Goal: Task Accomplishment & Management: Manage account settings

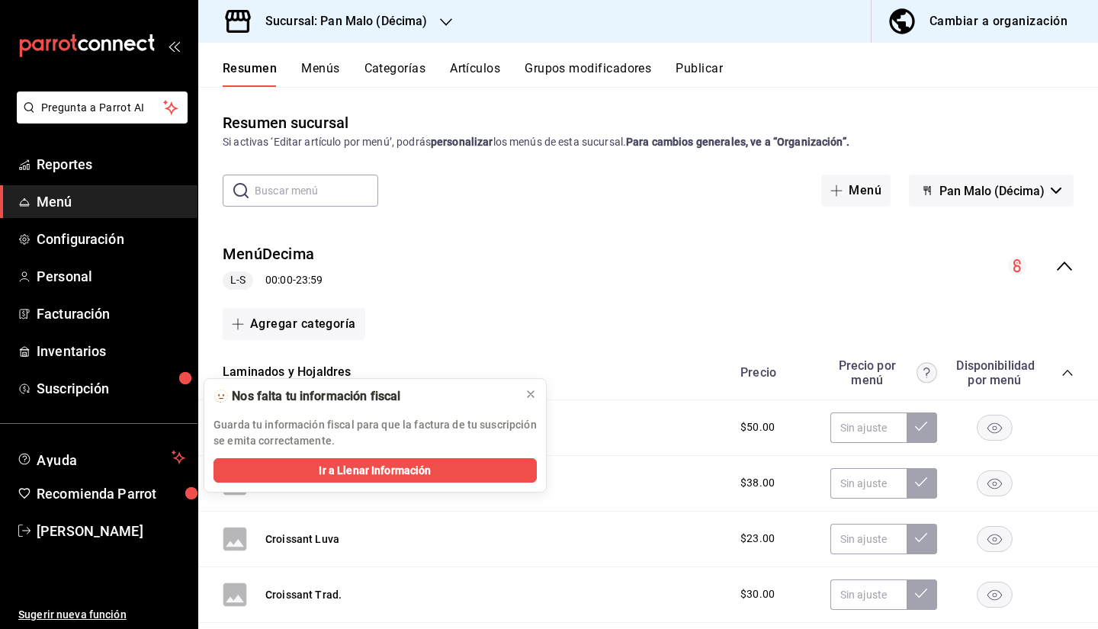
click at [618, 379] on div "Laminados y Hojaldres [PERSON_NAME] por menú Disponibilidad por menú" at bounding box center [648, 373] width 900 height 54
click at [116, 354] on span "Inventarios" at bounding box center [111, 351] width 149 height 21
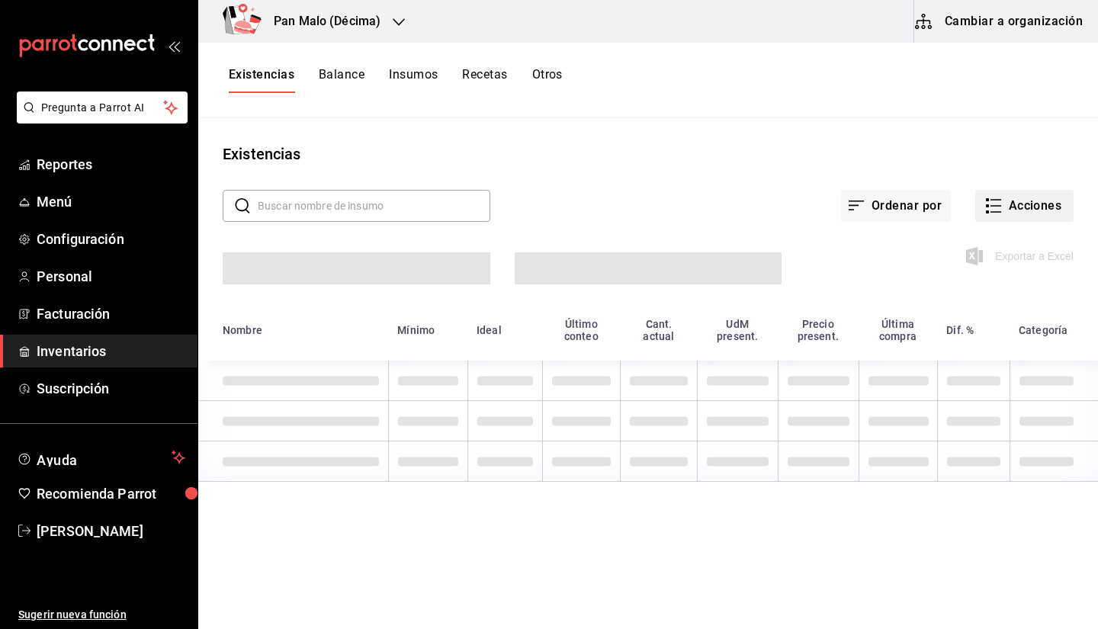
click at [999, 204] on icon "button" at bounding box center [994, 206] width 18 height 18
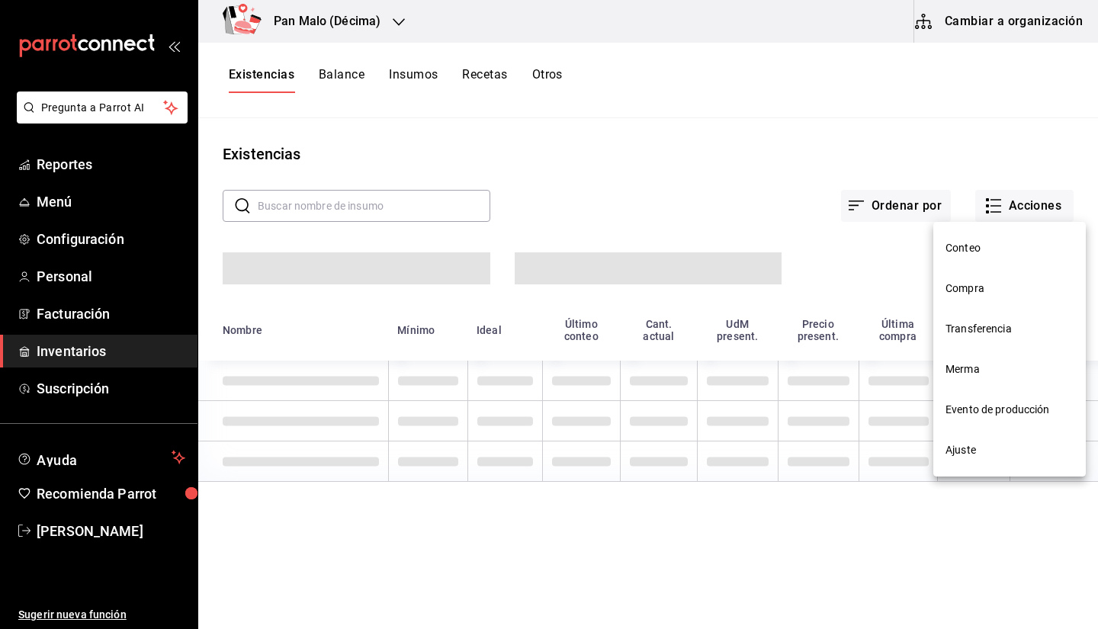
click at [952, 279] on li "Compra" at bounding box center [1010, 289] width 153 height 40
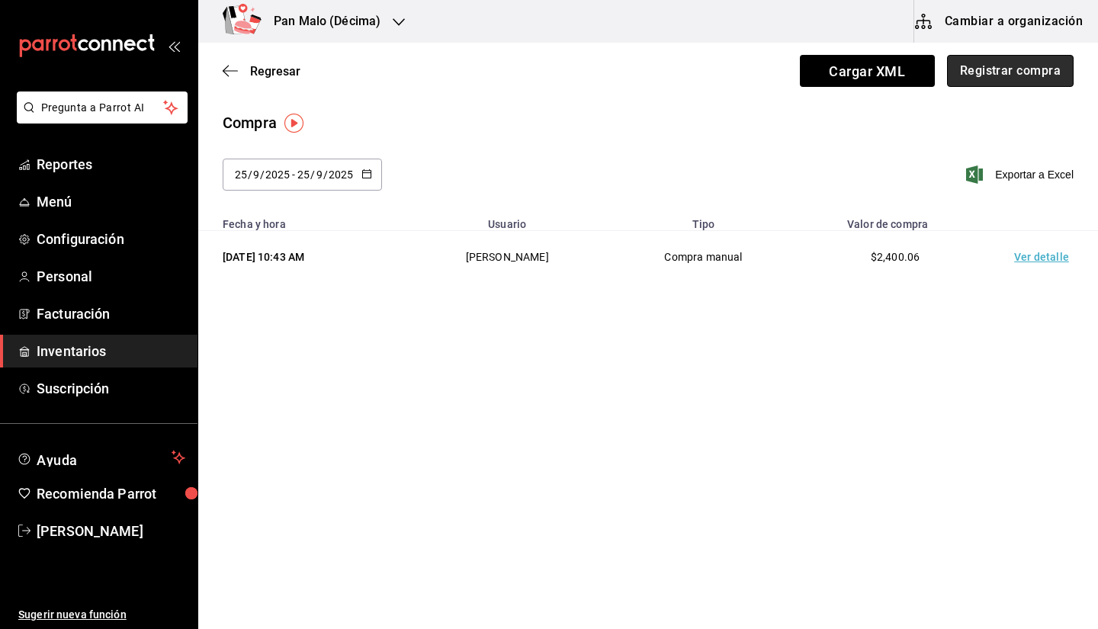
click at [979, 71] on button "Registrar compra" at bounding box center [1010, 71] width 127 height 32
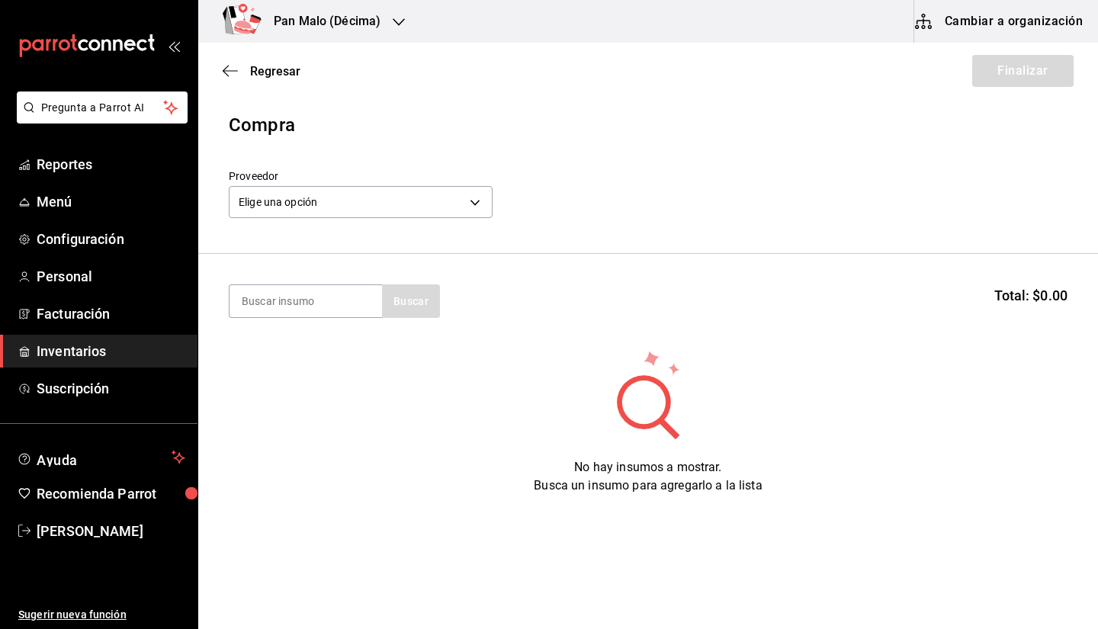
click at [363, 183] on div "Elige una opción default" at bounding box center [361, 200] width 264 height 40
click at [343, 207] on body "Pregunta a Parrot AI Reportes Menú Configuración Personal Facturación Inventari…" at bounding box center [549, 271] width 1098 height 543
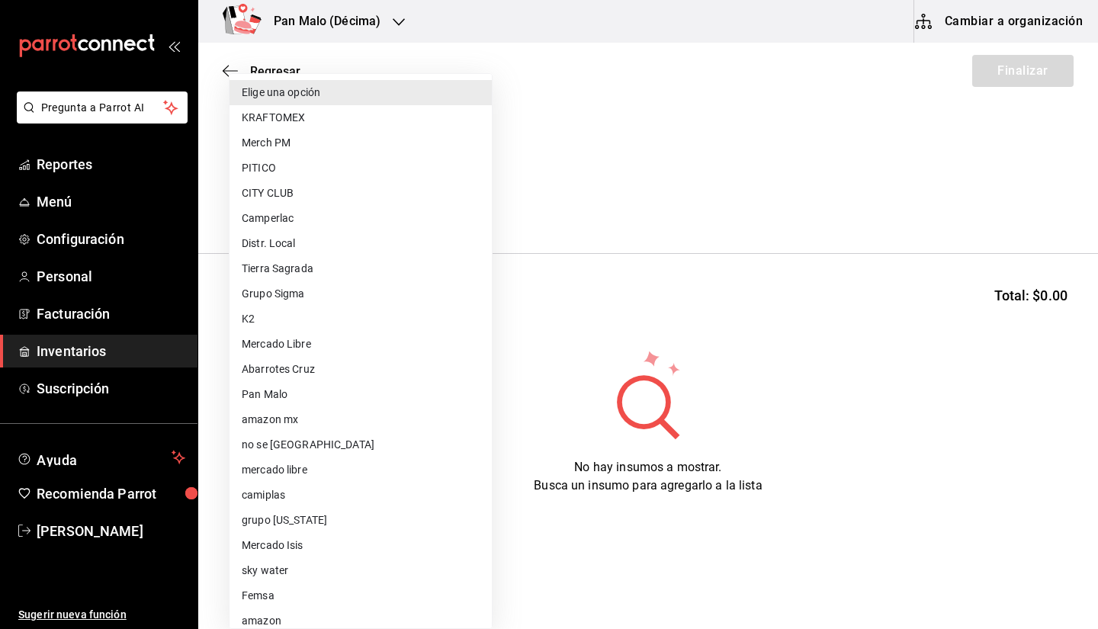
click at [492, 132] on div "Elige una opción KRAFTOMEX Merch PM PITICO CITY CLUB Camperlac Distr. Local Tie…" at bounding box center [361, 351] width 264 height 556
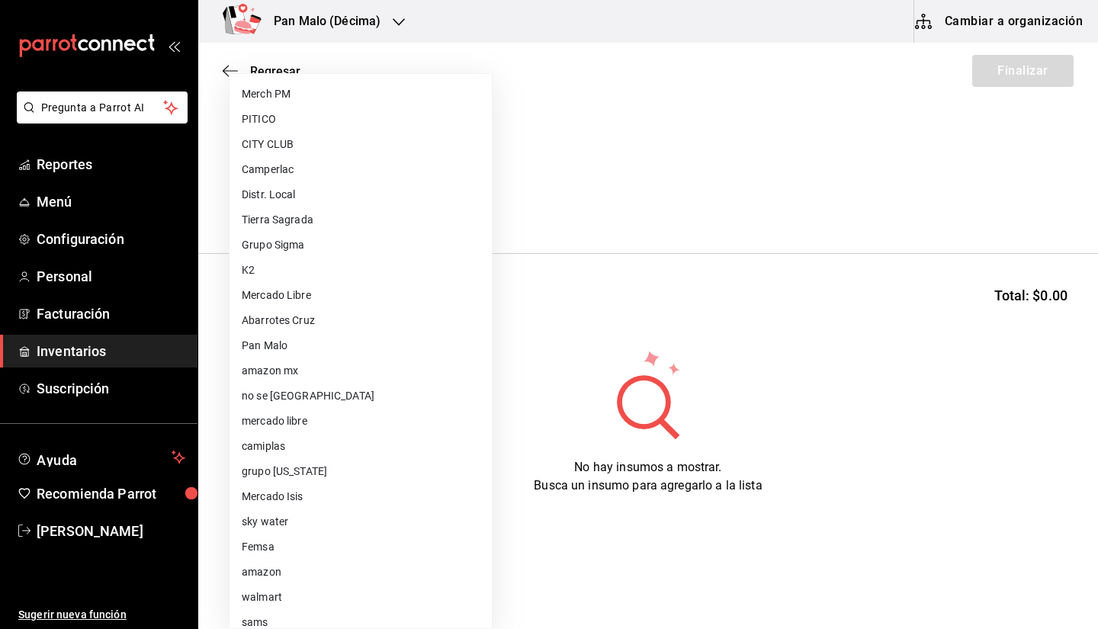
scroll to position [67, 0]
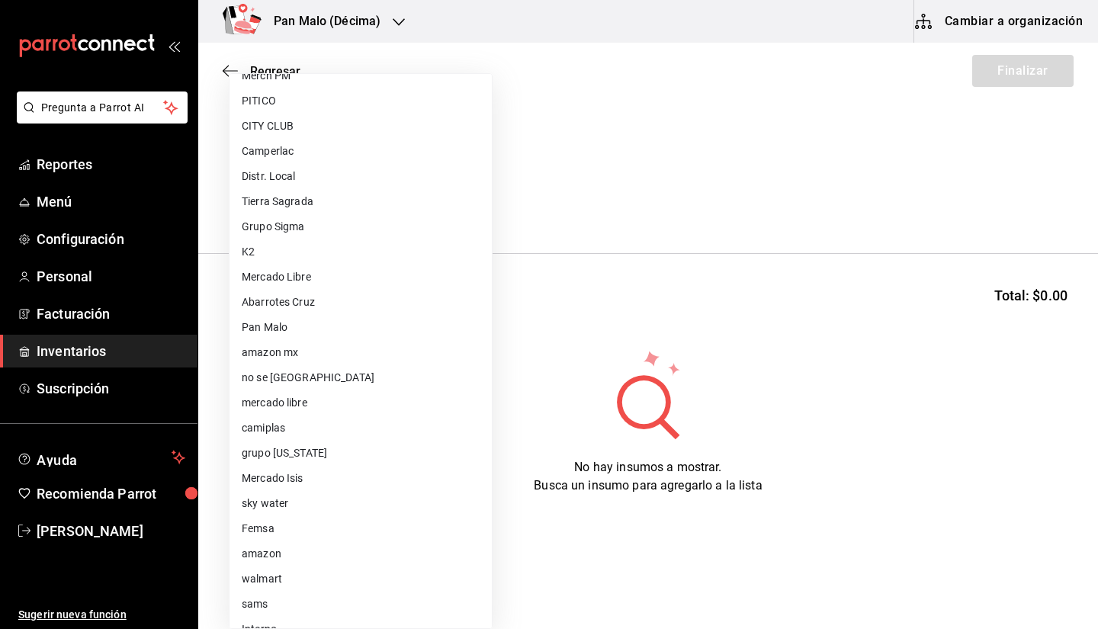
click at [584, 106] on div at bounding box center [549, 314] width 1098 height 629
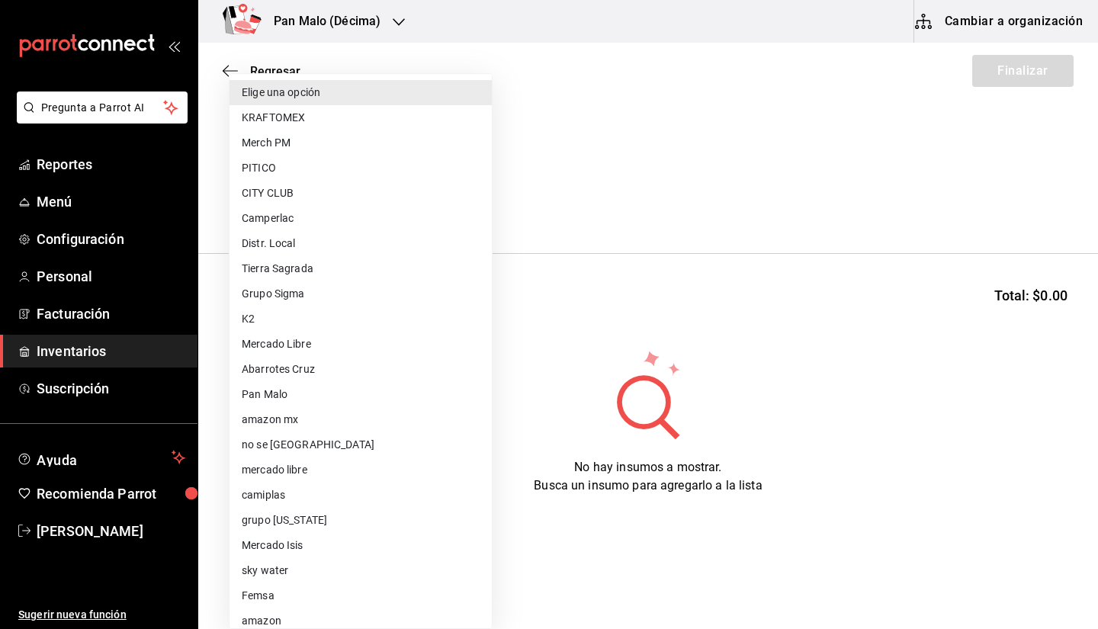
click at [388, 196] on body "Pregunta a Parrot AI Reportes Menú Configuración Personal Facturación Inventari…" at bounding box center [549, 271] width 1098 height 543
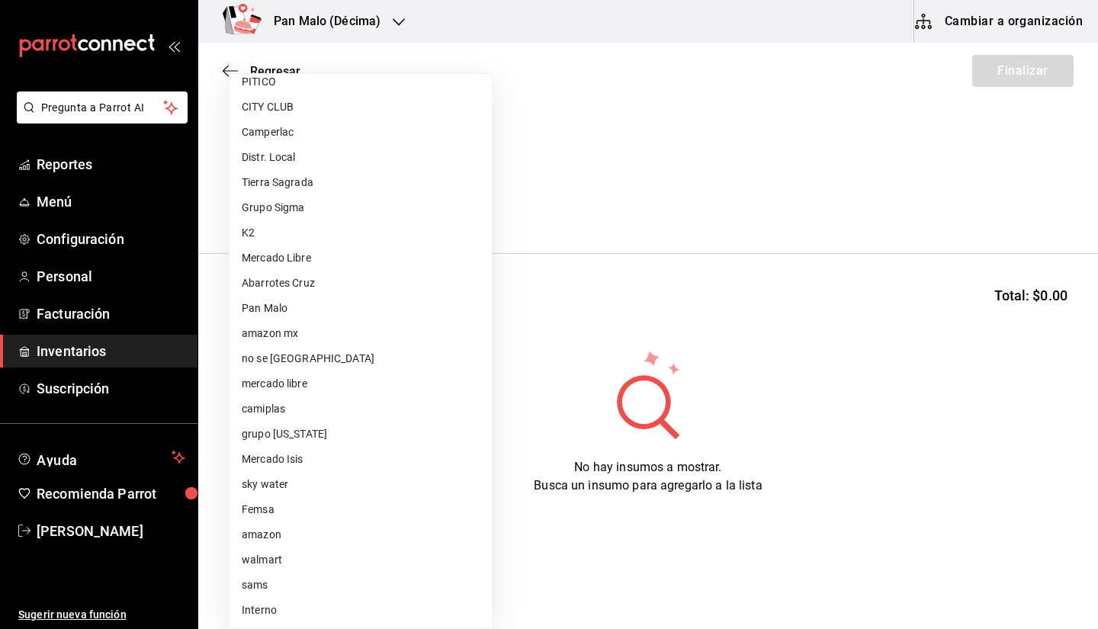
scroll to position [87, 0]
click at [336, 560] on li "walmart" at bounding box center [361, 559] width 262 height 25
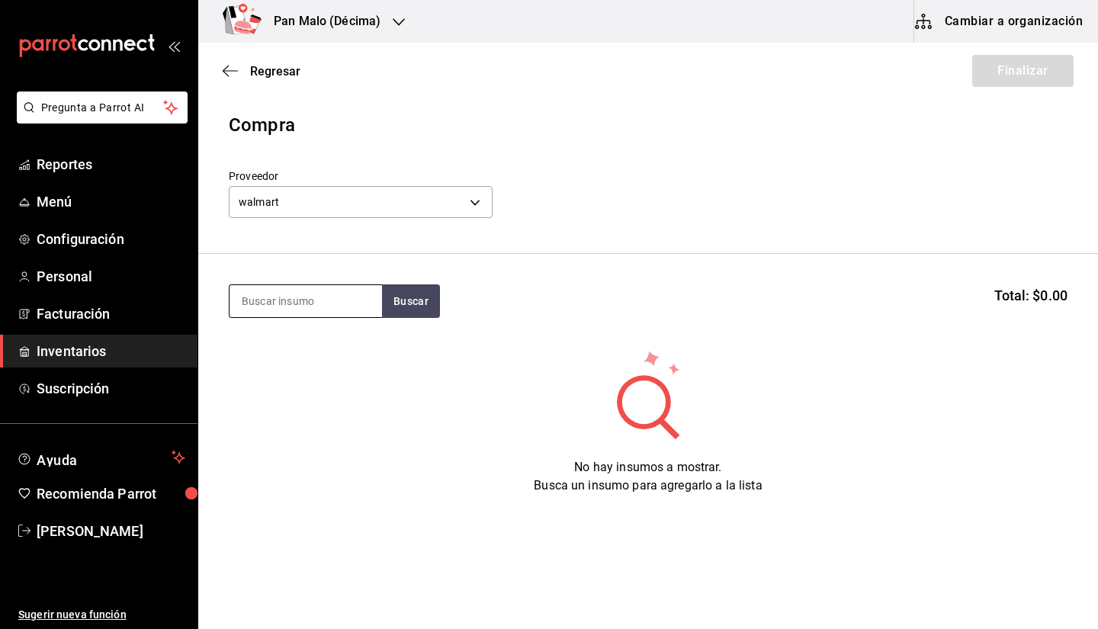
click at [348, 292] on input at bounding box center [306, 301] width 153 height 32
click at [328, 291] on input at bounding box center [306, 301] width 153 height 32
click at [295, 210] on body "Pregunta a Parrot AI Reportes Menú Configuración Personal Facturación Inventari…" at bounding box center [549, 271] width 1098 height 543
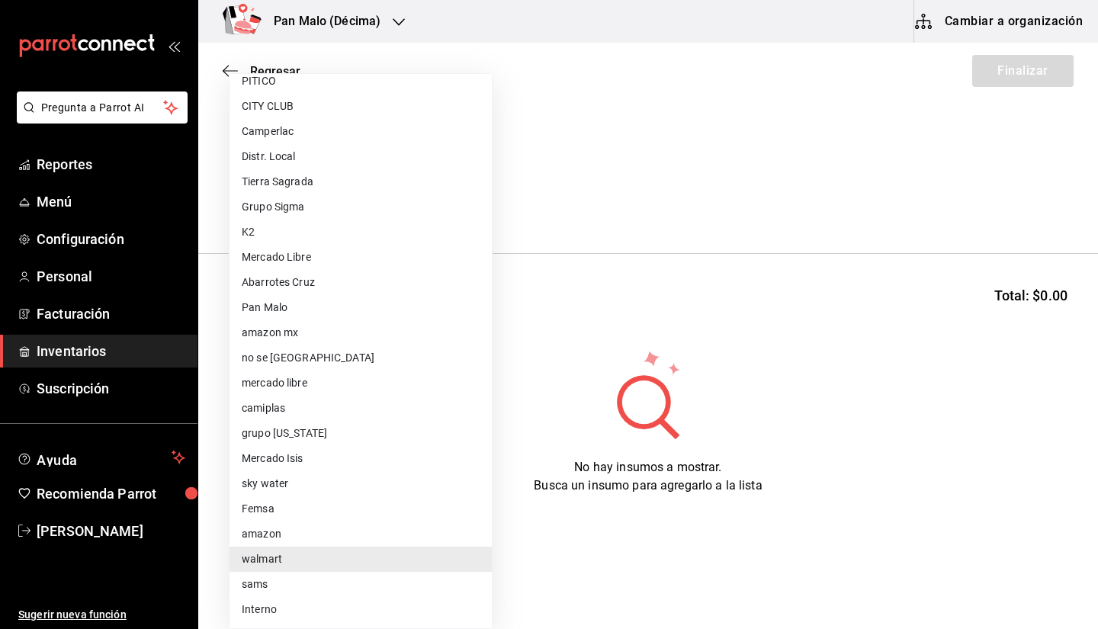
click at [368, 577] on li "sams" at bounding box center [361, 584] width 262 height 25
type input "a354c14f-b523-4790-b00e-6b1458811c44"
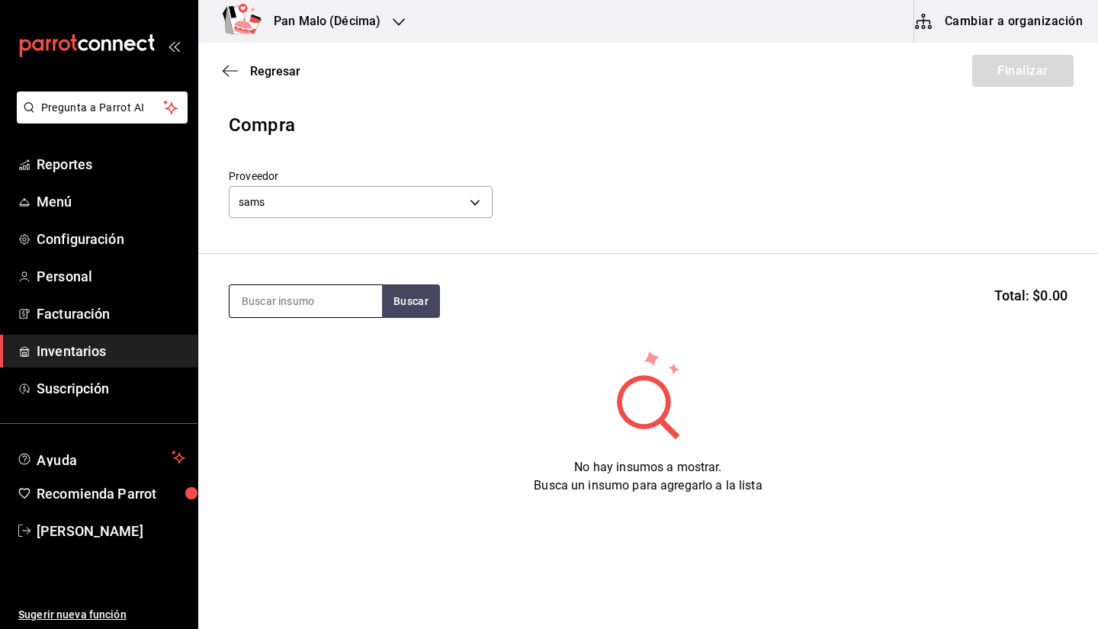
click at [305, 294] on input at bounding box center [306, 301] width 153 height 32
click at [287, 294] on input at bounding box center [306, 301] width 153 height 32
type input "l"
type input "a"
type input "leche almendra"
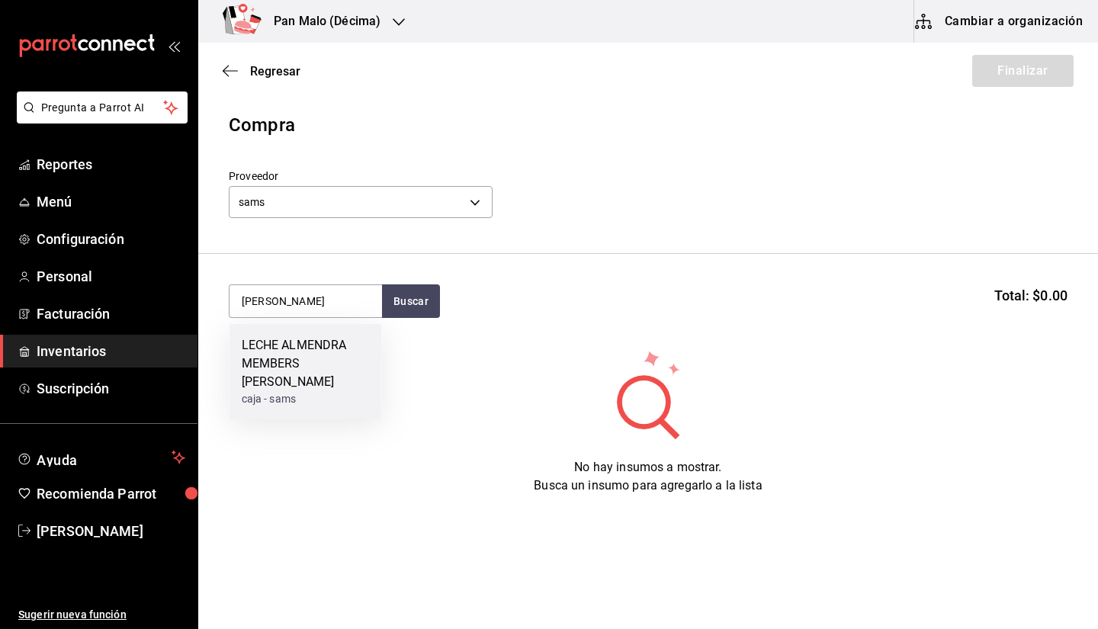
click at [281, 343] on div "LECHE ALMENDRA MEMBERS MARK" at bounding box center [306, 363] width 128 height 55
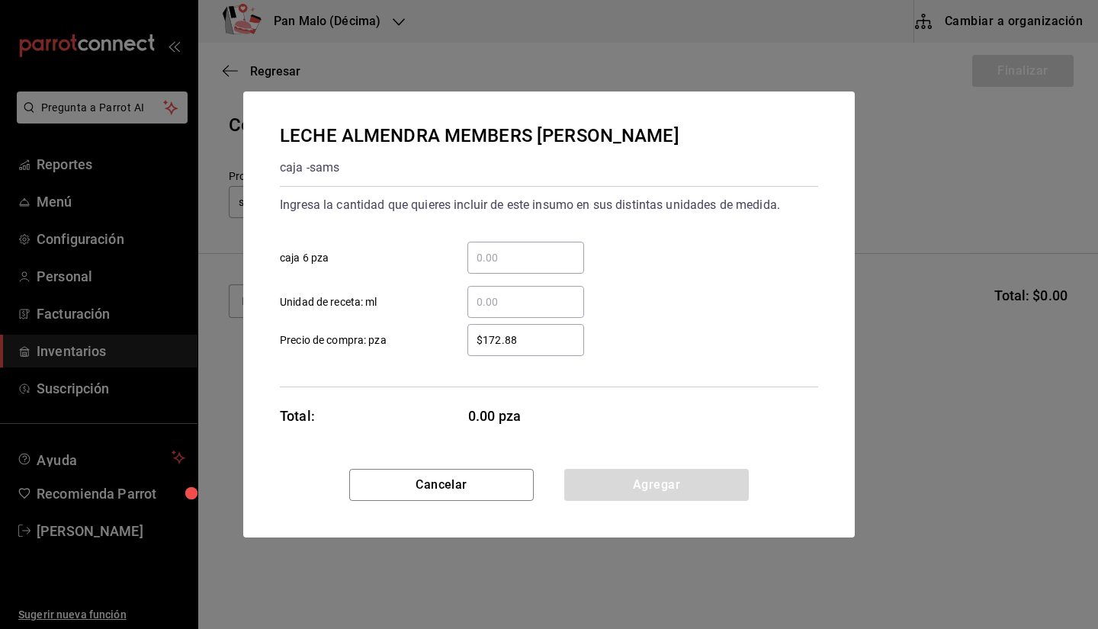
click at [516, 256] on input "​ caja 6 pza" at bounding box center [526, 258] width 117 height 18
click at [517, 259] on input "​ caja 6 pza" at bounding box center [526, 258] width 117 height 18
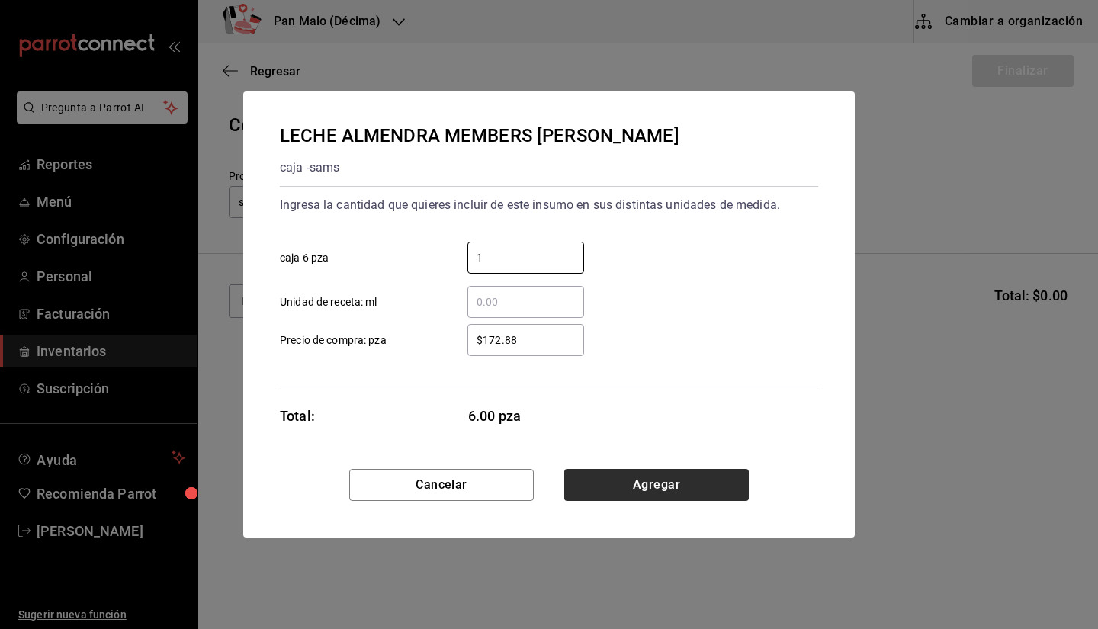
type input "1"
click at [614, 478] on button "Agregar" at bounding box center [656, 485] width 185 height 32
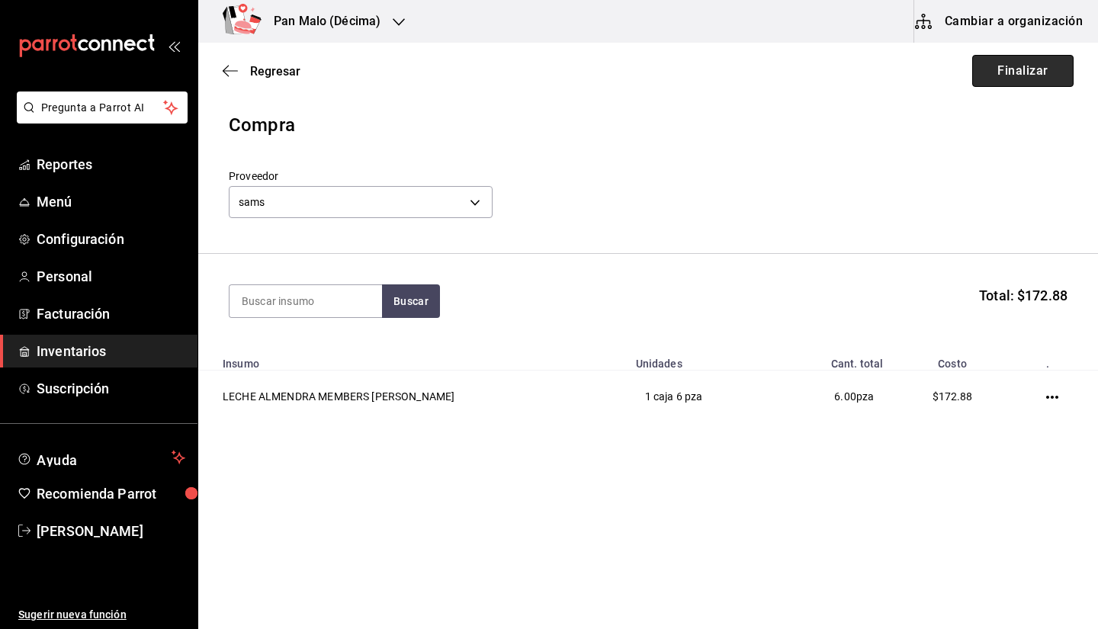
click at [983, 62] on button "Finalizar" at bounding box center [1023, 71] width 101 height 32
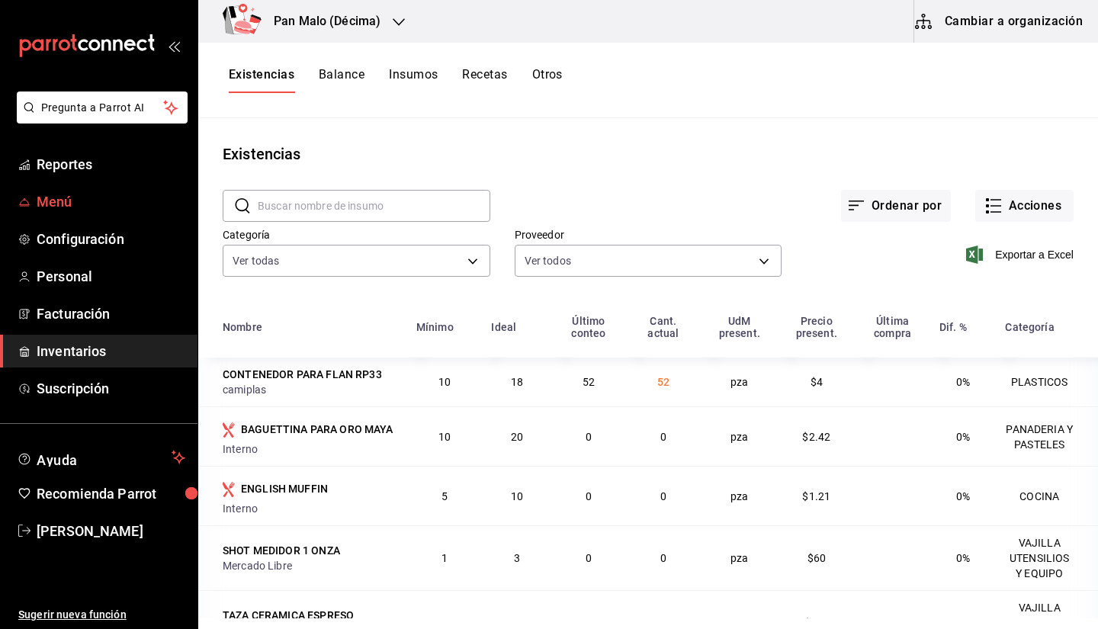
click at [121, 202] on span "Menú" at bounding box center [111, 201] width 149 height 21
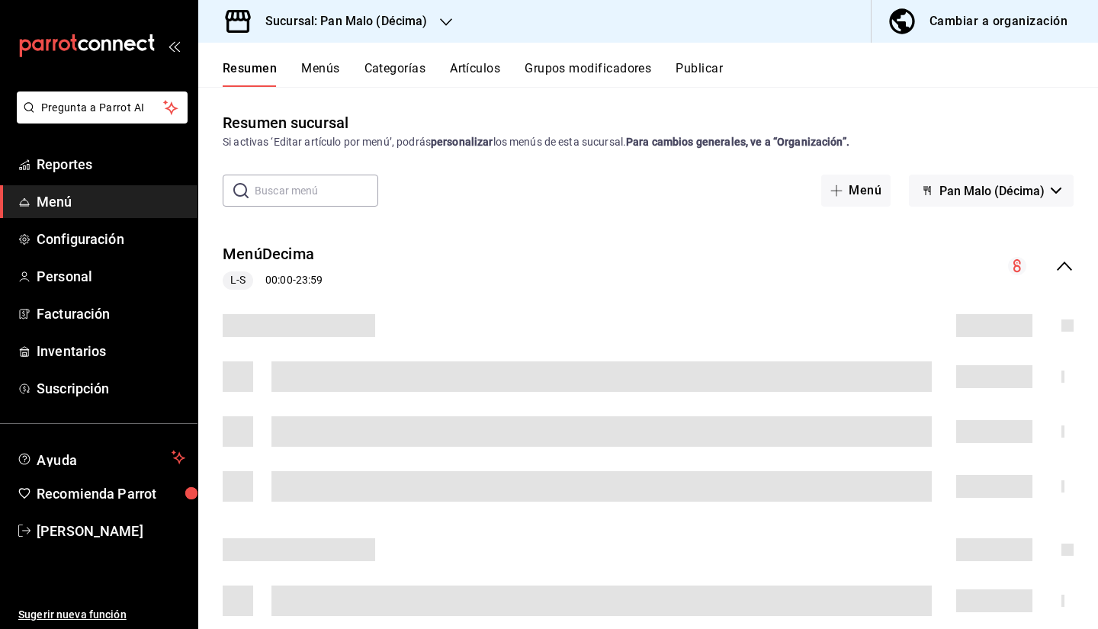
click at [322, 59] on div "Resumen Menús Categorías Artículos Grupos modificadores Publicar" at bounding box center [648, 65] width 900 height 44
click at [321, 60] on div "Resumen Menús Categorías Artículos Grupos modificadores Publicar" at bounding box center [648, 65] width 900 height 44
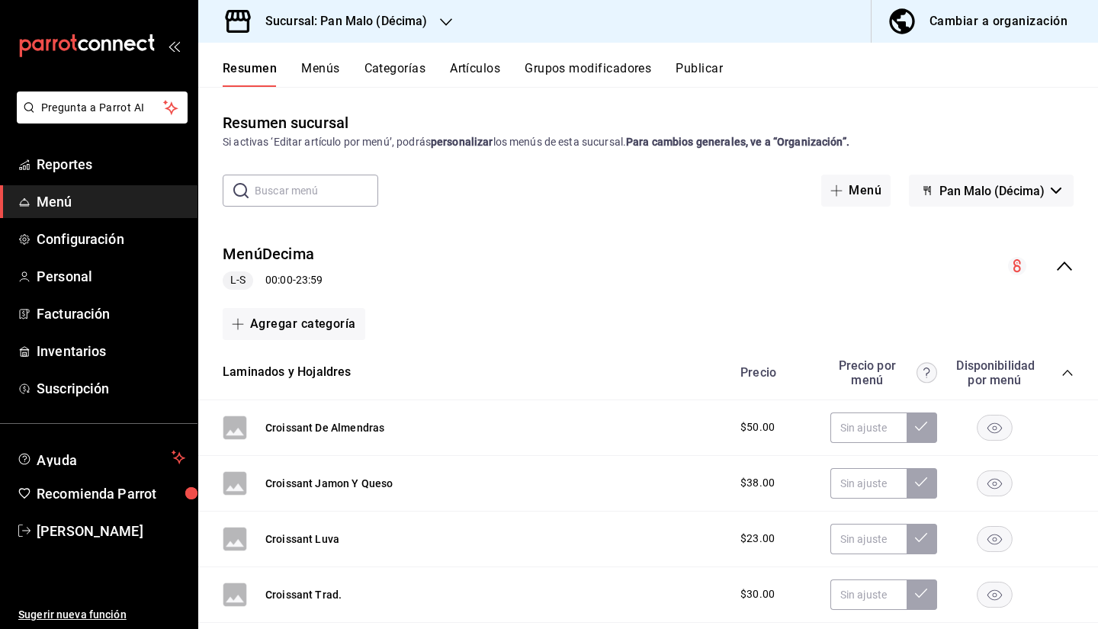
click at [314, 83] on button "Menús" at bounding box center [320, 74] width 38 height 26
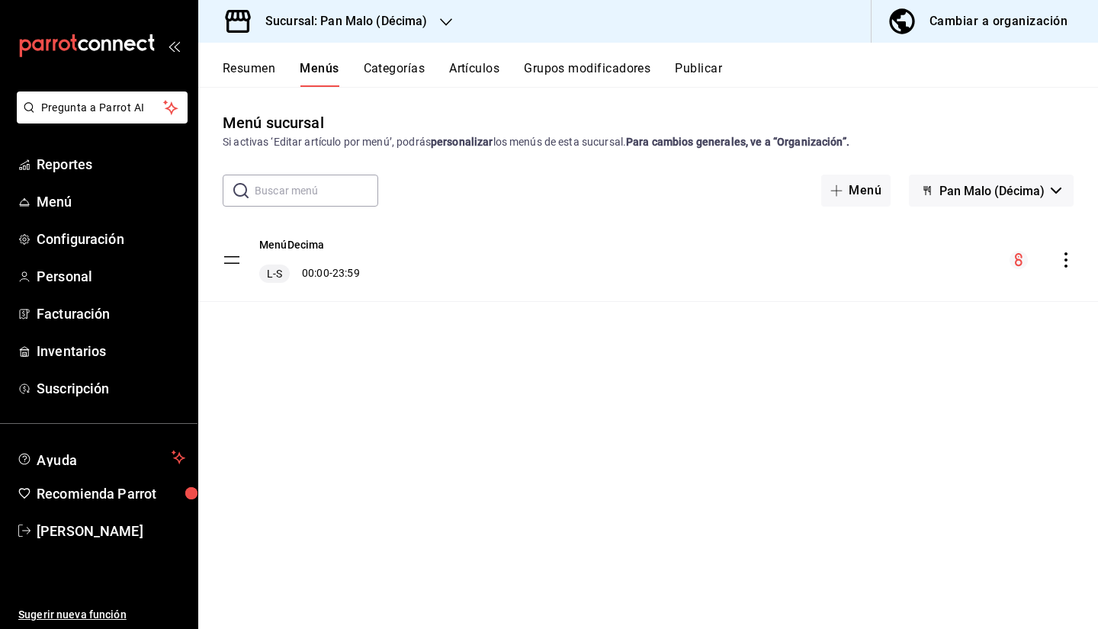
click at [256, 75] on button "Resumen" at bounding box center [249, 74] width 53 height 26
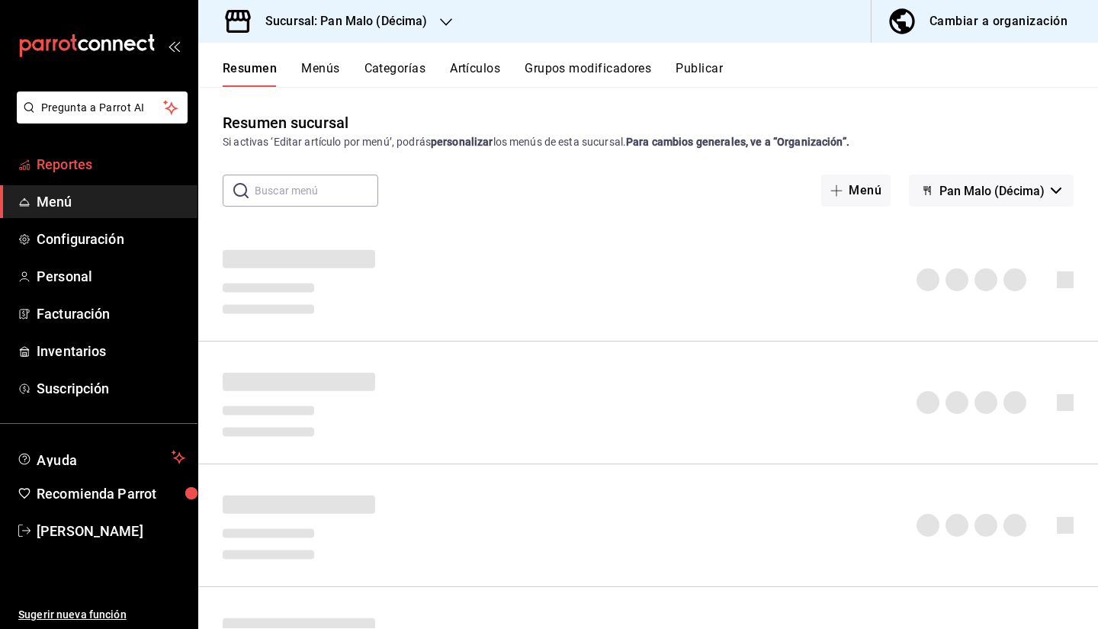
click at [136, 173] on span "Reportes" at bounding box center [111, 164] width 149 height 21
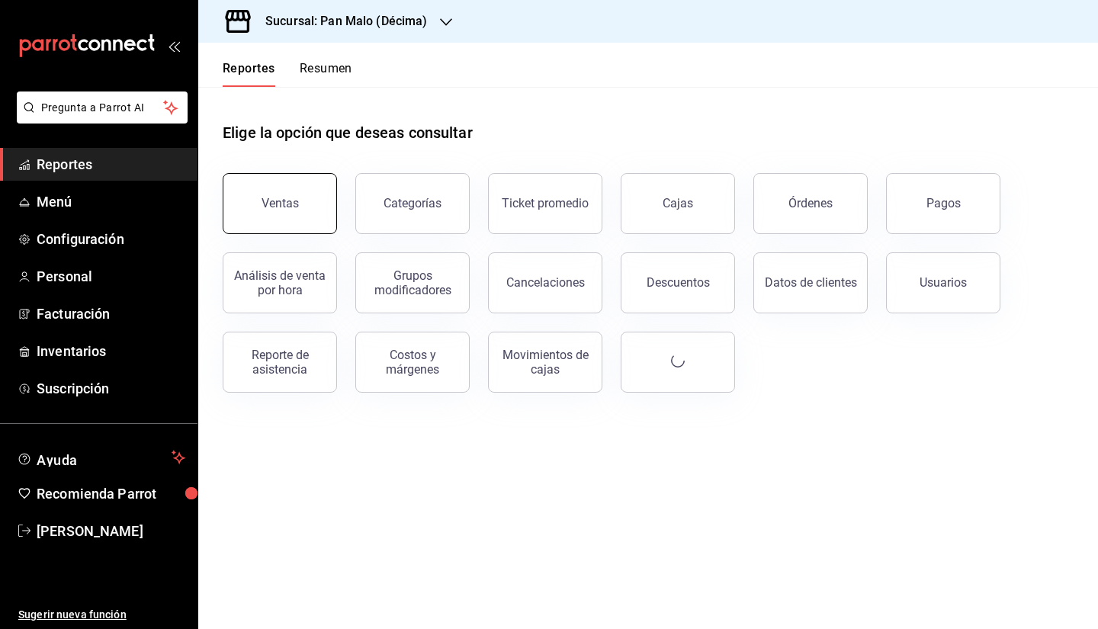
click at [297, 214] on button "Ventas" at bounding box center [280, 203] width 114 height 61
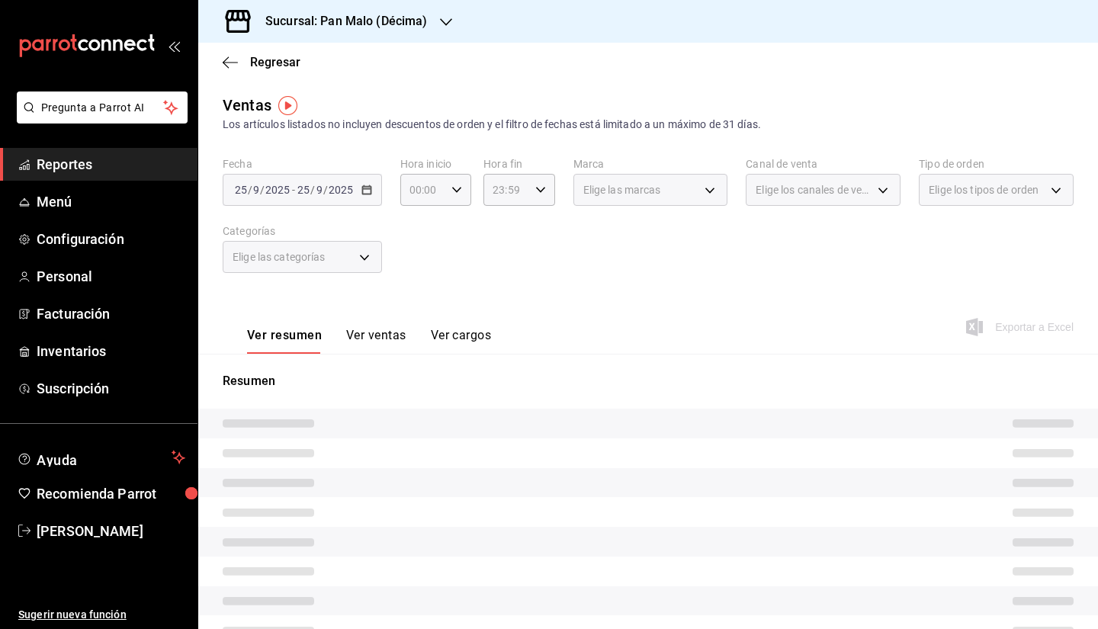
click at [343, 263] on div "Elige las categorías" at bounding box center [302, 257] width 159 height 32
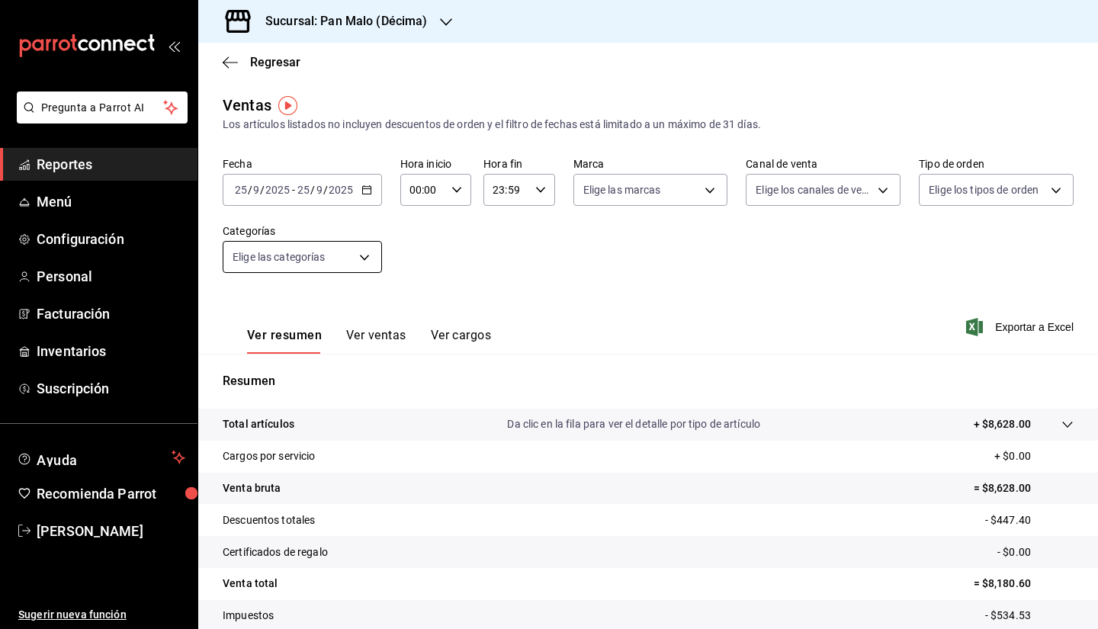
click at [366, 249] on body "Pregunta a Parrot AI Reportes Menú Configuración Personal Facturación Inventari…" at bounding box center [549, 314] width 1098 height 629
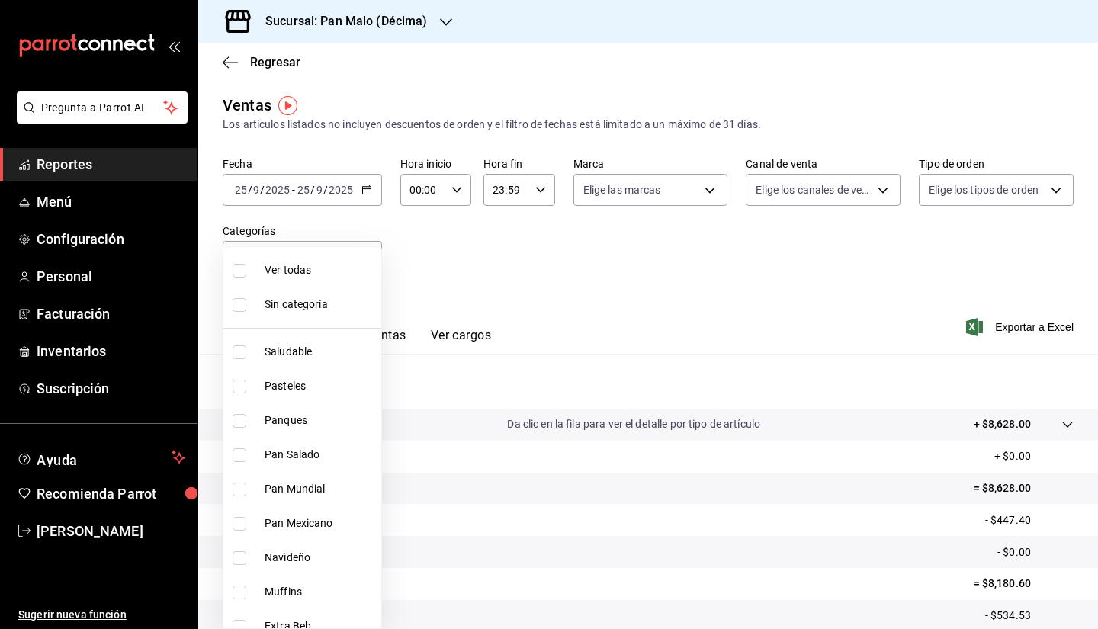
click at [346, 476] on li "Pan Mundial" at bounding box center [303, 489] width 158 height 34
type input "1179a897-02db-46b4-8925-ef648df1fc1f"
checkbox input "true"
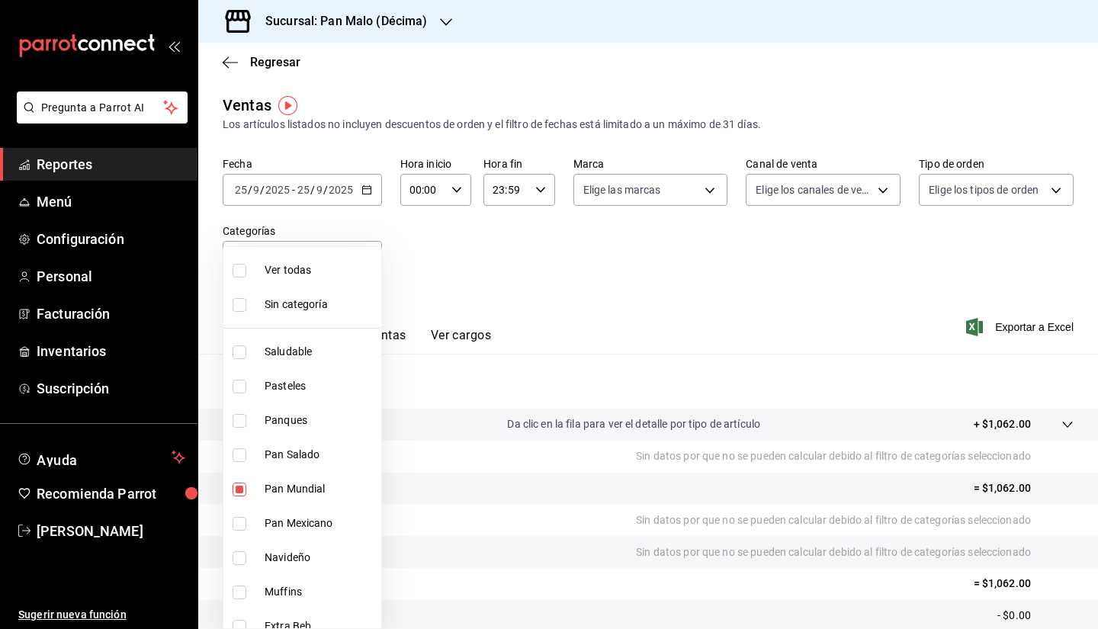
click at [304, 471] on li "Pan Salado" at bounding box center [303, 455] width 158 height 34
type input "1179a897-02db-46b4-8925-ef648df1fc1f,16342d0e-7e3c-4876-83c1-4f8174cf6af5"
checkbox input "true"
click at [304, 520] on span "Pan Mexicano" at bounding box center [320, 524] width 111 height 16
type input "1179a897-02db-46b4-8925-ef648df1fc1f,16342d0e-7e3c-4876-83c1-4f8174cf6af5,91022…"
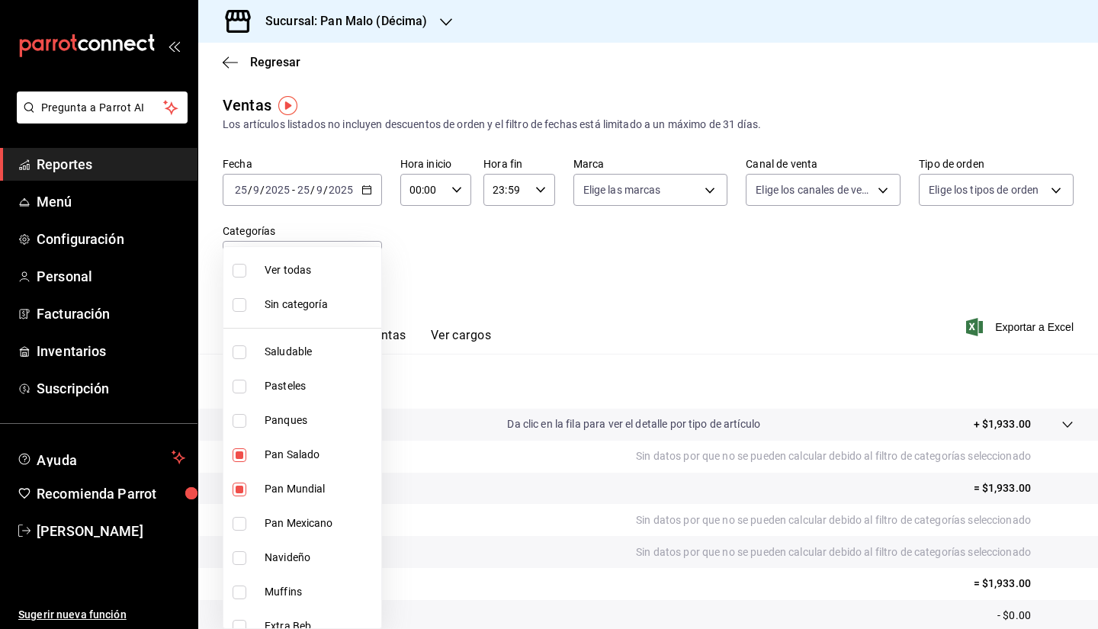
checkbox input "true"
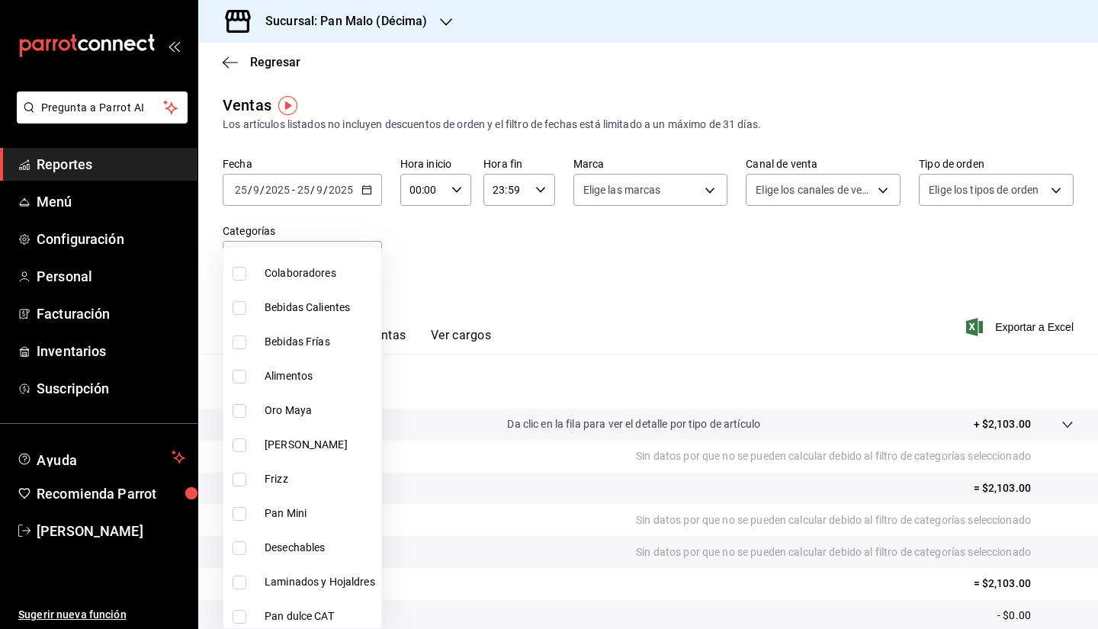
scroll to position [564, 0]
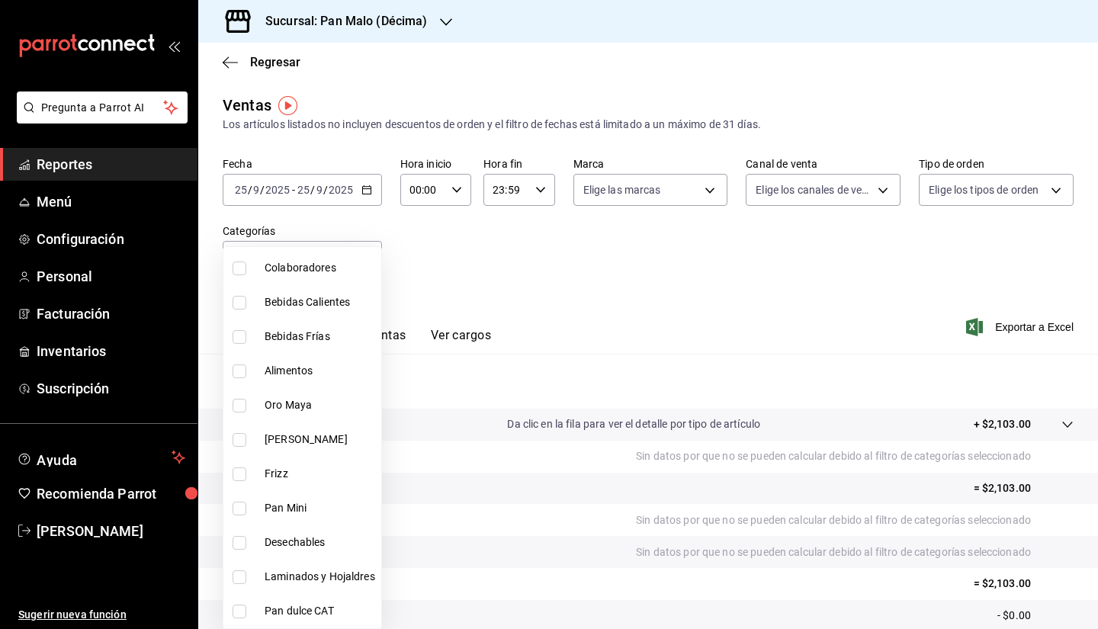
click at [352, 566] on li "Laminados y Hojaldres" at bounding box center [303, 577] width 158 height 34
type input "1179a897-02db-46b4-8925-ef648df1fc1f,16342d0e-7e3c-4876-83c1-4f8174cf6af5,91022…"
checkbox input "true"
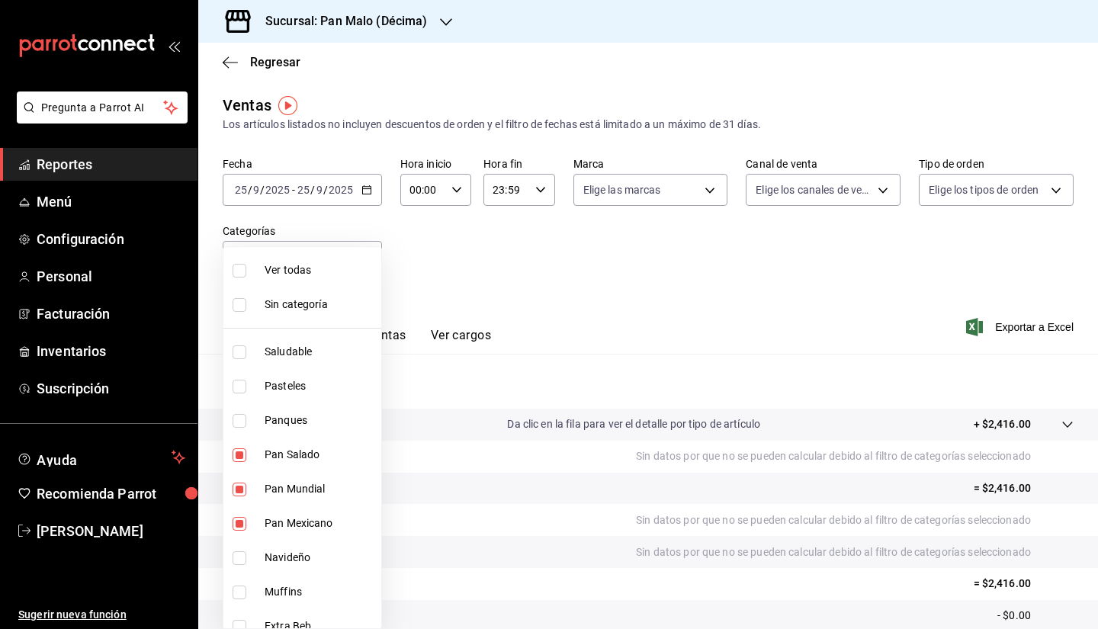
click at [294, 391] on span "Pasteles" at bounding box center [320, 386] width 111 height 16
type input "1179a897-02db-46b4-8925-ef648df1fc1f,16342d0e-7e3c-4876-83c1-4f8174cf6af5,91022…"
checkbox input "true"
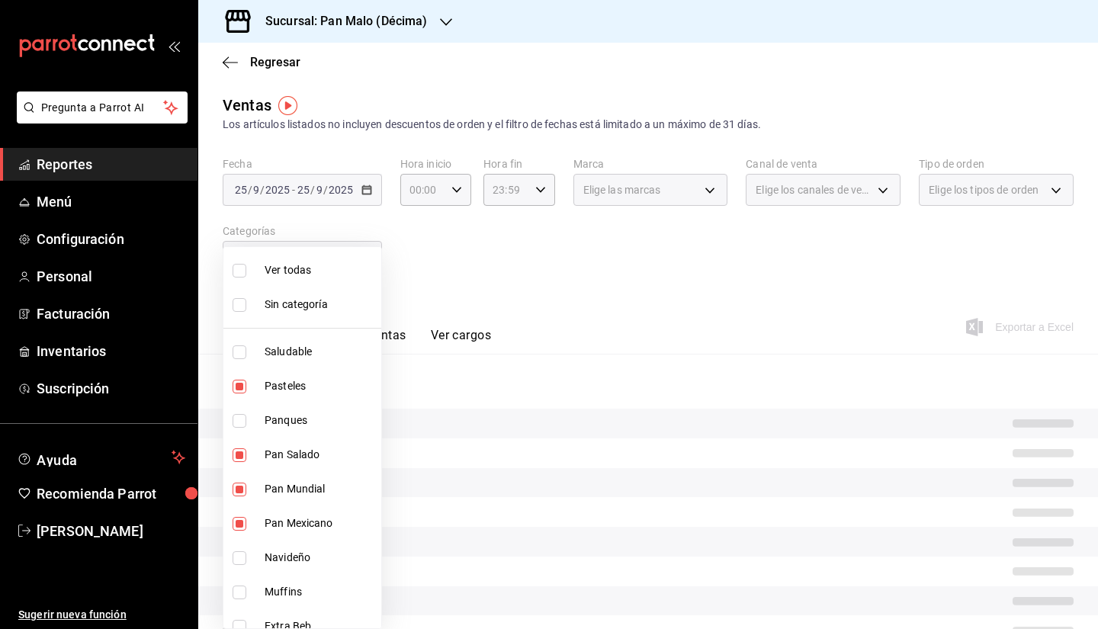
click at [303, 426] on span "Panques" at bounding box center [320, 421] width 111 height 16
type input "1179a897-02db-46b4-8925-ef648df1fc1f,16342d0e-7e3c-4876-83c1-4f8174cf6af5,91022…"
checkbox input "true"
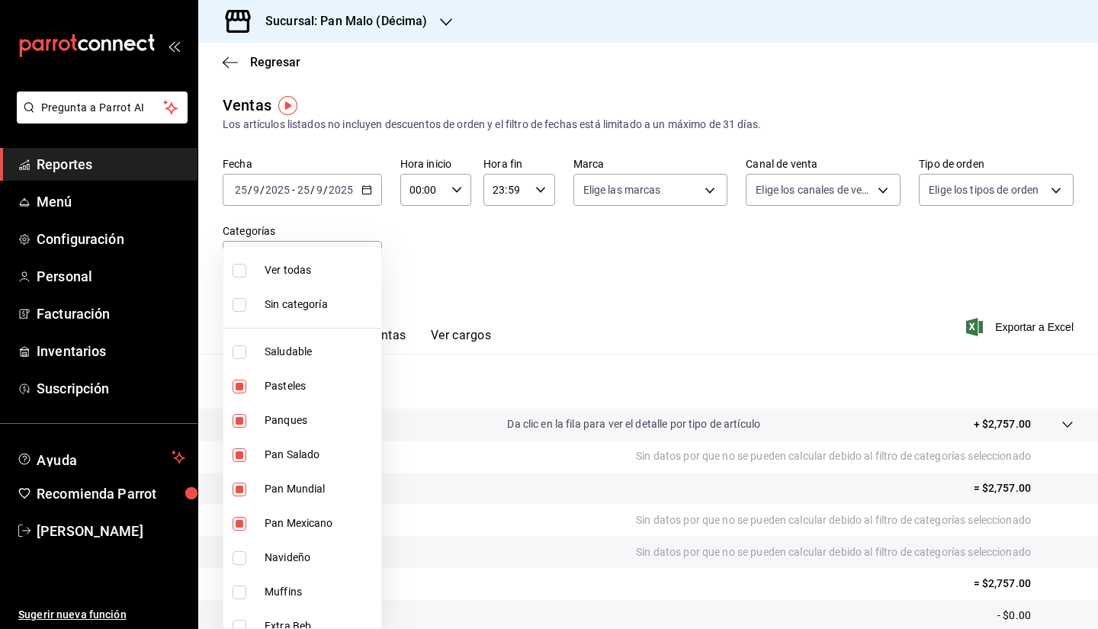
click at [506, 320] on div at bounding box center [549, 314] width 1098 height 629
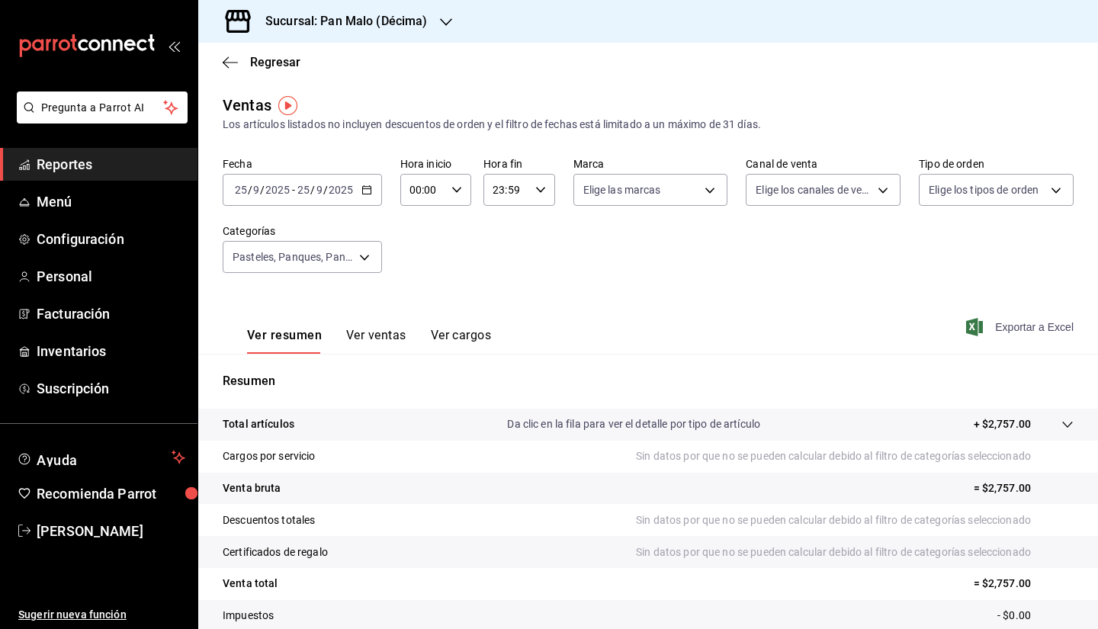
click at [1053, 323] on span "Exportar a Excel" at bounding box center [1022, 327] width 105 height 18
click at [328, 195] on input "2025" at bounding box center [341, 190] width 26 height 12
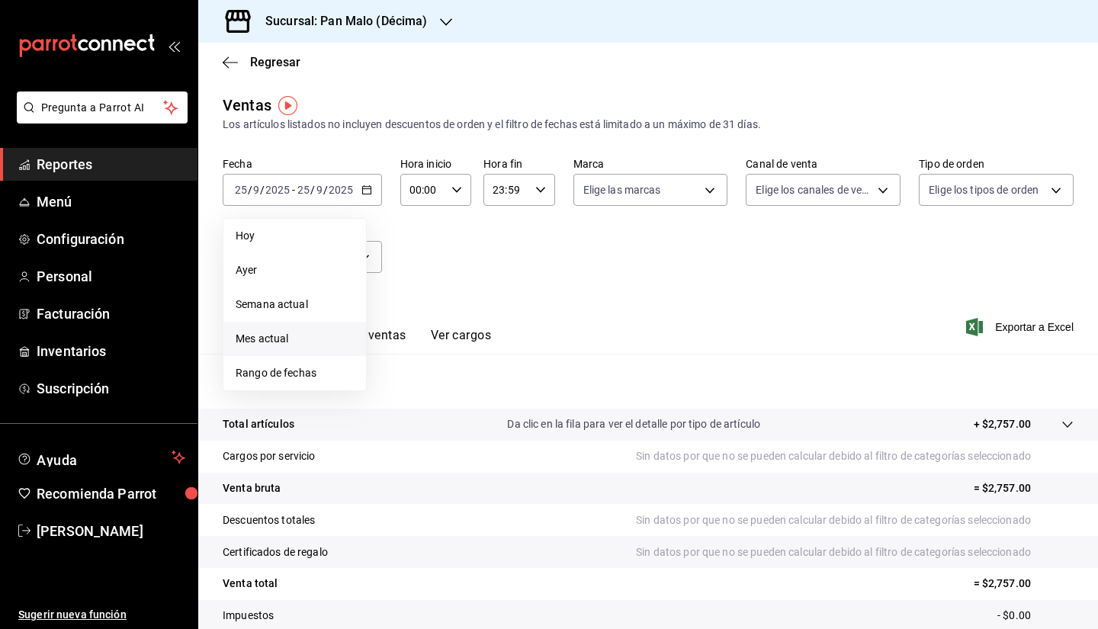
click at [299, 337] on span "Mes actual" at bounding box center [295, 339] width 118 height 16
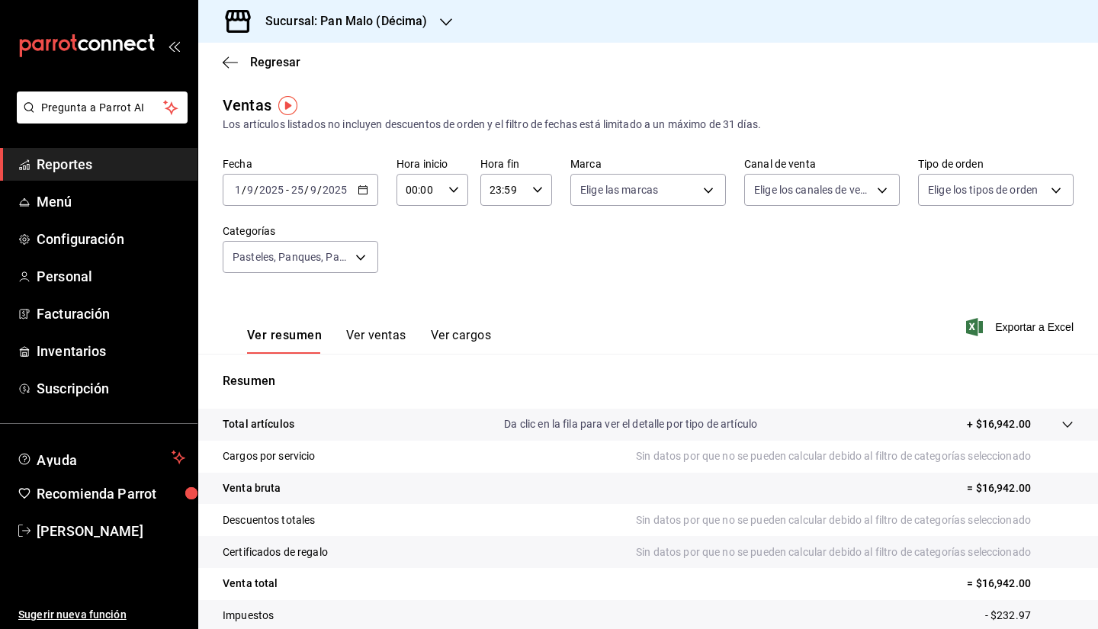
click at [339, 193] on input "2025" at bounding box center [335, 190] width 26 height 12
click at [320, 159] on label "Fecha" at bounding box center [301, 164] width 156 height 11
click at [301, 194] on input "25" at bounding box center [298, 190] width 14 height 12
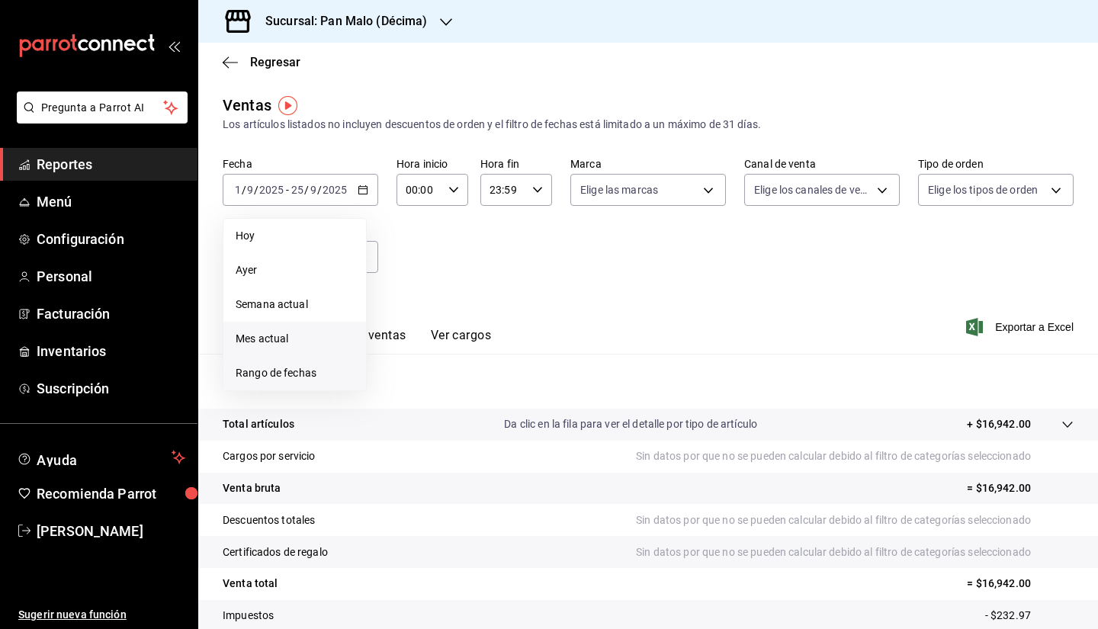
click at [291, 358] on li "Rango de fechas" at bounding box center [295, 373] width 143 height 34
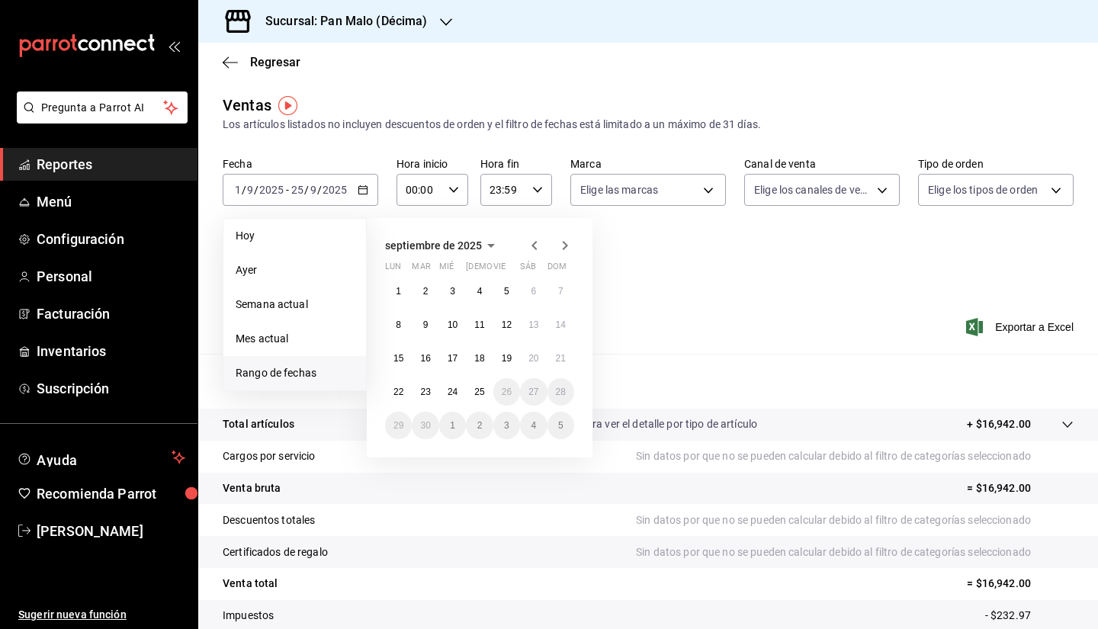
click at [547, 243] on div at bounding box center [550, 245] width 49 height 18
click at [532, 245] on icon "button" at bounding box center [534, 245] width 5 height 9
click at [507, 297] on button "1" at bounding box center [507, 291] width 27 height 27
click at [560, 426] on abbr "31" at bounding box center [561, 425] width 10 height 11
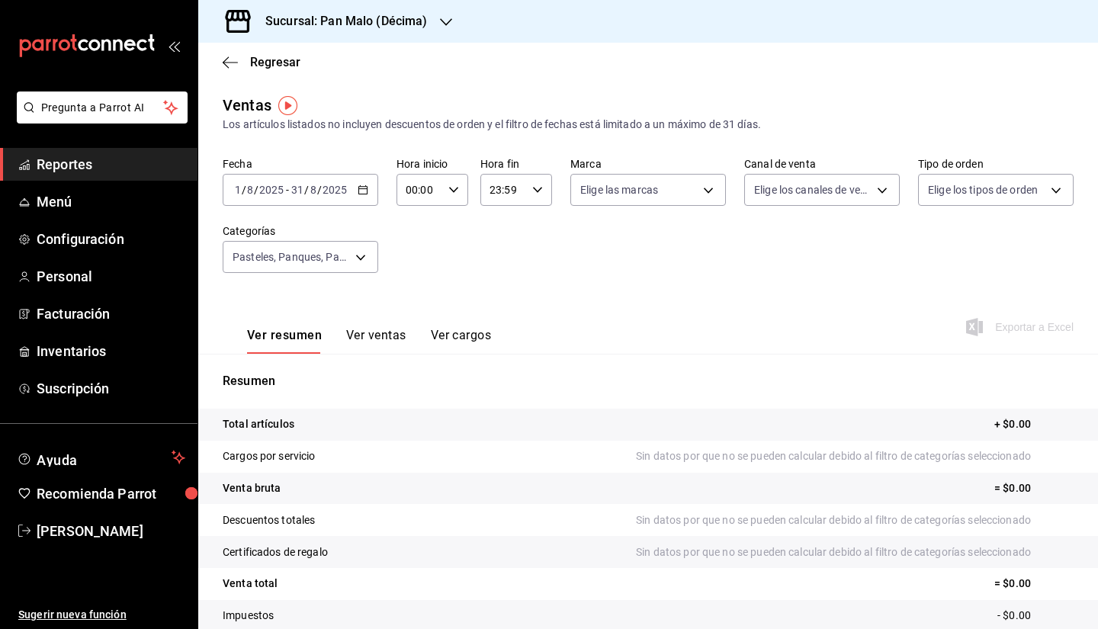
click at [388, 332] on button "Ver ventas" at bounding box center [376, 341] width 60 height 26
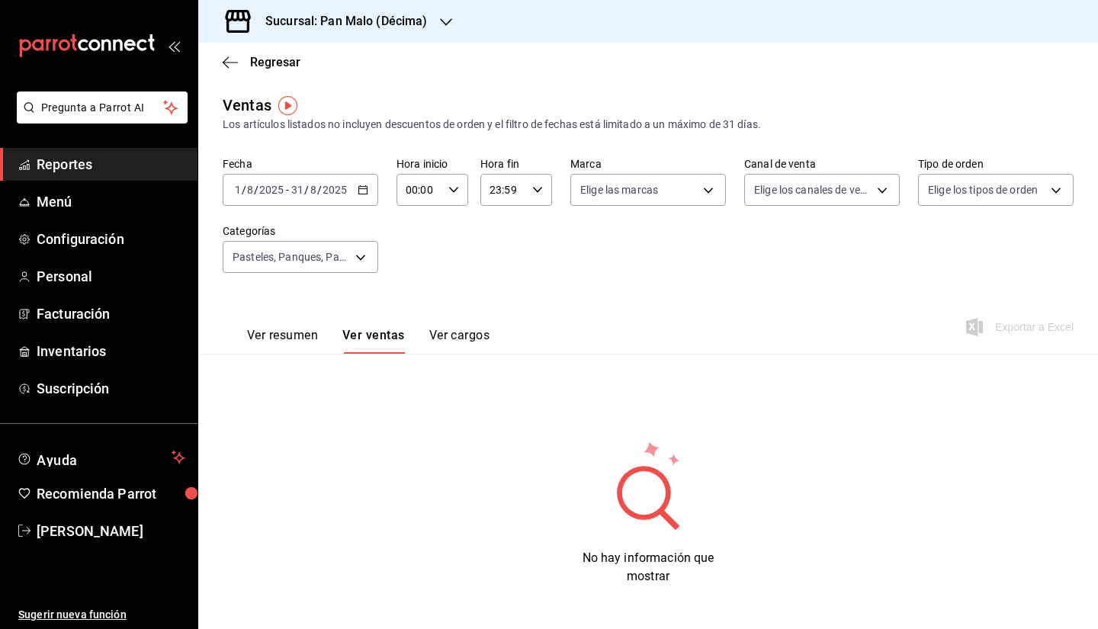
click at [351, 197] on div "2025-08-01 1 / 8 / 2025 - 2025-08-31 31 / 8 / 2025" at bounding box center [301, 190] width 156 height 32
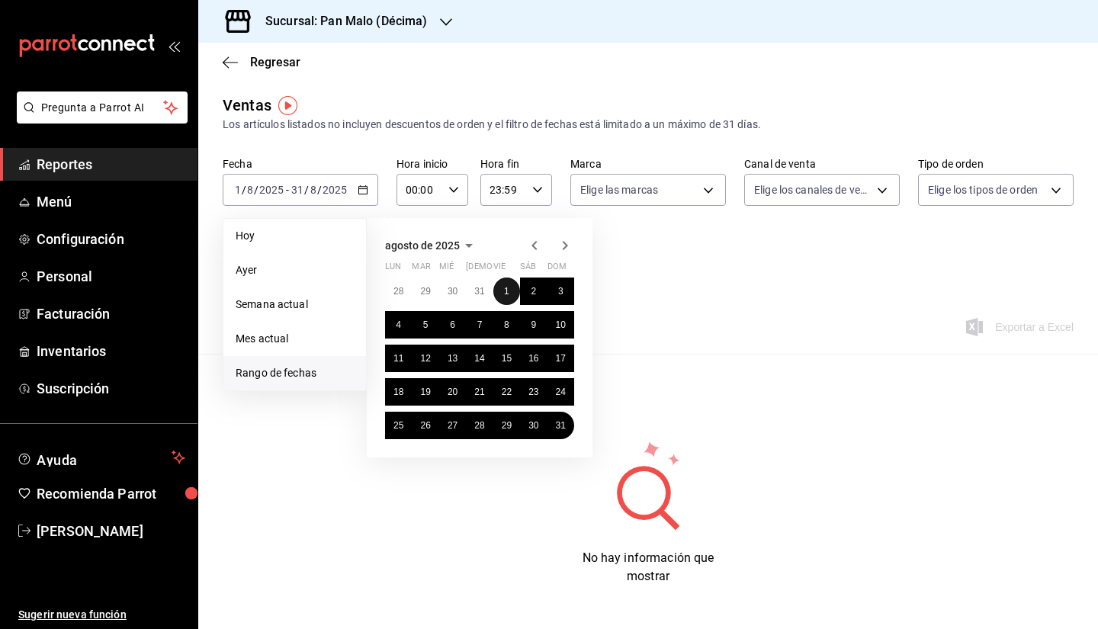
click at [510, 285] on button "1" at bounding box center [507, 291] width 27 height 27
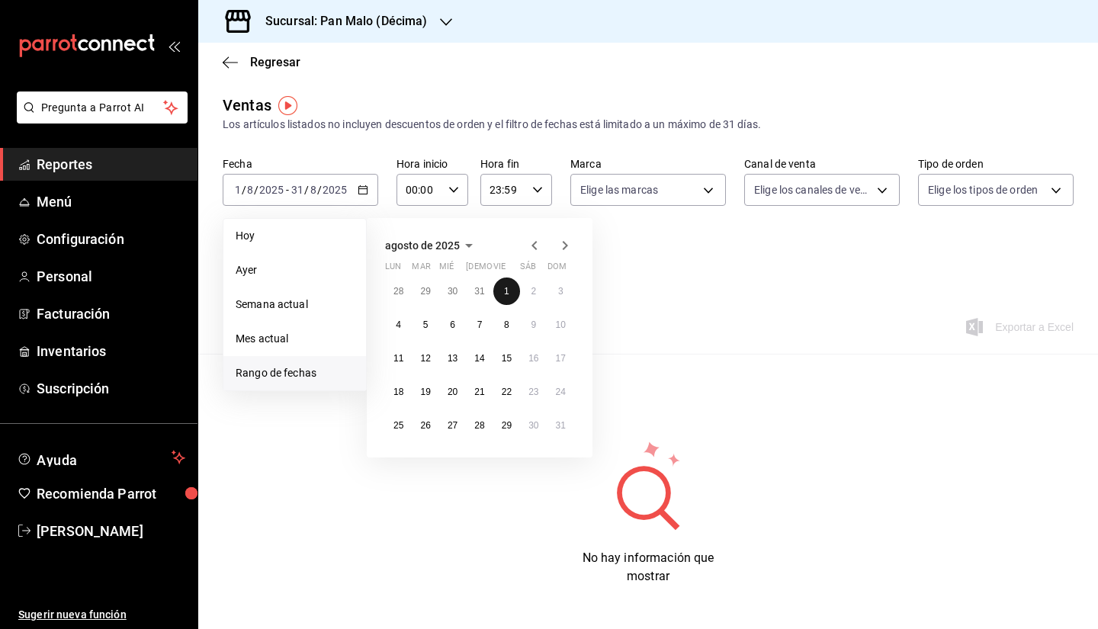
drag, startPoint x: 510, startPoint y: 285, endPoint x: 498, endPoint y: 295, distance: 15.1
click at [498, 295] on button "1" at bounding box center [507, 291] width 27 height 27
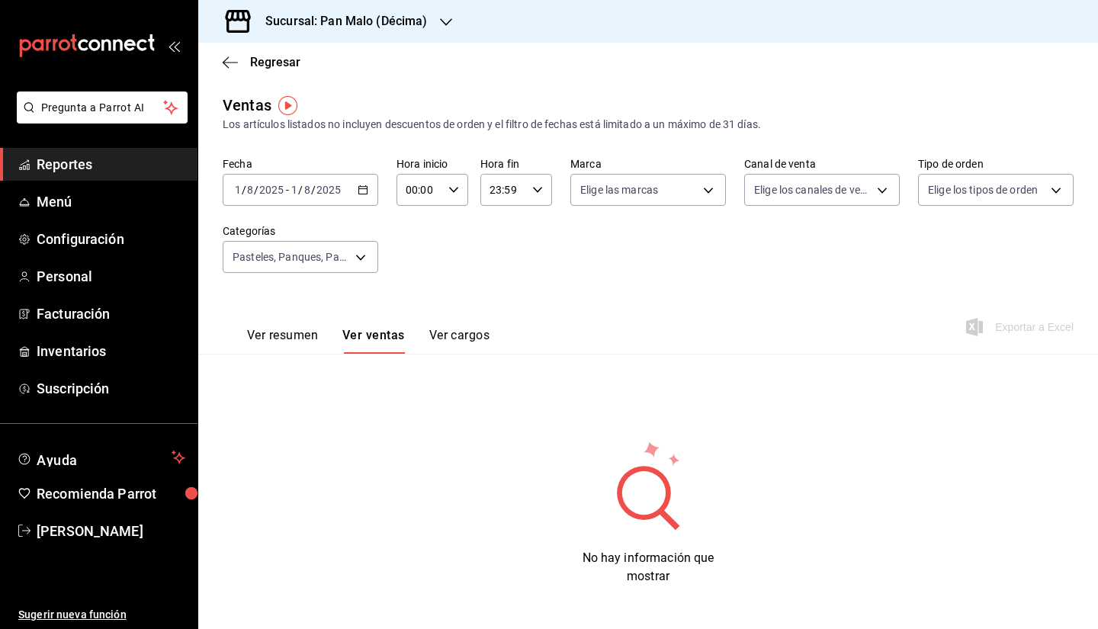
click at [348, 193] on div "2025-08-01 1 / 8 / 2025 - 2025-08-01 1 / 8 / 2025" at bounding box center [301, 190] width 156 height 32
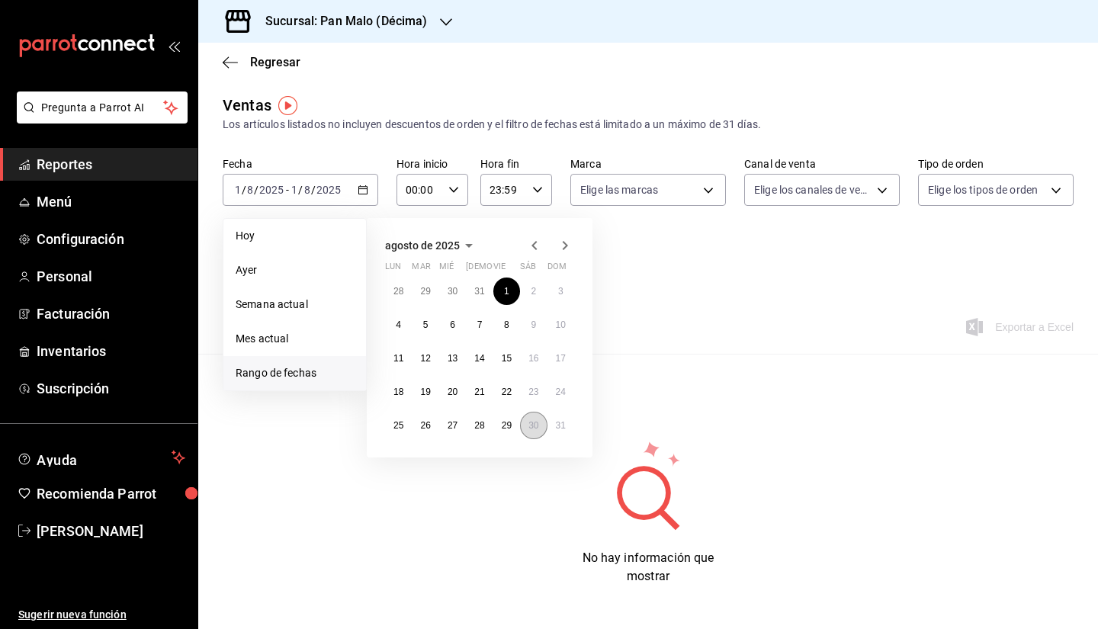
click at [533, 424] on abbr "30" at bounding box center [534, 425] width 10 height 11
click at [510, 291] on button "1" at bounding box center [507, 291] width 27 height 27
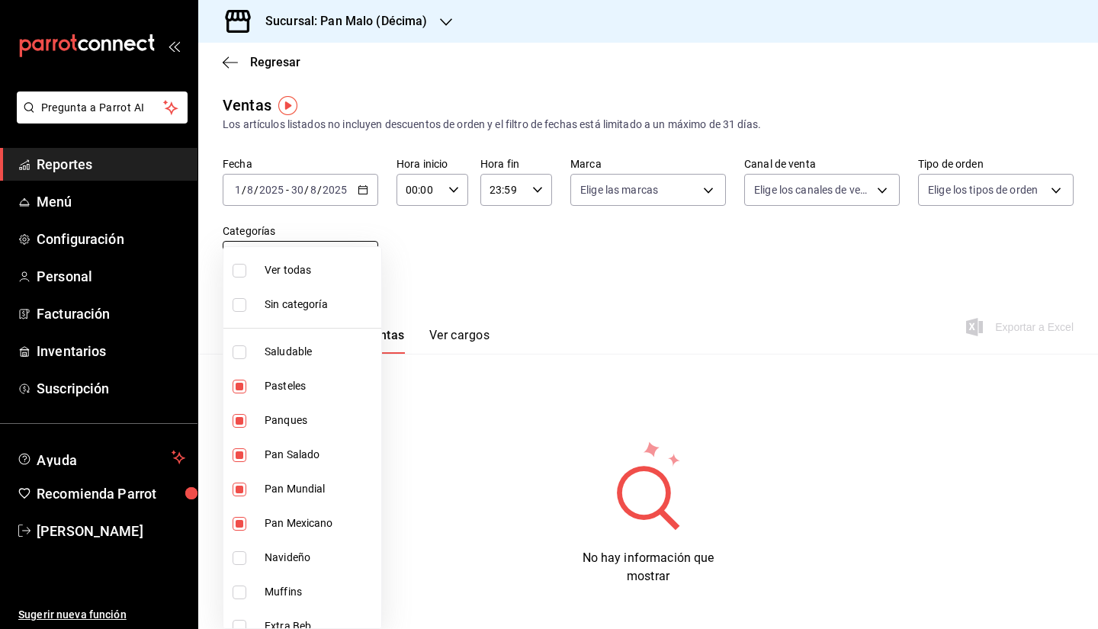
click at [344, 262] on body "Pregunta a Parrot AI Reportes Menú Configuración Personal Facturación Inventari…" at bounding box center [549, 314] width 1098 height 629
click at [306, 385] on span "Pasteles" at bounding box center [320, 386] width 111 height 16
type input "1179a897-02db-46b4-8925-ef648df1fc1f,16342d0e-7e3c-4876-83c1-4f8174cf6af5,91022…"
checkbox input "false"
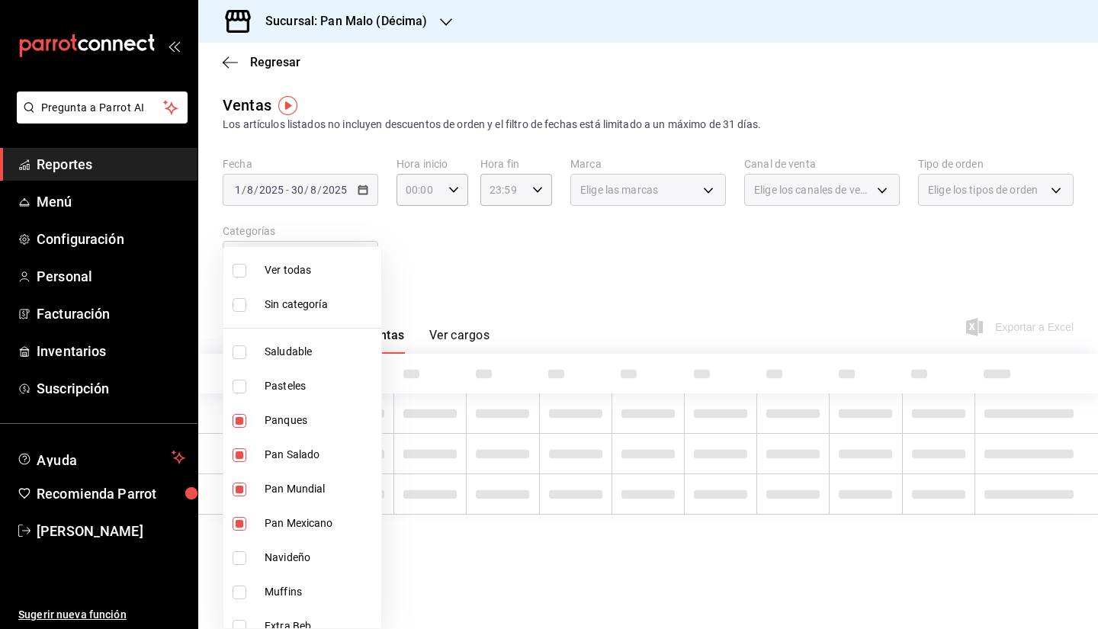
click at [297, 387] on span "Pasteles" at bounding box center [320, 386] width 111 height 16
type input "1179a897-02db-46b4-8925-ef648df1fc1f,16342d0e-7e3c-4876-83c1-4f8174cf6af5,91022…"
checkbox input "true"
click at [287, 410] on li "Panques" at bounding box center [303, 421] width 158 height 34
type input "1179a897-02db-46b4-8925-ef648df1fc1f,16342d0e-7e3c-4876-83c1-4f8174cf6af5,91022…"
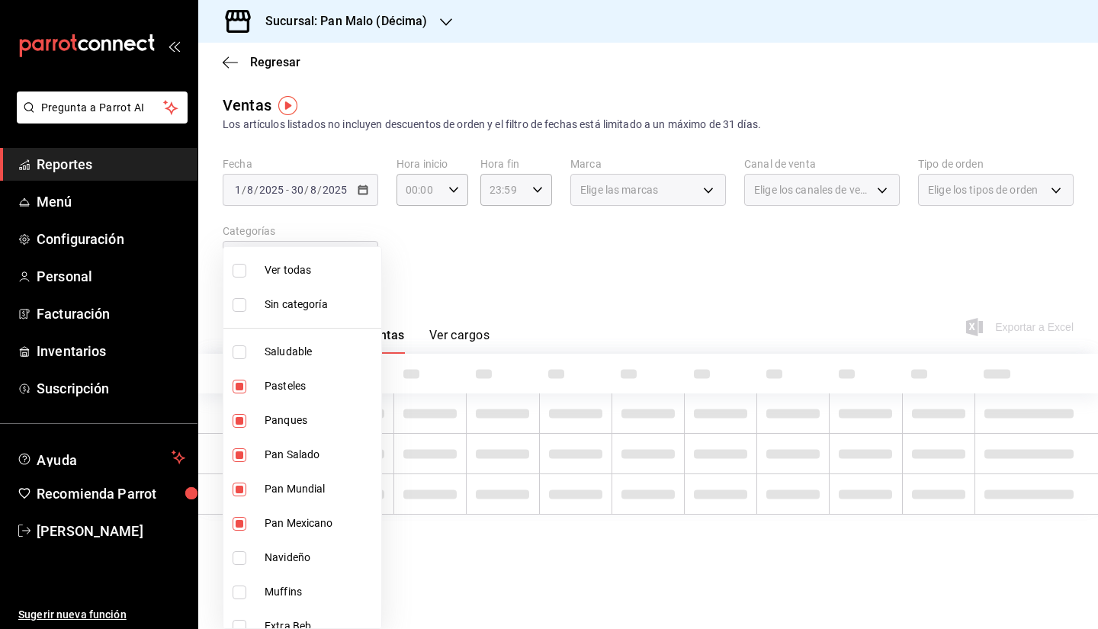
checkbox input "false"
click at [288, 417] on span "Panques" at bounding box center [320, 421] width 111 height 16
type input "1179a897-02db-46b4-8925-ef648df1fc1f,16342d0e-7e3c-4876-83c1-4f8174cf6af5,91022…"
checkbox input "true"
click at [272, 452] on span "Pan Salado" at bounding box center [320, 455] width 111 height 16
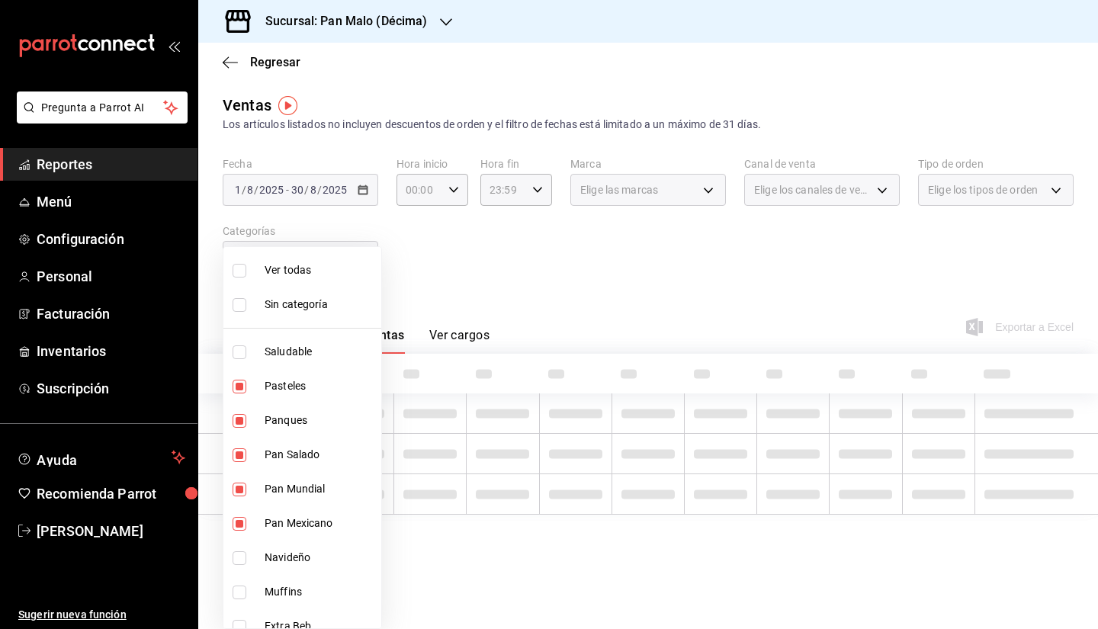
type input "1179a897-02db-46b4-8925-ef648df1fc1f,91022838-0b4c-49f7-8492-f1c839a35bea,74ccb…"
checkbox input "false"
click at [264, 480] on li "Pan Mundial" at bounding box center [303, 489] width 158 height 34
type input "91022838-0b4c-49f7-8492-f1c839a35bea,74ccb030-7b84-42ab-806a-8245db0c9c88,279cc…"
checkbox input "false"
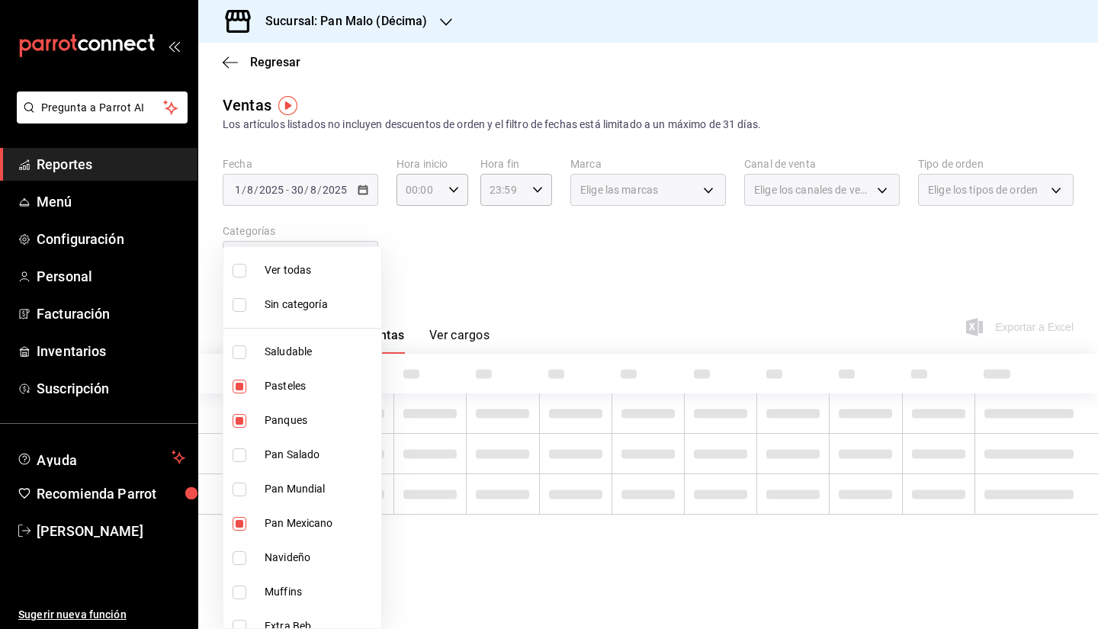
click at [262, 459] on li "Pan Salado" at bounding box center [303, 455] width 158 height 34
type input "91022838-0b4c-49f7-8492-f1c839a35bea,74ccb030-7b84-42ab-806a-8245db0c9c88,279cc…"
checkbox input "true"
click at [264, 489] on li "Pan Mundial" at bounding box center [303, 489] width 158 height 34
type input "91022838-0b4c-49f7-8492-f1c839a35bea,74ccb030-7b84-42ab-806a-8245db0c9c88,279cc…"
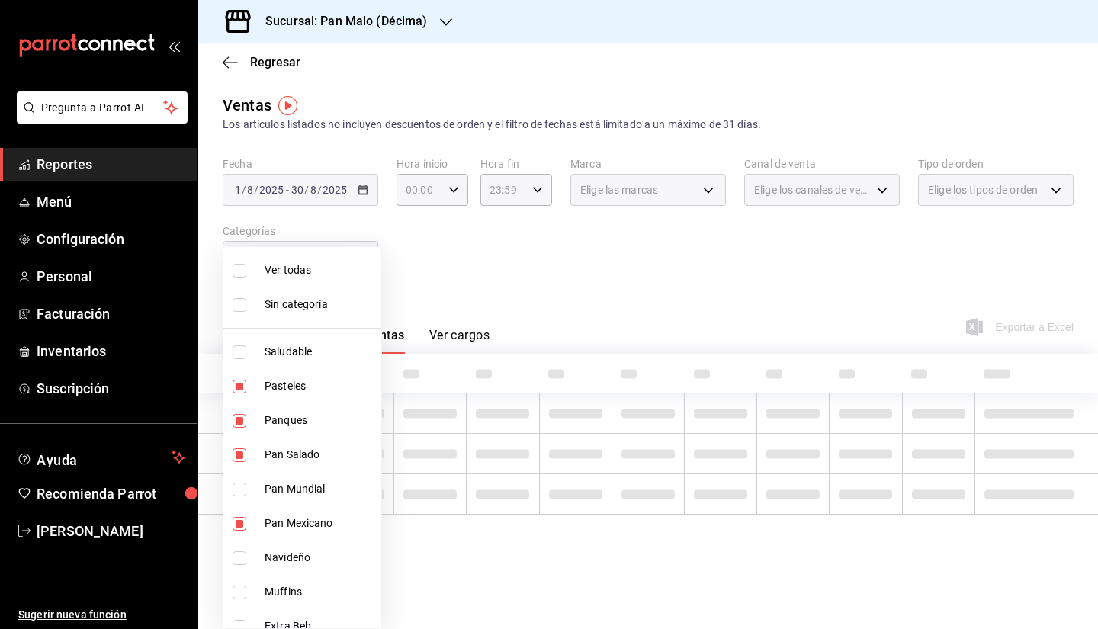
checkbox input "true"
click at [269, 516] on span "Pan Mexicano" at bounding box center [320, 524] width 111 height 16
type input "74ccb030-7b84-42ab-806a-8245db0c9c88,279cc072-9810-43a6-bad4-6d6e71717a0f,dfcce…"
checkbox input "false"
drag, startPoint x: 269, startPoint y: 516, endPoint x: 254, endPoint y: 523, distance: 17.1
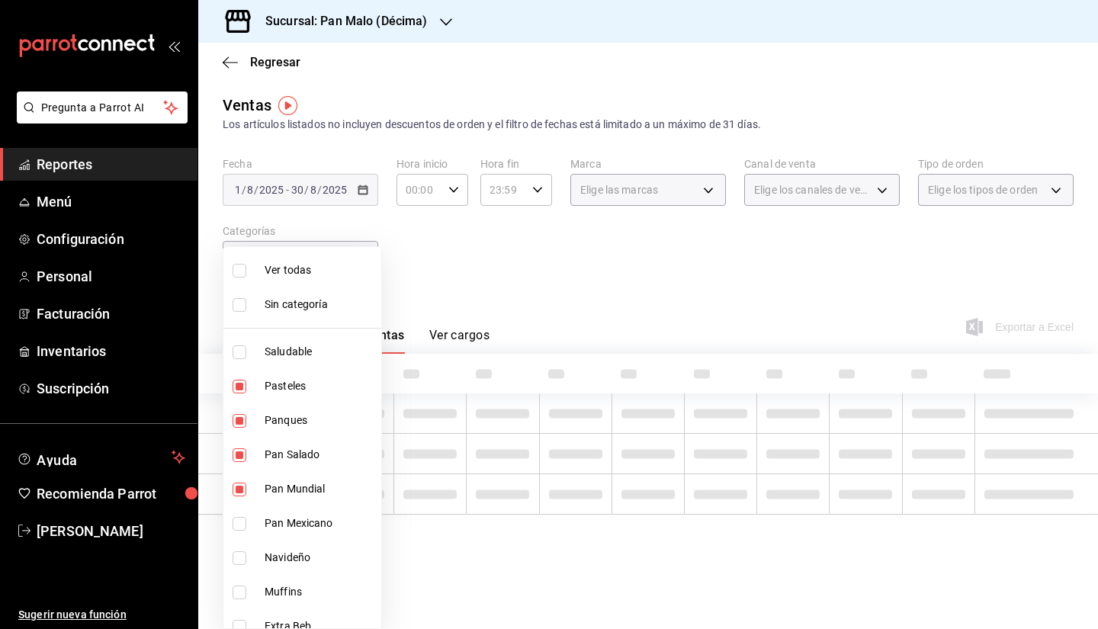
click at [254, 523] on li "Pan Mexicano" at bounding box center [303, 524] width 158 height 34
type input "74ccb030-7b84-42ab-806a-8245db0c9c88,279cc072-9810-43a6-bad4-6d6e71717a0f,dfcce…"
checkbox input "true"
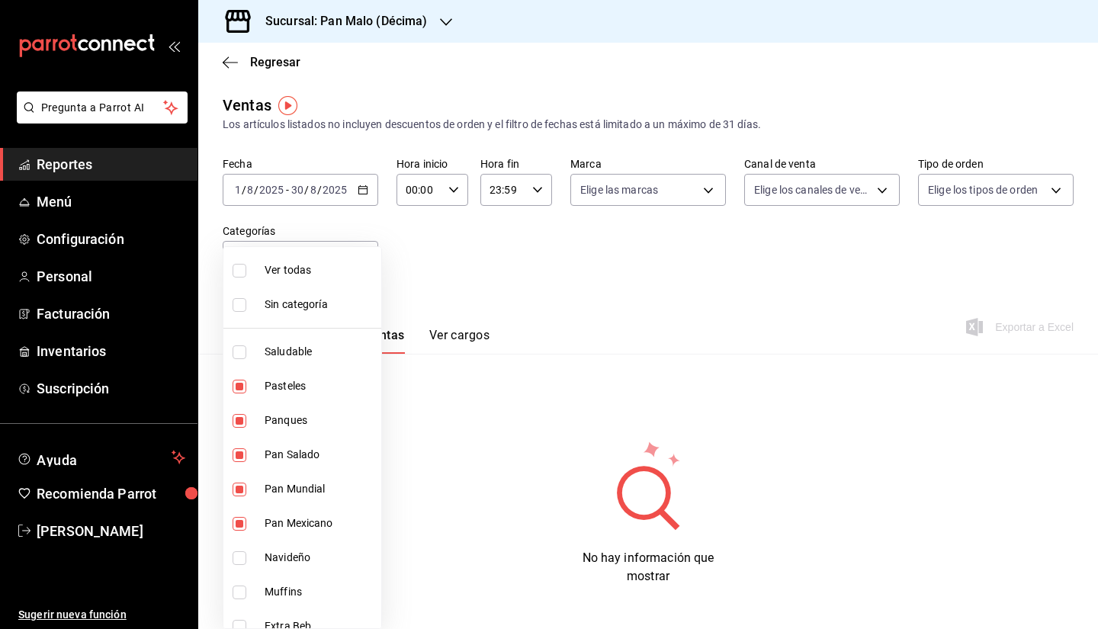
click at [323, 285] on li "Ver todas" at bounding box center [303, 270] width 158 height 34
type input "bf44f180-d96c-444e-bed3-9f3cd05cffd0,279cc072-9810-43a6-bad4-6d6e71717a0f,dfcce…"
checkbox input "true"
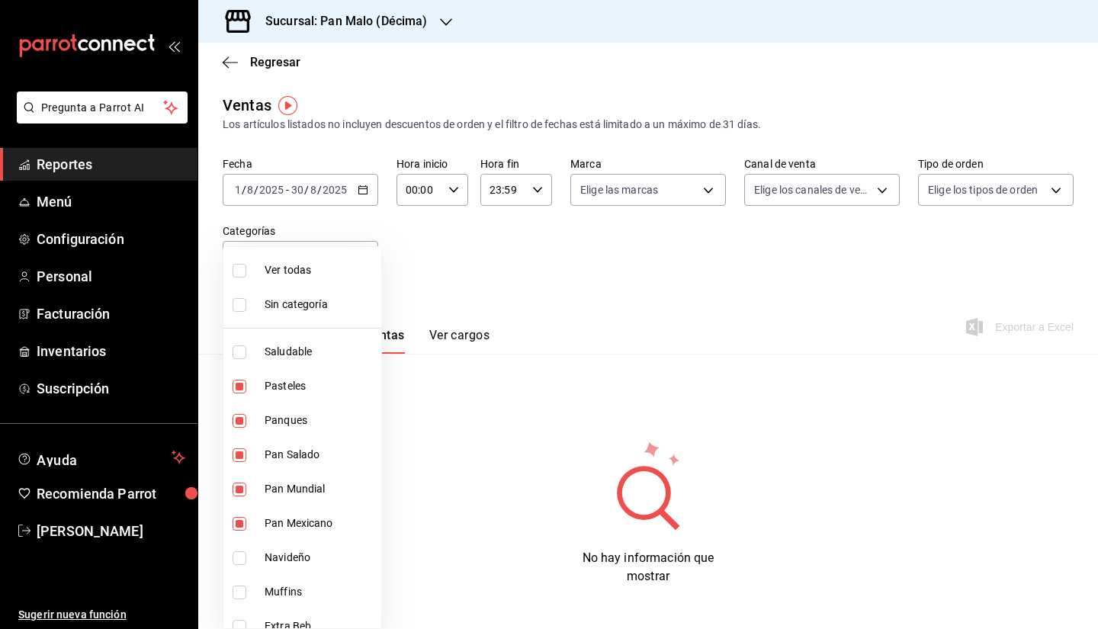
checkbox input "true"
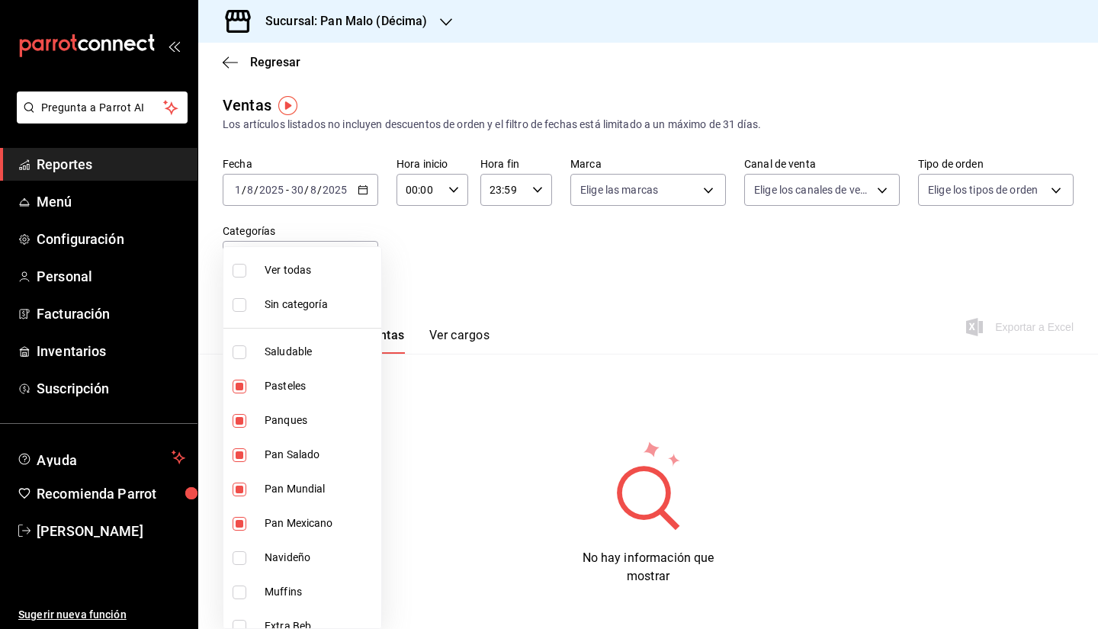
checkbox input "true"
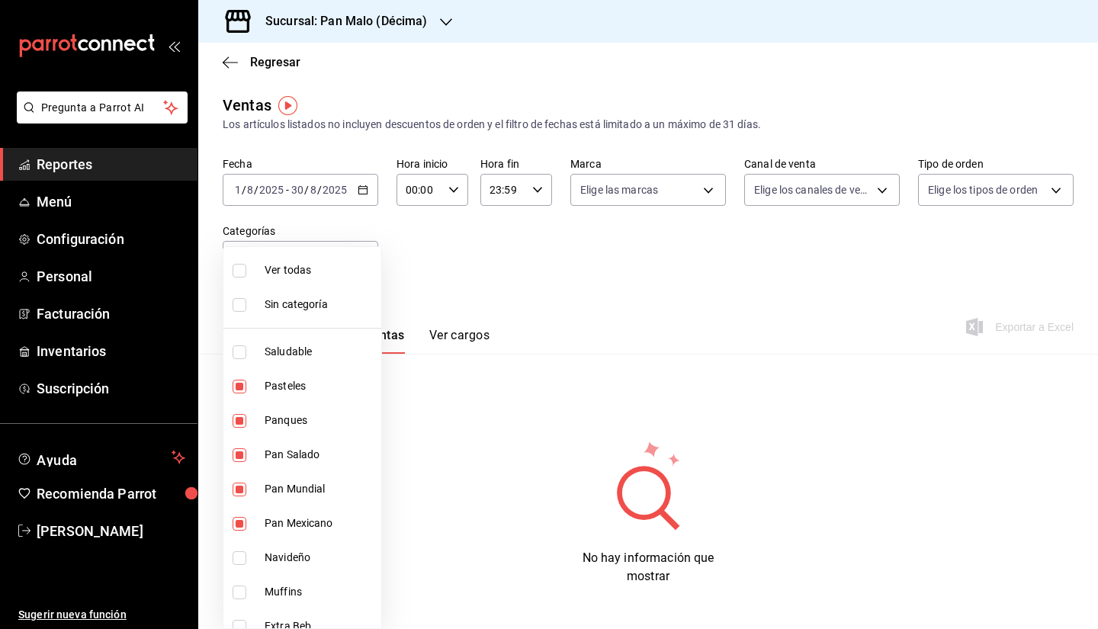
checkbox input "true"
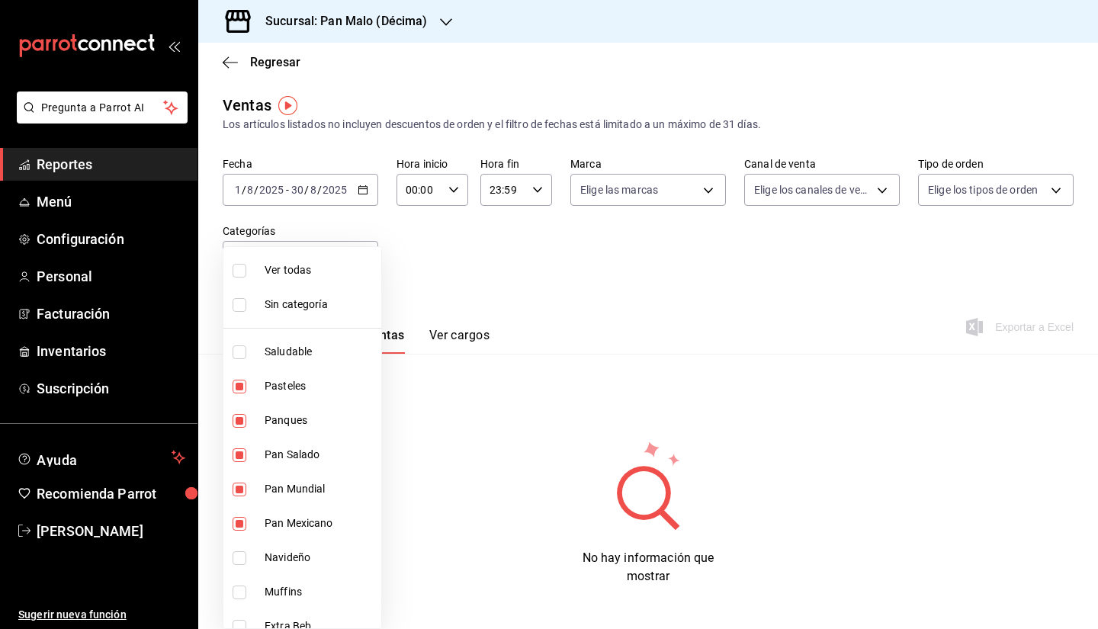
checkbox input "true"
click at [310, 281] on li "Ver todas" at bounding box center [303, 270] width 158 height 34
checkbox input "false"
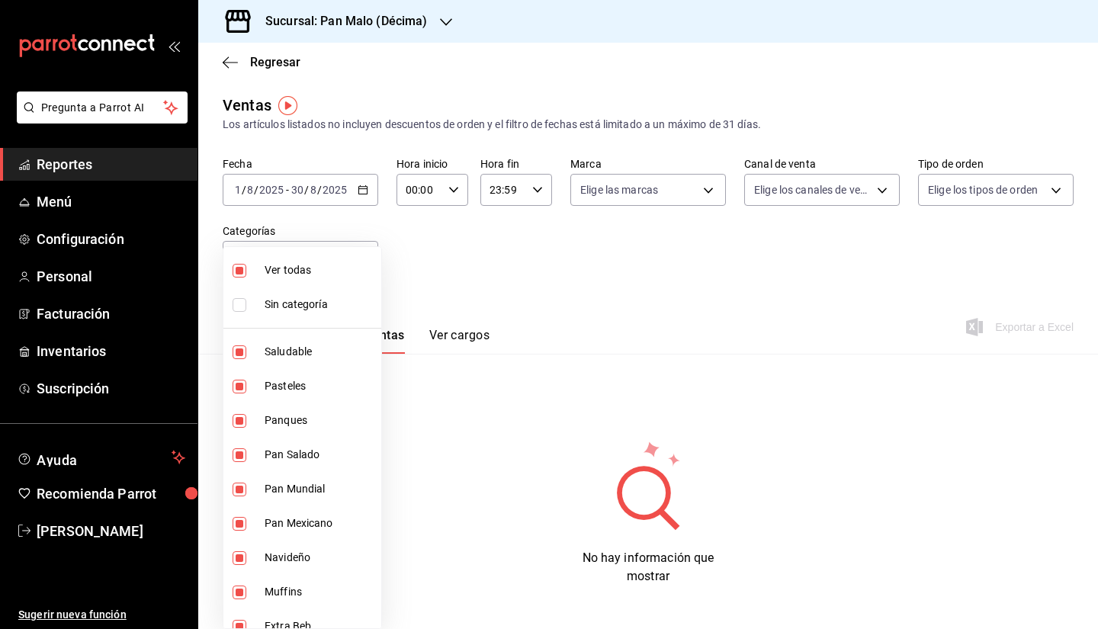
checkbox input "false"
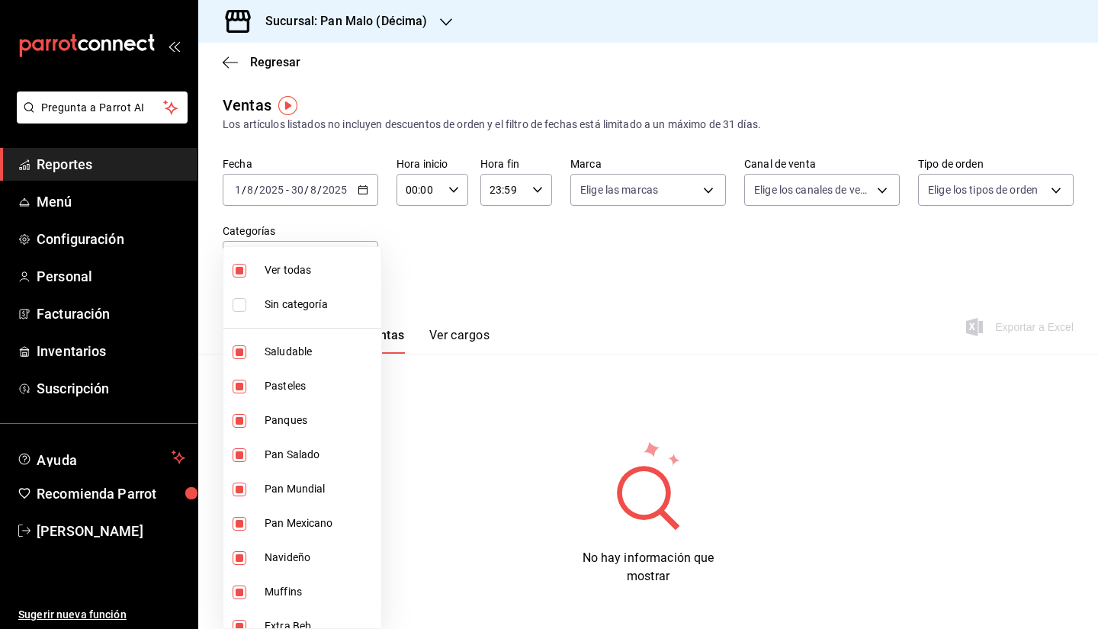
checkbox input "false"
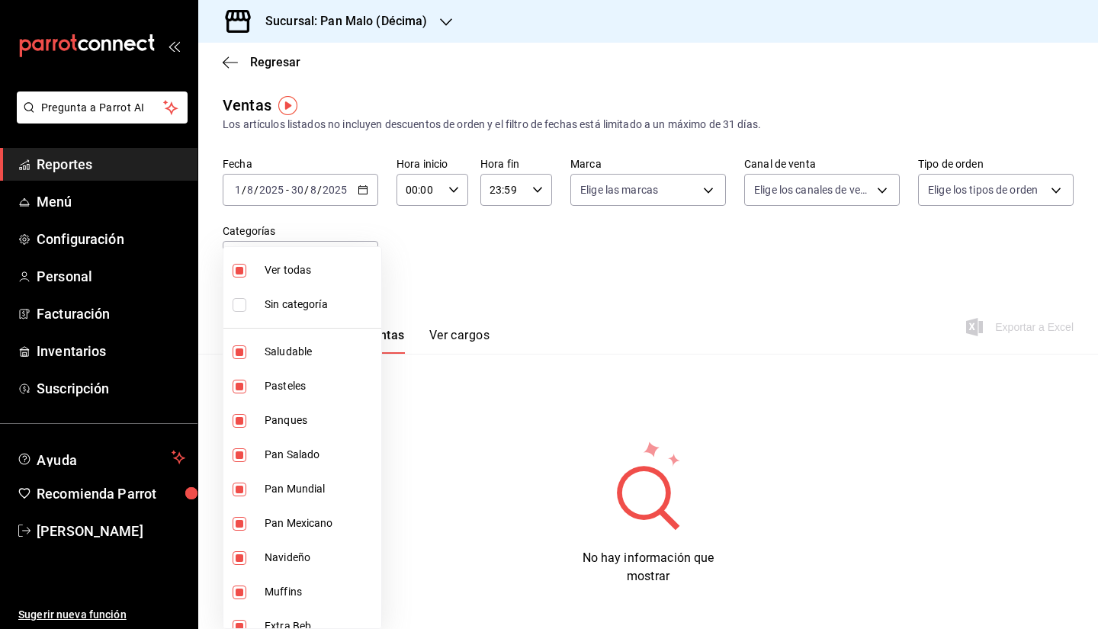
checkbox input "false"
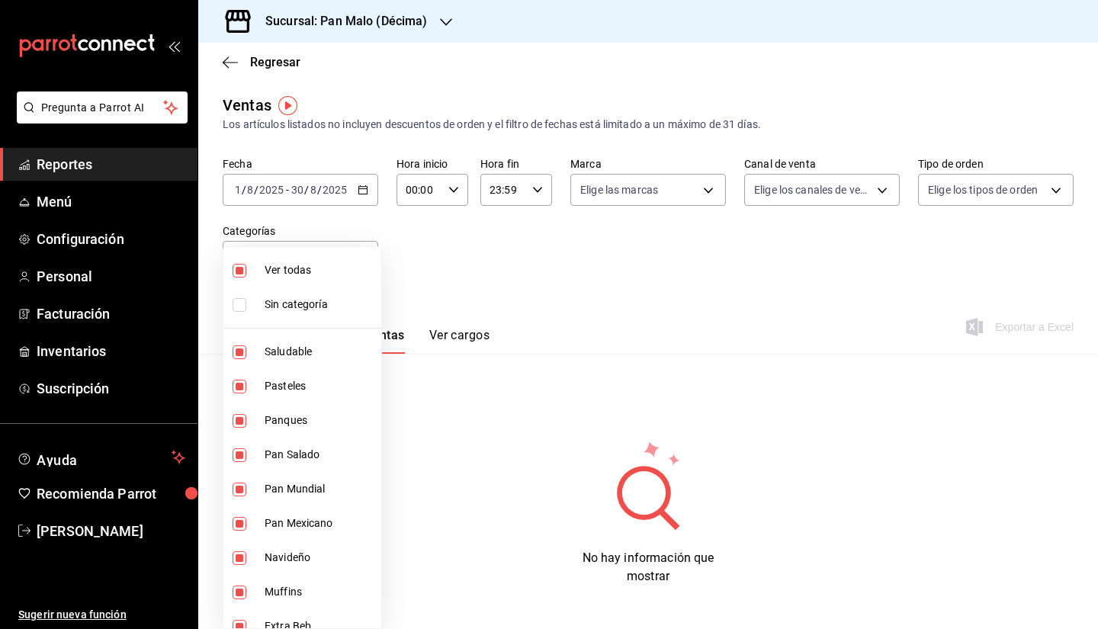
checkbox input "false"
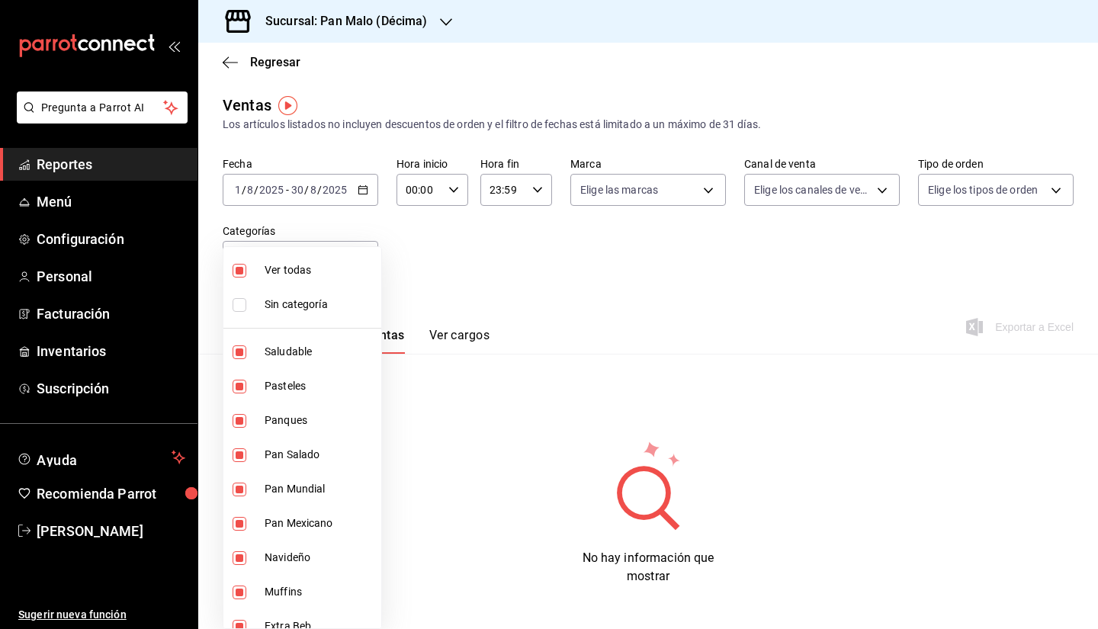
checkbox input "false"
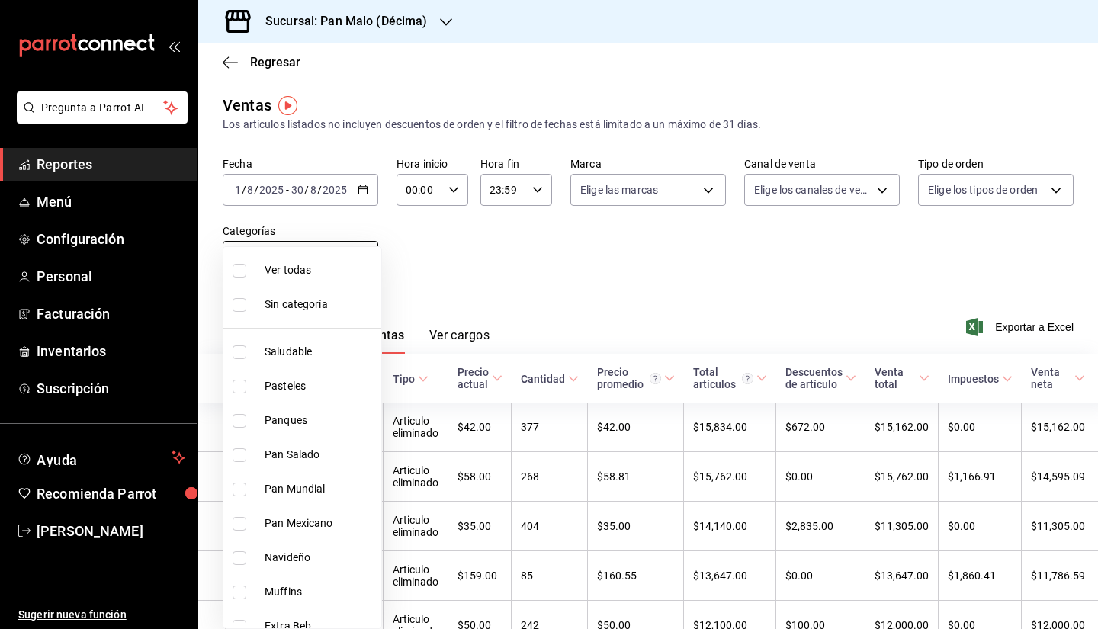
click at [349, 254] on body "Pregunta a Parrot AI Reportes Menú Configuración Personal Facturación Inventari…" at bounding box center [549, 314] width 1098 height 629
click at [314, 403] on li "Pasteles" at bounding box center [303, 386] width 158 height 34
type input "279cc072-9810-43a6-bad4-6d6e71717a0f"
checkbox input "true"
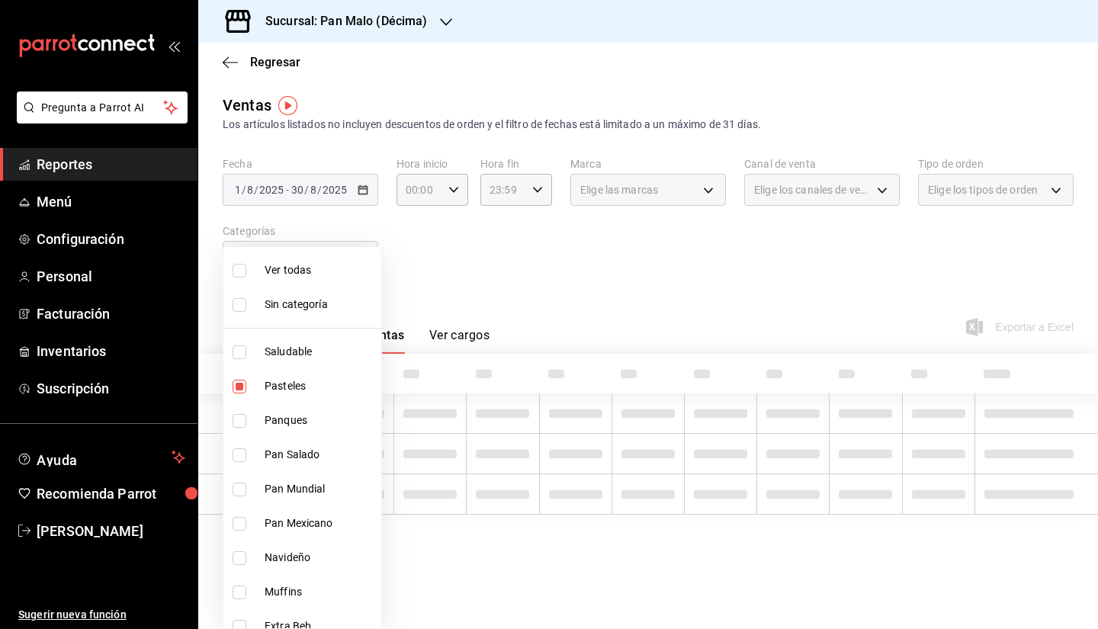
click at [296, 426] on span "Panques" at bounding box center [320, 421] width 111 height 16
type input "279cc072-9810-43a6-bad4-6d6e71717a0f,dfcce084-a863-4f2b-8b27-8c4f3777b4c9"
checkbox input "true"
click at [297, 447] on span "Pan Salado" at bounding box center [320, 455] width 111 height 16
type input "279cc072-9810-43a6-bad4-6d6e71717a0f,dfcce084-a863-4f2b-8b27-8c4f3777b4c9,16342…"
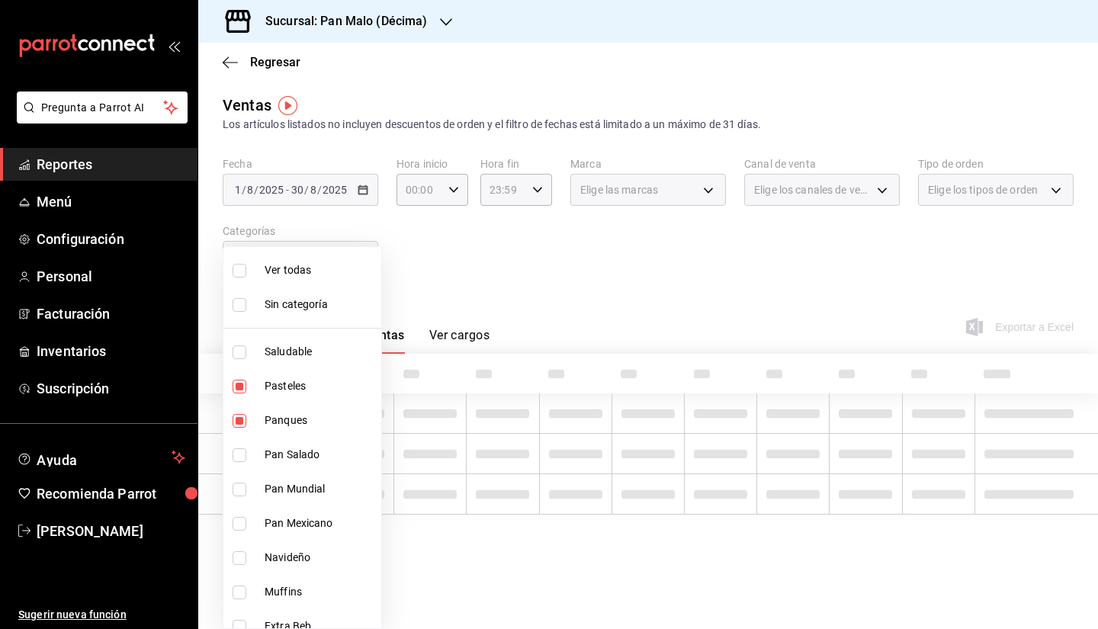
checkbox input "true"
click at [285, 489] on span "Pan Mundial" at bounding box center [320, 489] width 111 height 16
type input "279cc072-9810-43a6-bad4-6d6e71717a0f,dfcce084-a863-4f2b-8b27-8c4f3777b4c9,16342…"
checkbox input "true"
click at [314, 510] on li "Pan Mexicano" at bounding box center [303, 524] width 158 height 34
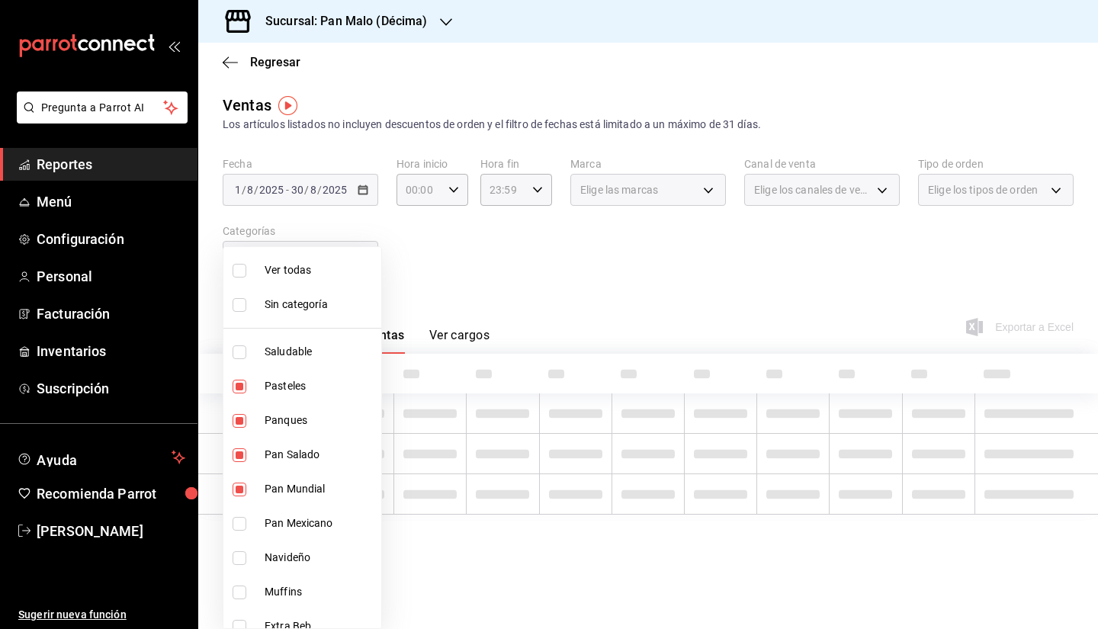
type input "279cc072-9810-43a6-bad4-6d6e71717a0f,dfcce084-a863-4f2b-8b27-8c4f3777b4c9,16342…"
checkbox input "true"
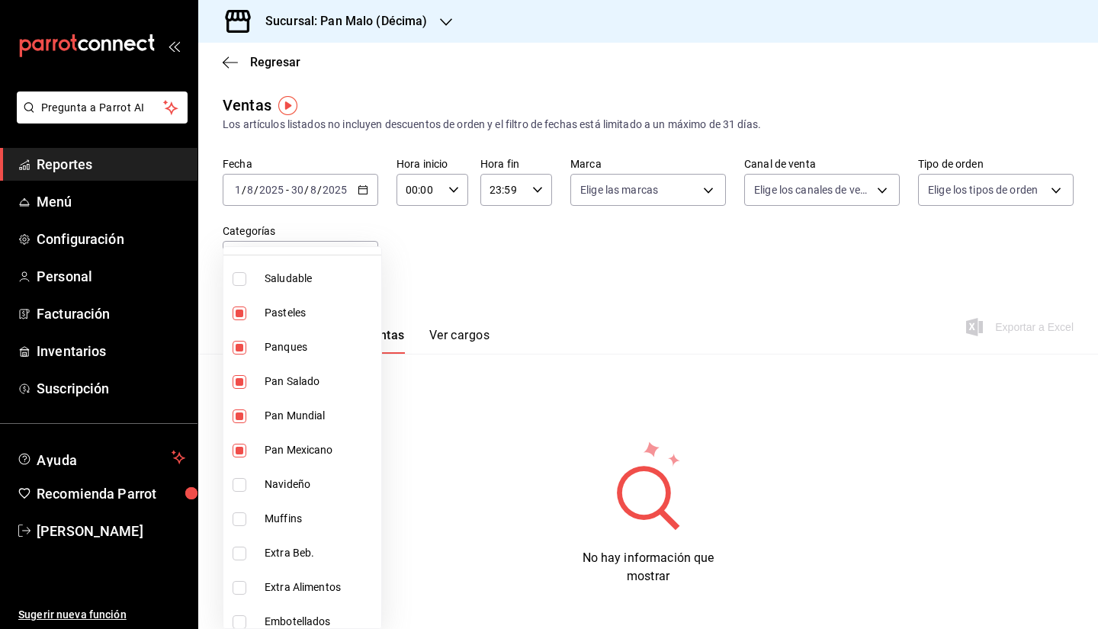
scroll to position [69, 0]
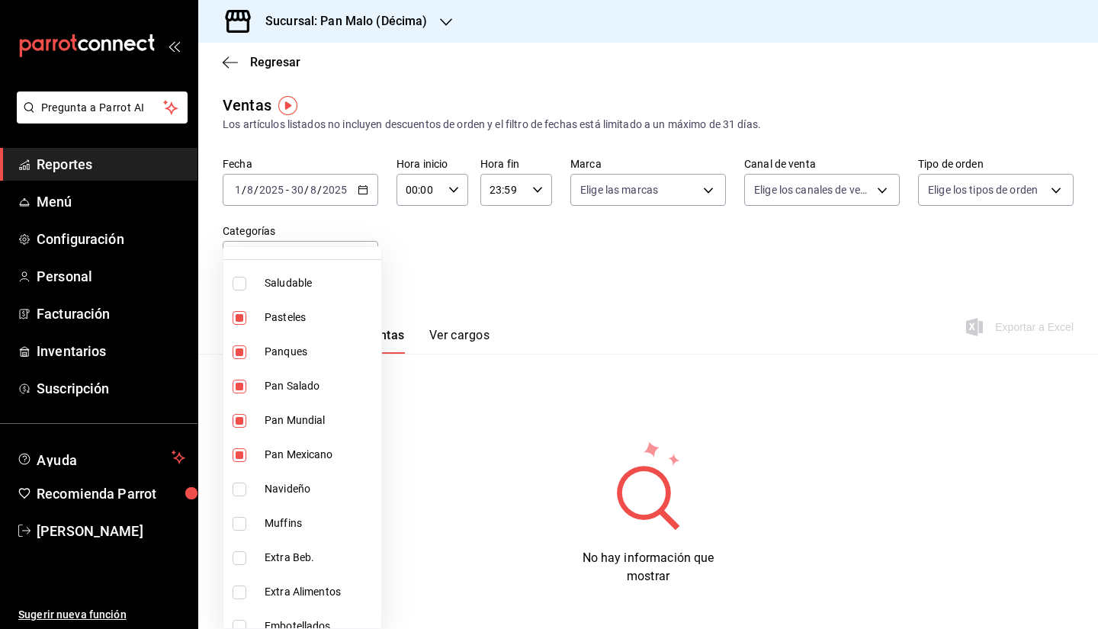
click at [326, 452] on span "Pan Mexicano" at bounding box center [320, 455] width 111 height 16
type input "279cc072-9810-43a6-bad4-6d6e71717a0f,dfcce084-a863-4f2b-8b27-8c4f3777b4c9,16342…"
checkbox input "false"
click at [344, 419] on span "Pan Mundial" at bounding box center [320, 421] width 111 height 16
type input "279cc072-9810-43a6-bad4-6d6e71717a0f,dfcce084-a863-4f2b-8b27-8c4f3777b4c9,16342…"
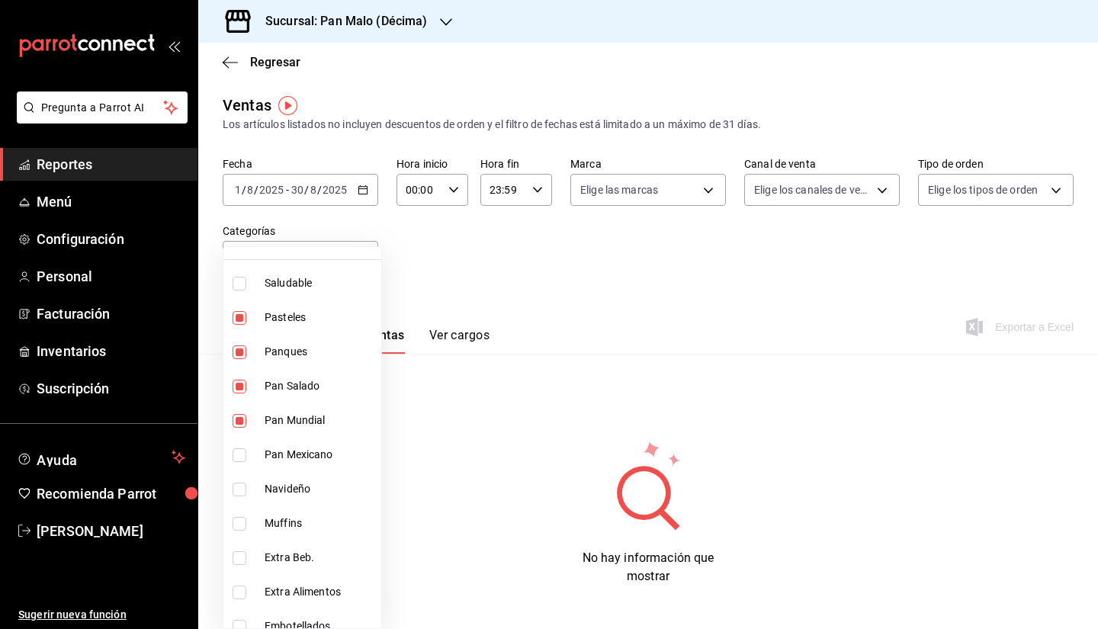
checkbox input "false"
click at [316, 325] on li "Pasteles" at bounding box center [303, 318] width 158 height 34
type input "dfcce084-a863-4f2b-8b27-8c4f3777b4c9,16342d0e-7e3c-4876-83c1-4f8174cf6af5"
checkbox input "false"
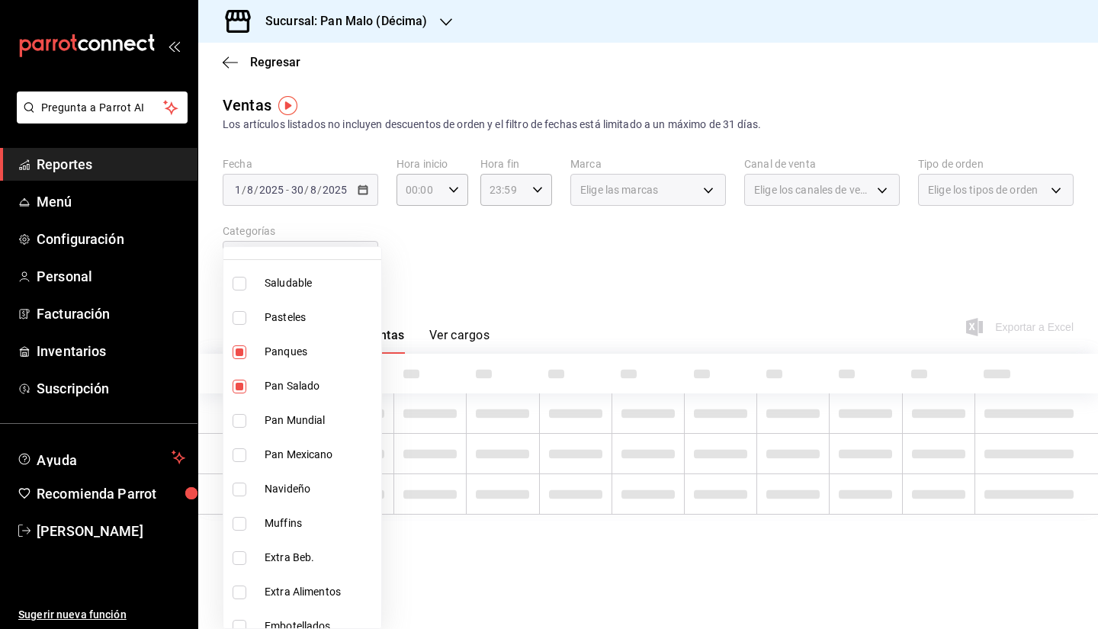
click at [268, 365] on li "Panques" at bounding box center [303, 352] width 158 height 34
type input "16342d0e-7e3c-4876-83c1-4f8174cf6af5"
checkbox input "false"
click at [251, 404] on li "Pan Mundial" at bounding box center [303, 421] width 158 height 34
type input "16342d0e-7e3c-4876-83c1-4f8174cf6af5,1179a897-02db-46b4-8925-ef648df1fc1f"
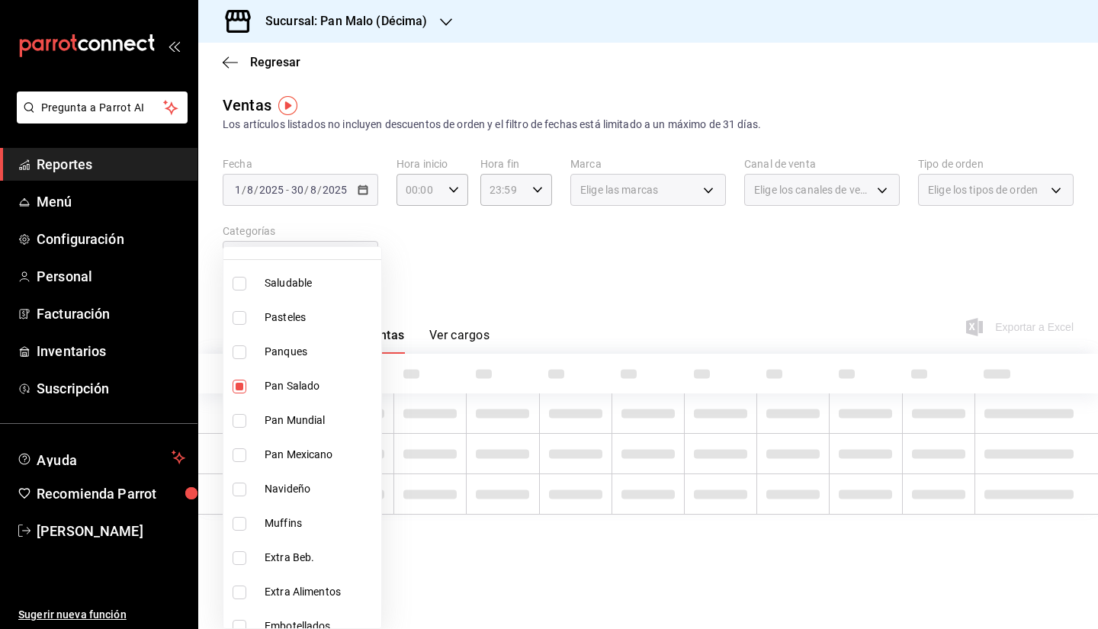
checkbox input "true"
click at [265, 395] on li "Pan Salado" at bounding box center [303, 386] width 158 height 34
type input "1179a897-02db-46b4-8925-ef648df1fc1f"
checkbox input "false"
click at [269, 411] on li "Pan Mundial" at bounding box center [303, 421] width 158 height 34
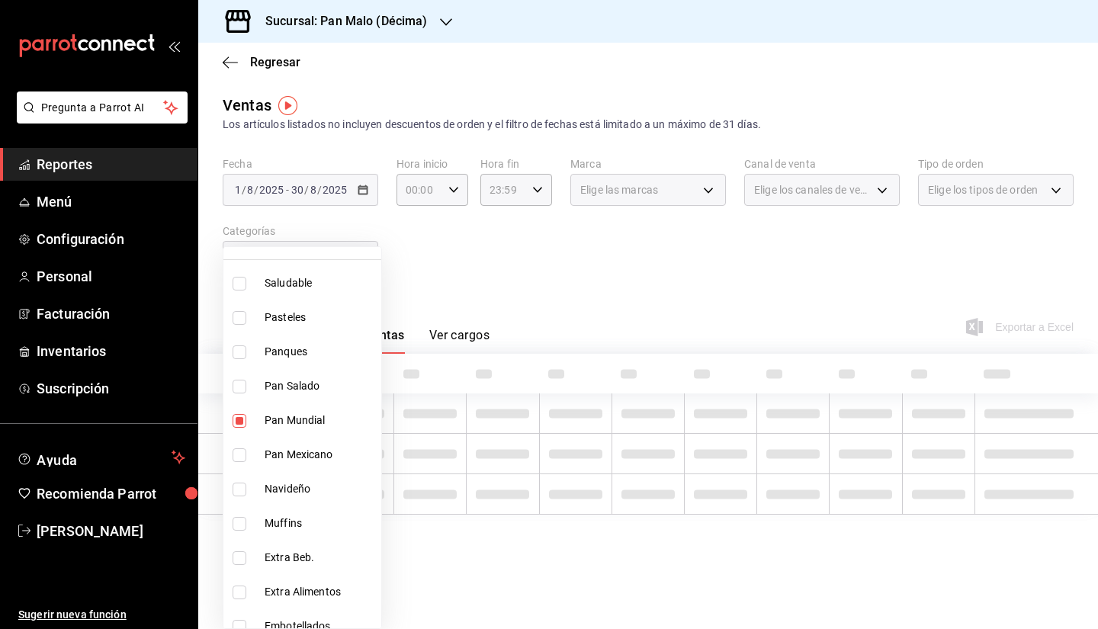
checkbox input "false"
click at [560, 256] on div at bounding box center [549, 314] width 1098 height 629
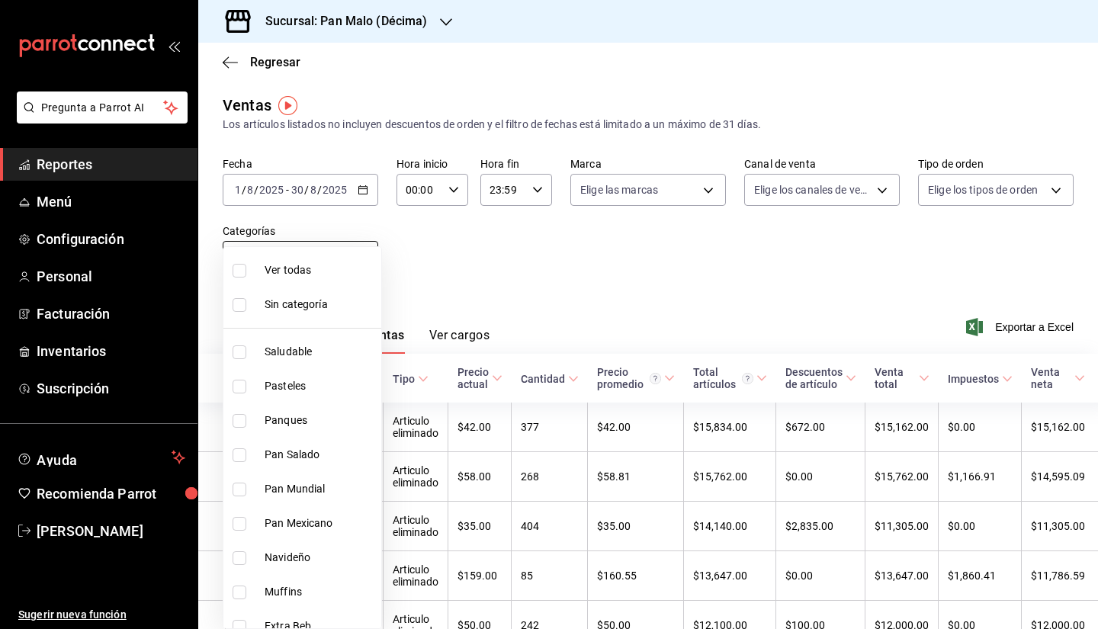
click at [340, 269] on body "Pregunta a Parrot AI Reportes Menú Configuración Personal Facturación Inventari…" at bounding box center [549, 314] width 1098 height 629
click at [320, 410] on li "Panques" at bounding box center [303, 421] width 158 height 34
type input "dfcce084-a863-4f2b-8b27-8c4f3777b4c9"
checkbox input "true"
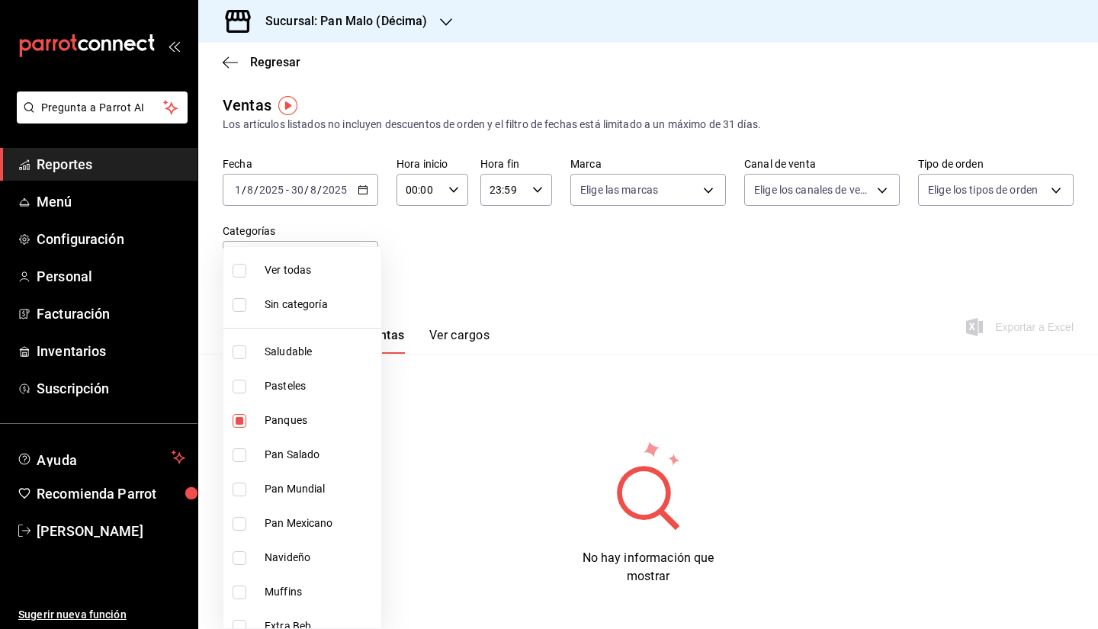
click at [308, 416] on span "Panques" at bounding box center [320, 421] width 111 height 16
checkbox input "false"
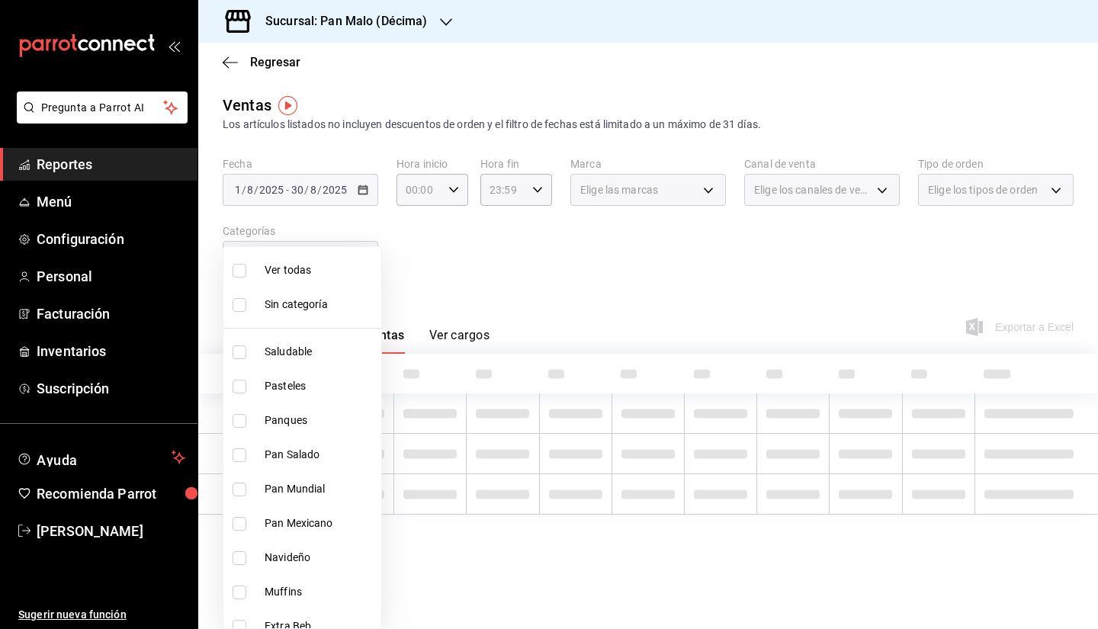
scroll to position [564, 0]
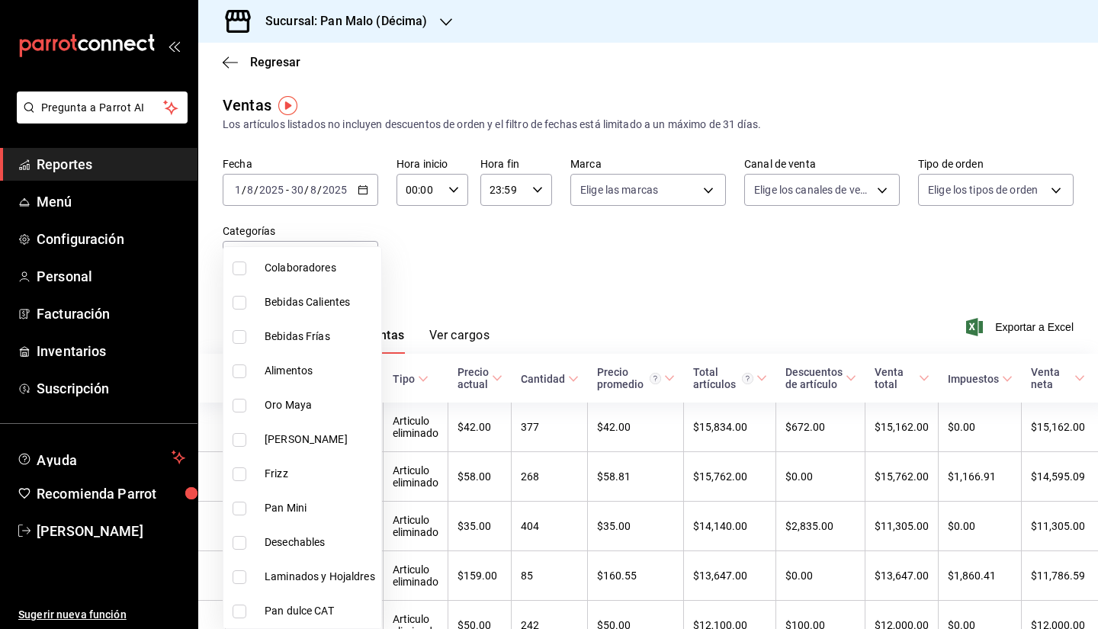
click at [266, 573] on span "Laminados y Hojaldres" at bounding box center [320, 577] width 111 height 16
type input "74ccb030-7b84-42ab-806a-8245db0c9c88"
checkbox input "true"
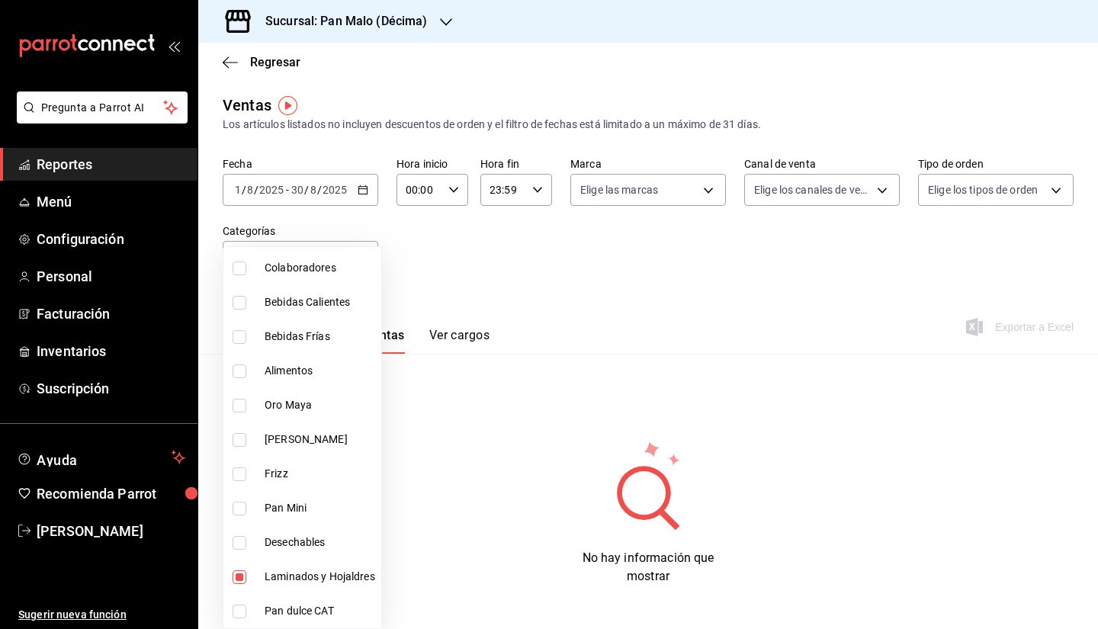
click at [281, 611] on span "Pan dulce CAT" at bounding box center [320, 611] width 111 height 16
type input "74ccb030-7b84-42ab-806a-8245db0c9c88,03cb80e4-20bb-4679-b22d-42c408226d19"
checkbox input "true"
click at [249, 574] on label at bounding box center [243, 578] width 20 height 14
click at [246, 574] on input "checkbox" at bounding box center [240, 578] width 14 height 14
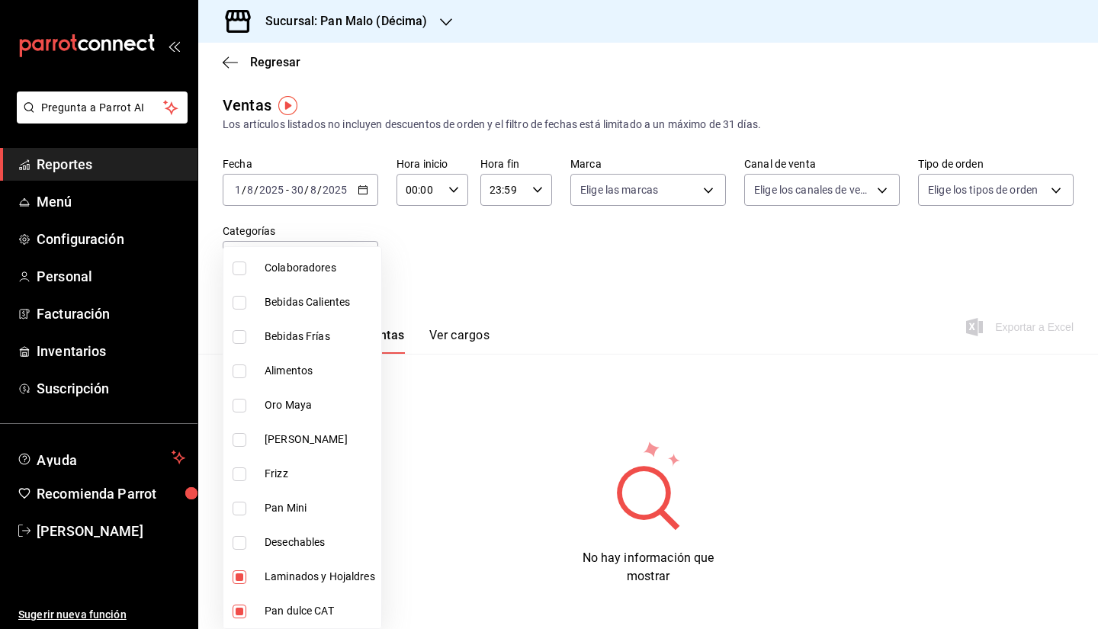
checkbox input "true"
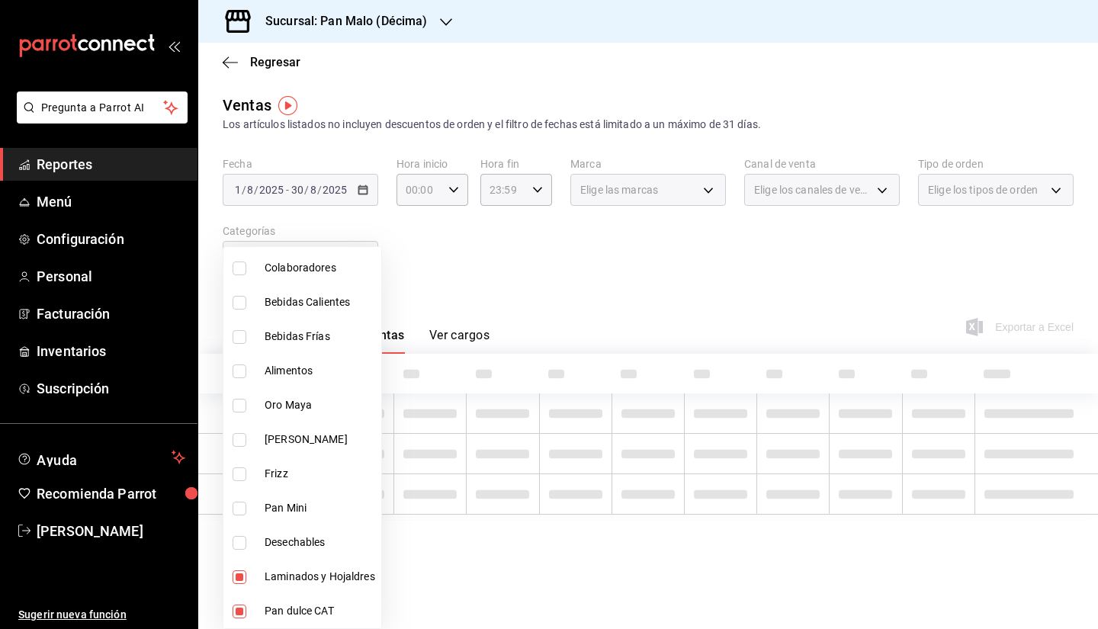
click at [265, 619] on span "Pan dulce CAT" at bounding box center [320, 611] width 111 height 16
type input "74ccb030-7b84-42ab-806a-8245db0c9c88"
checkbox input "false"
click at [238, 578] on input "checkbox" at bounding box center [240, 578] width 14 height 14
checkbox input "false"
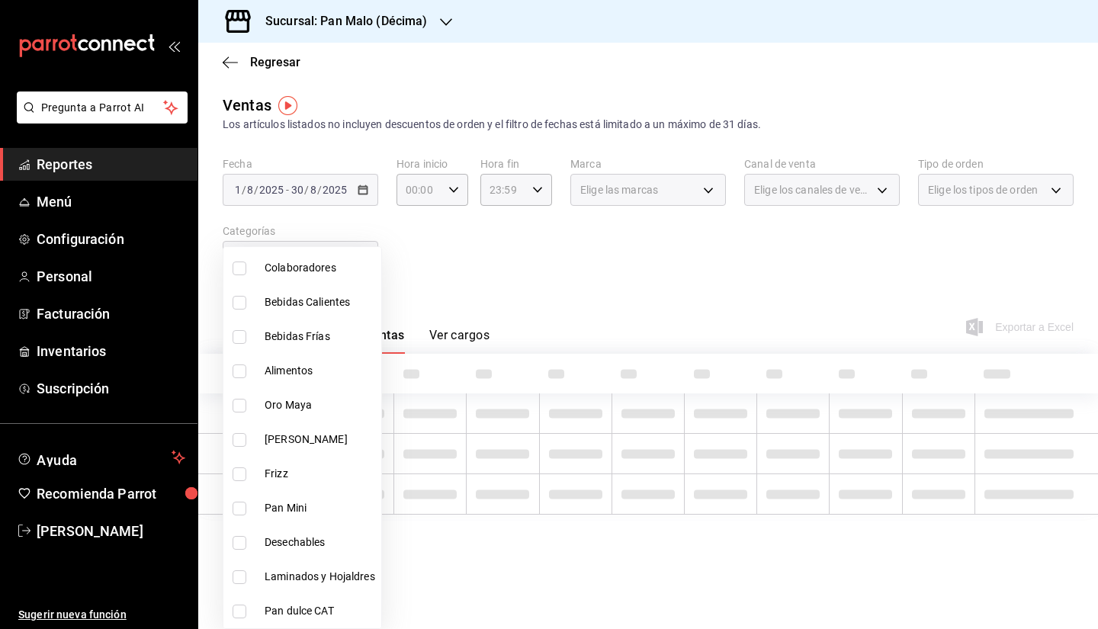
click at [639, 317] on div at bounding box center [549, 314] width 1098 height 629
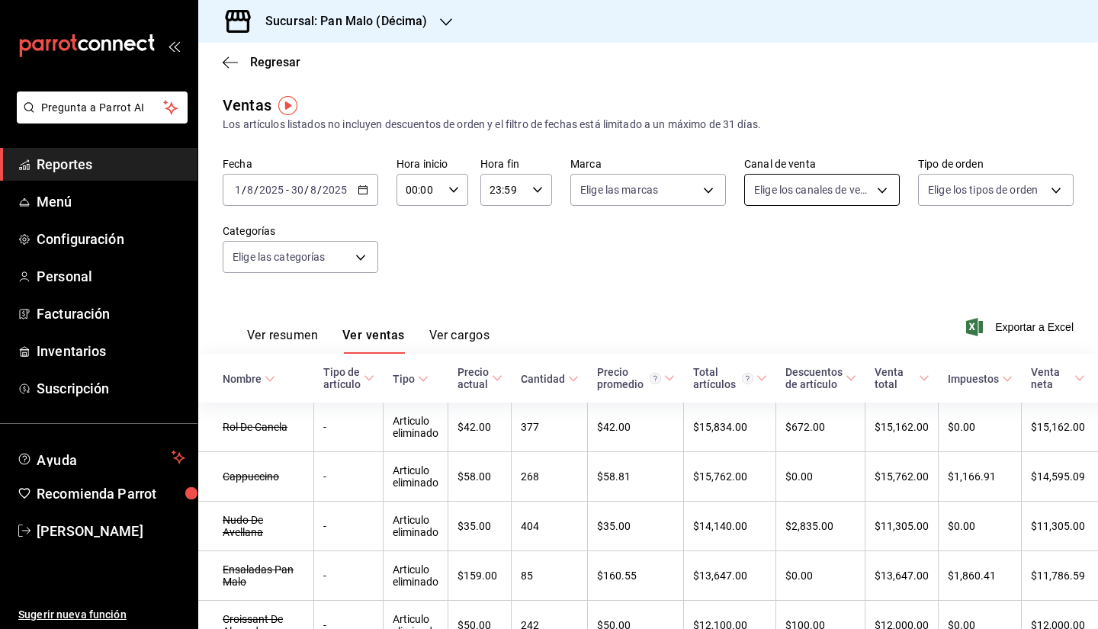
click at [849, 174] on body "Pregunta a Parrot AI Reportes Menú Configuración Personal Facturación Inventari…" at bounding box center [549, 314] width 1098 height 629
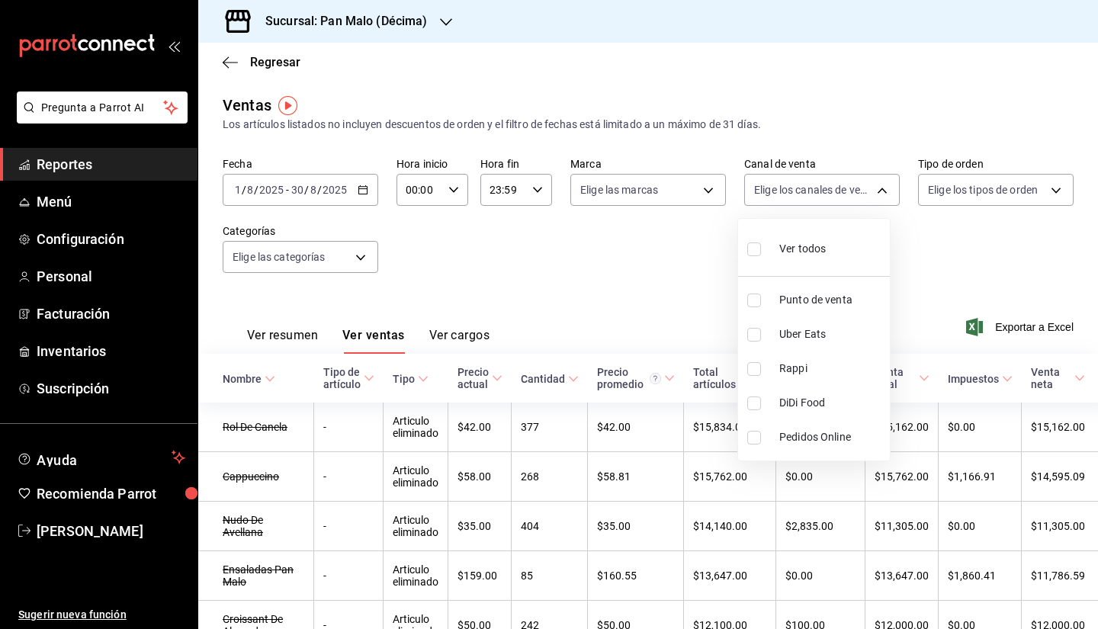
click at [938, 190] on div at bounding box center [549, 314] width 1098 height 629
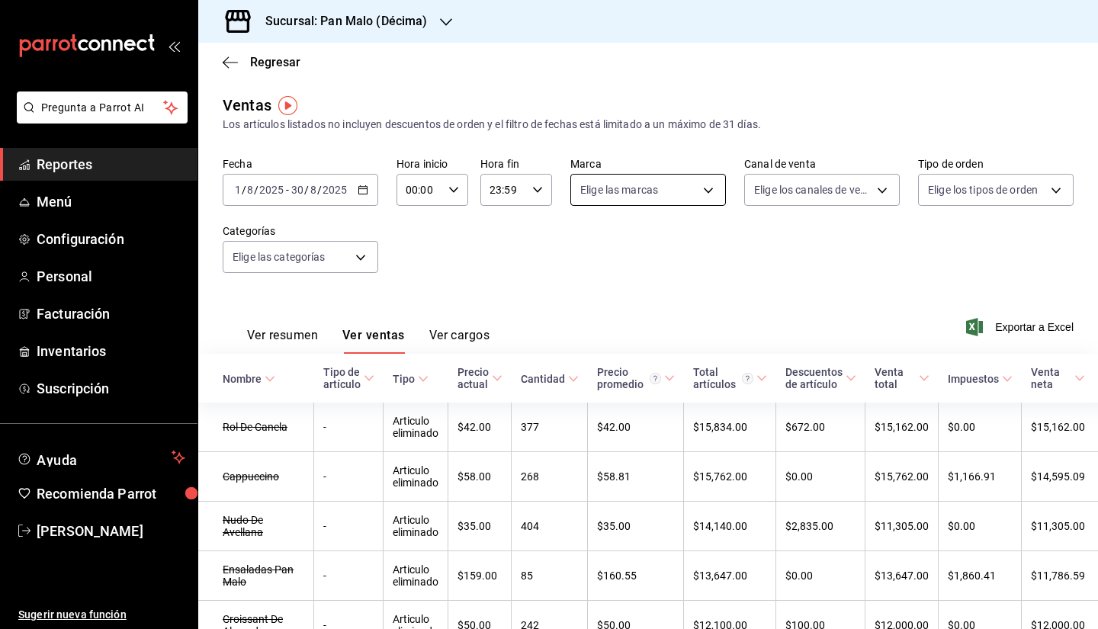
click at [690, 195] on body "Pregunta a Parrot AI Reportes Menú Configuración Personal Facturación Inventari…" at bounding box center [549, 314] width 1098 height 629
click at [663, 307] on span "Pan Malo (Décima)" at bounding box center [660, 300] width 105 height 16
type input "466bce2b-5cc3-4329-804f-08308640c70a"
checkbox input "true"
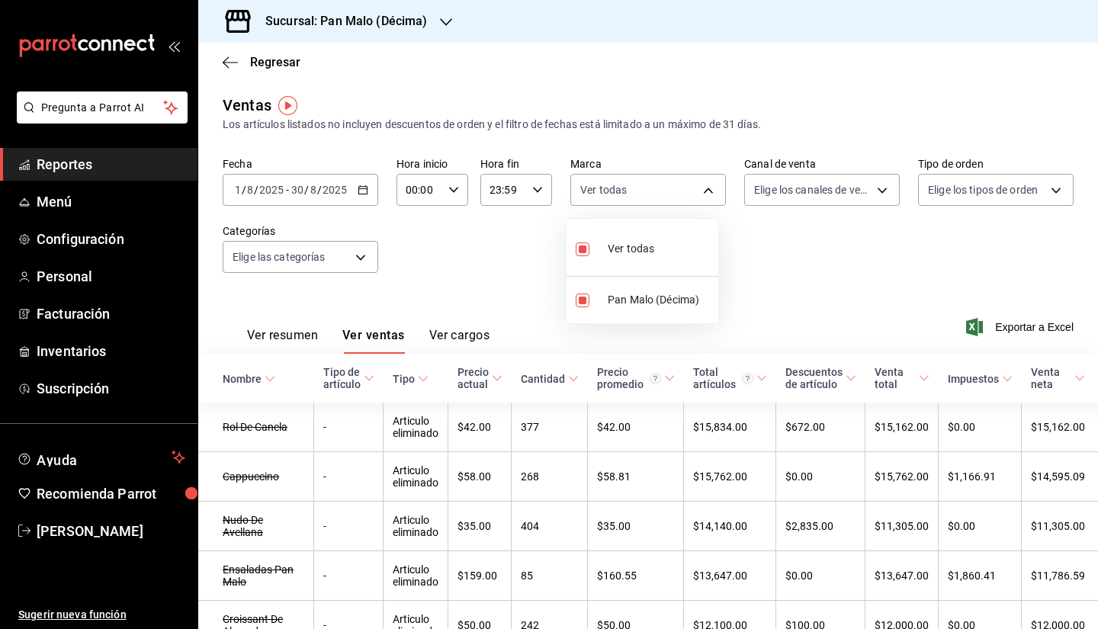
click at [350, 205] on div at bounding box center [549, 314] width 1098 height 629
click at [350, 205] on div "2025-08-01 1 / 8 / 2025 - 2025-08-30 30 / 8 / 2025" at bounding box center [301, 190] width 156 height 32
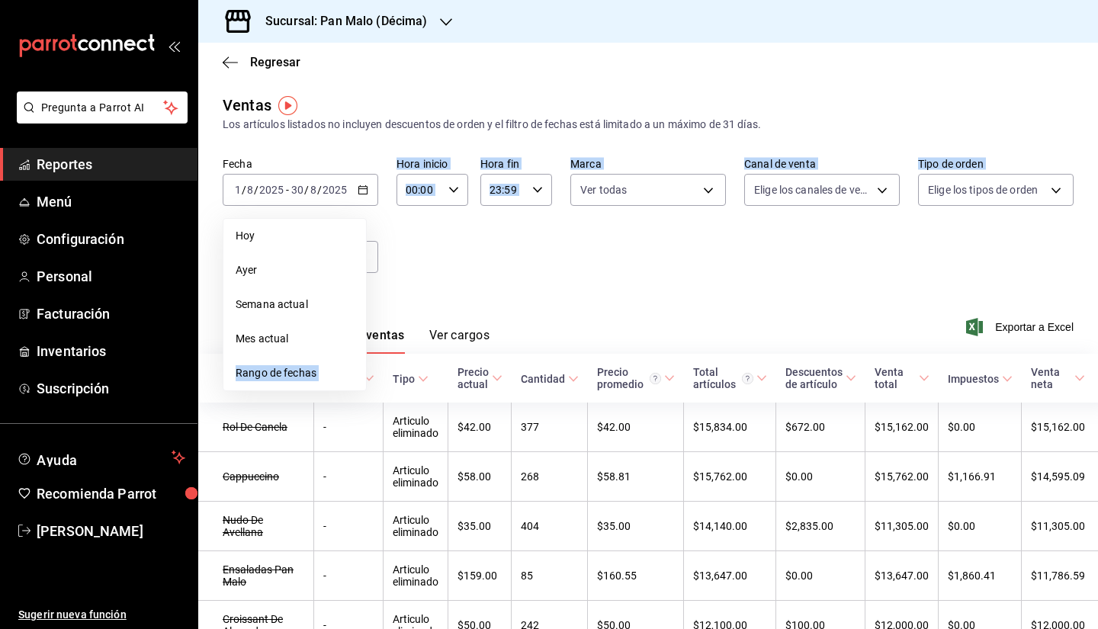
drag, startPoint x: 304, startPoint y: 336, endPoint x: 436, endPoint y: 278, distance: 144.8
click at [436, 278] on div "Fecha 2025-08-01 1 / 8 / 2025 - 2025-08-30 30 / 8 / 2025 Hoy Ayer Semana actual…" at bounding box center [648, 224] width 851 height 134
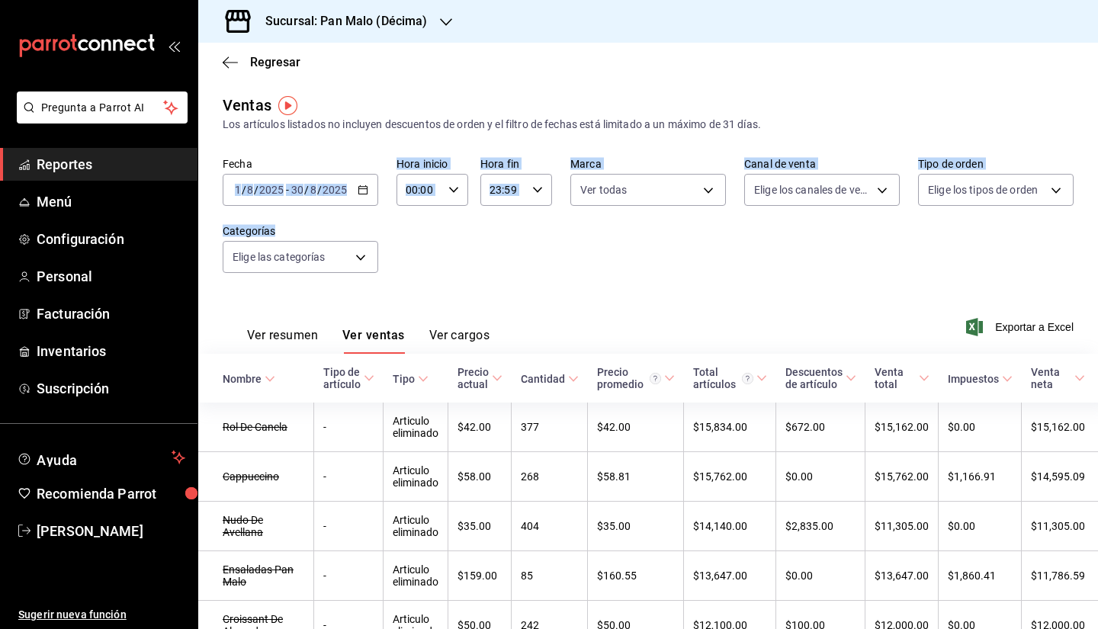
click at [436, 278] on div "Fecha 2025-08-01 1 / 8 / 2025 - 2025-08-30 30 / 8 / 2025 Hora inicio 00:00 Hora…" at bounding box center [648, 224] width 851 height 134
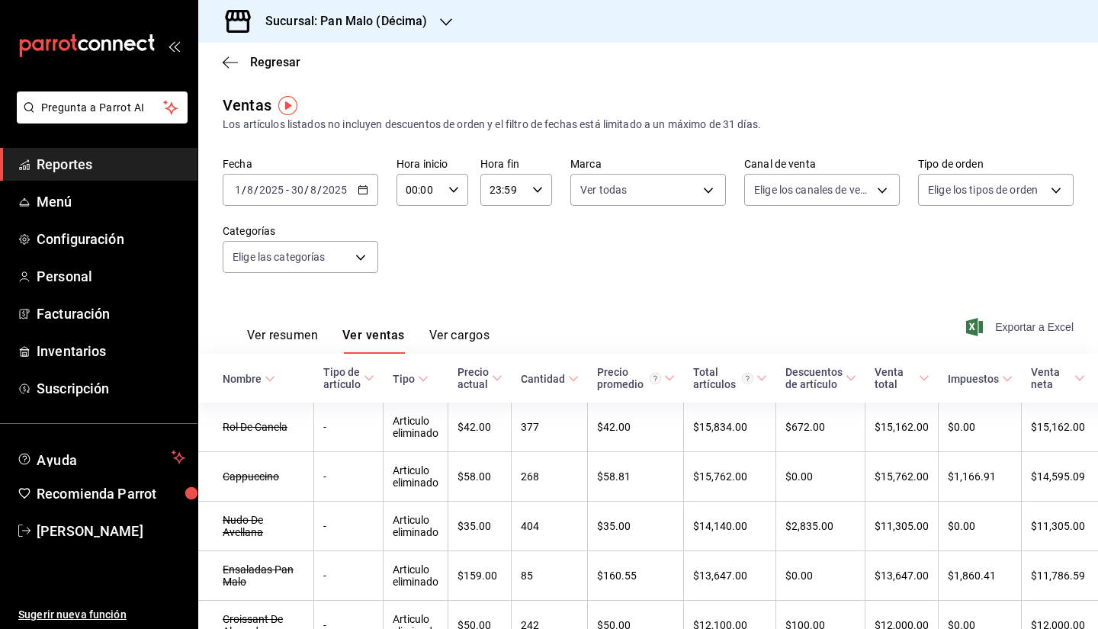
click at [1024, 333] on span "Exportar a Excel" at bounding box center [1022, 327] width 105 height 18
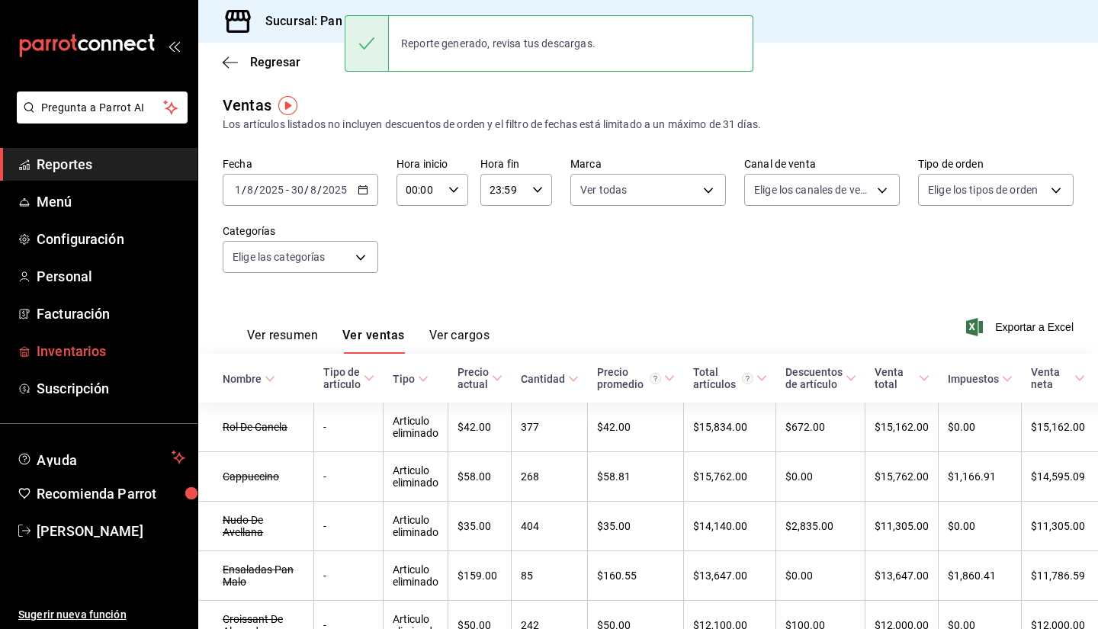
click at [109, 350] on span "Inventarios" at bounding box center [111, 351] width 149 height 21
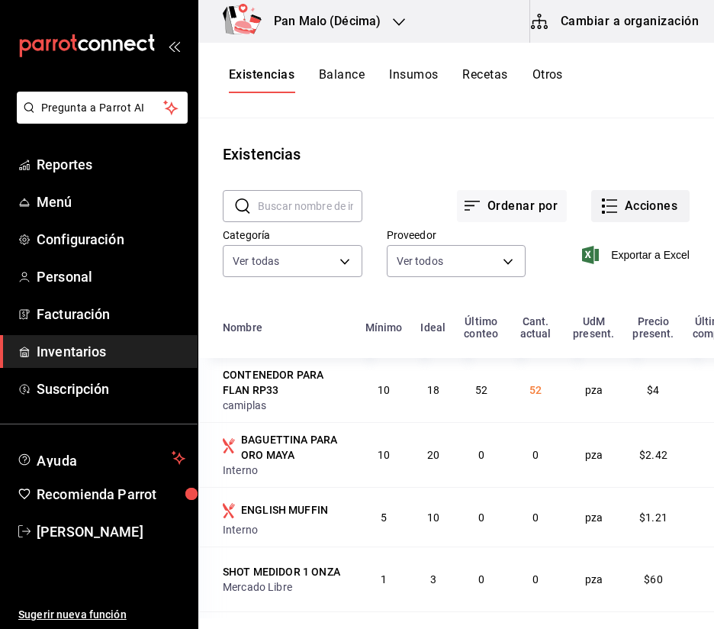
click at [625, 221] on button "Acciones" at bounding box center [640, 206] width 98 height 32
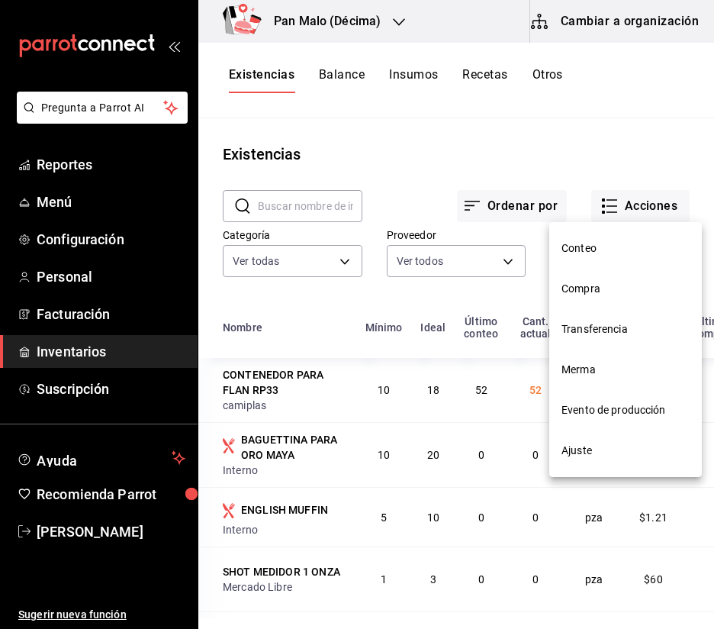
click at [613, 296] on span "Compra" at bounding box center [625, 289] width 128 height 16
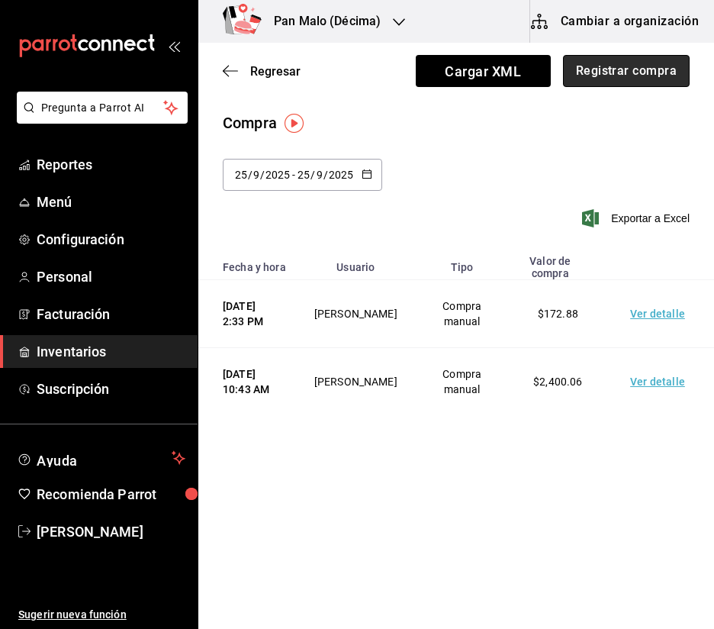
click at [607, 69] on button "Registrar compra" at bounding box center [626, 71] width 127 height 32
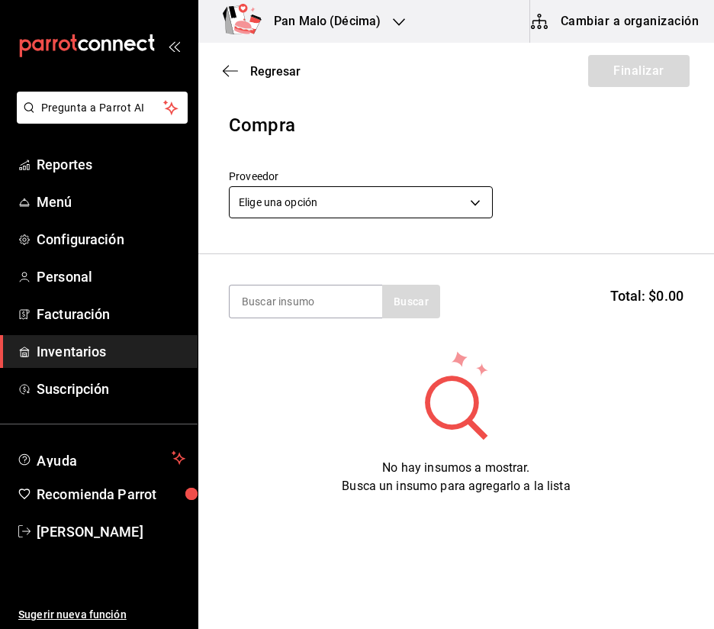
click at [355, 204] on body "Pregunta a Parrot AI Reportes Menú Configuración Personal Facturación Inventari…" at bounding box center [357, 271] width 714 height 542
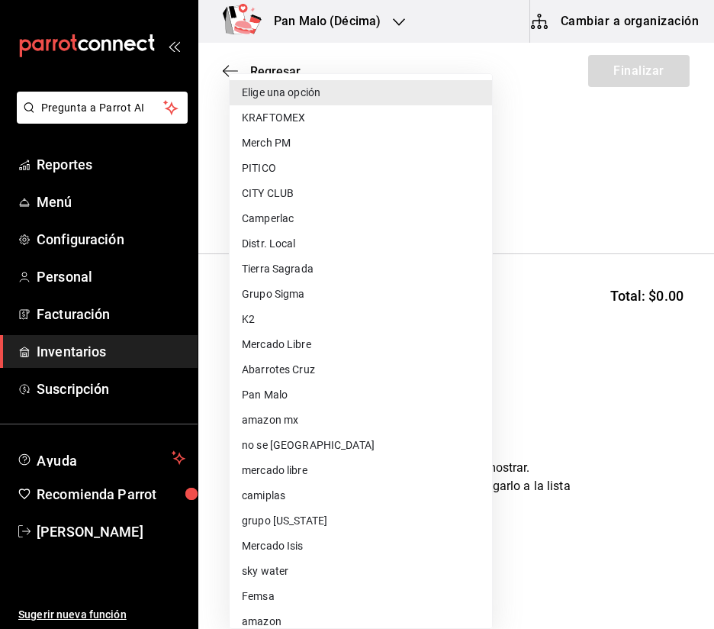
click at [548, 268] on div at bounding box center [357, 314] width 714 height 629
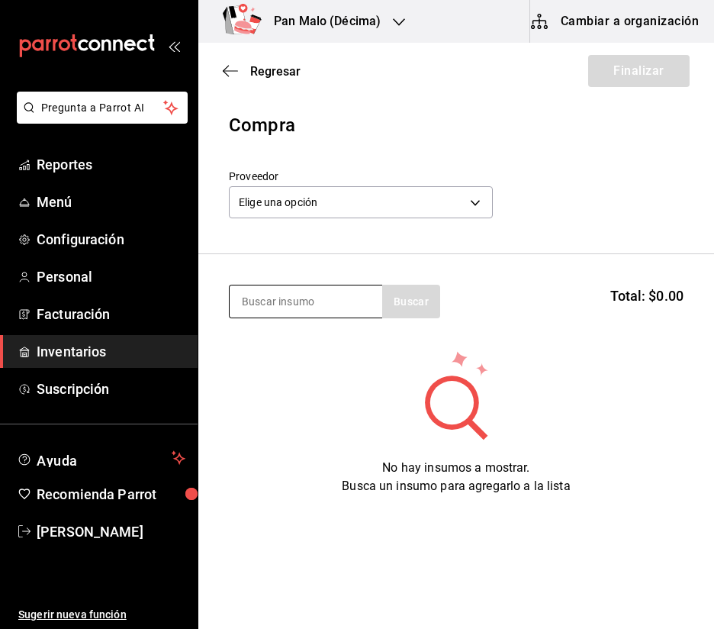
click at [353, 297] on input at bounding box center [306, 301] width 153 height 32
type input "t"
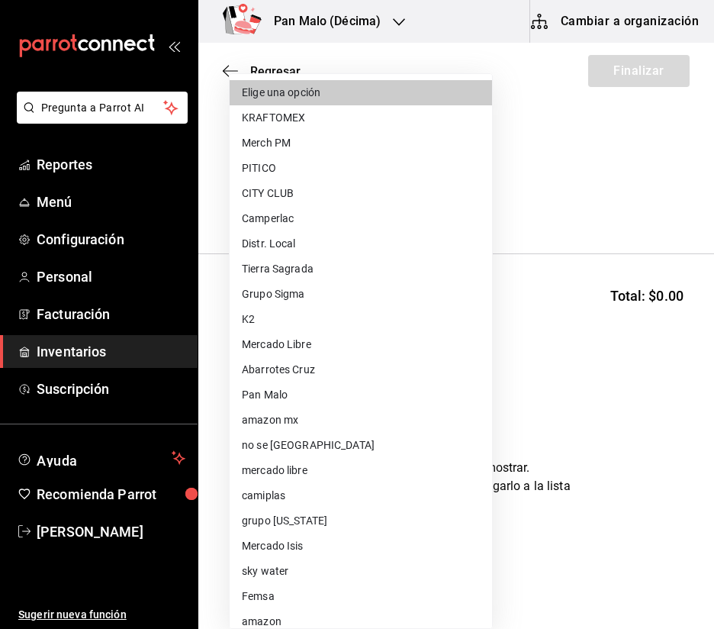
click at [330, 197] on body "Pregunta a Parrot AI Reportes Menú Configuración Personal Facturación Inventari…" at bounding box center [357, 271] width 714 height 542
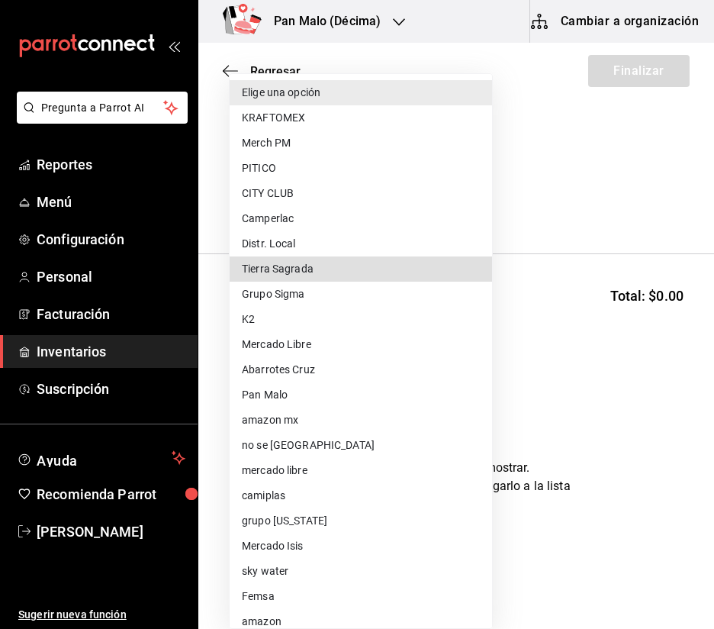
click at [343, 270] on li "Tierra Sagrada" at bounding box center [361, 268] width 262 height 25
type input "b1625572-25b1-41f5-a67d-48b06f9789f7"
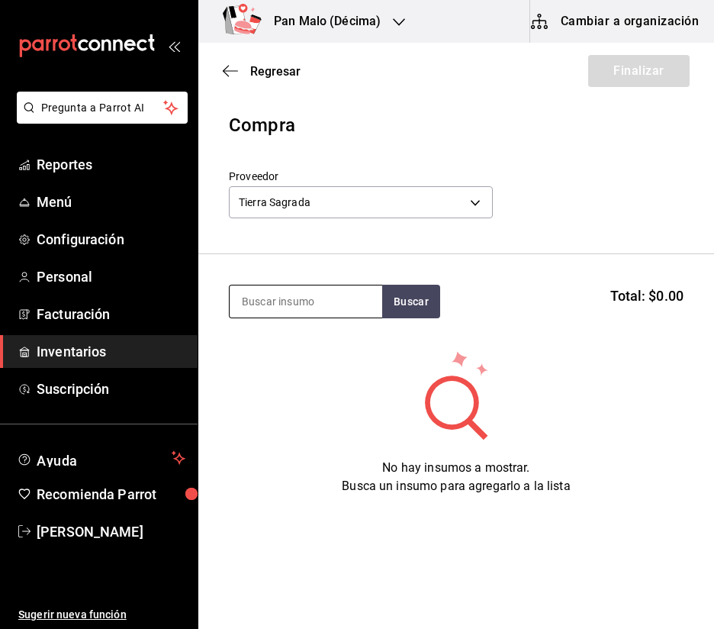
click at [344, 309] on input at bounding box center [306, 301] width 153 height 32
click at [339, 299] on input at bounding box center [306, 301] width 153 height 32
click at [319, 296] on input at bounding box center [306, 301] width 153 height 32
type input "cafe"
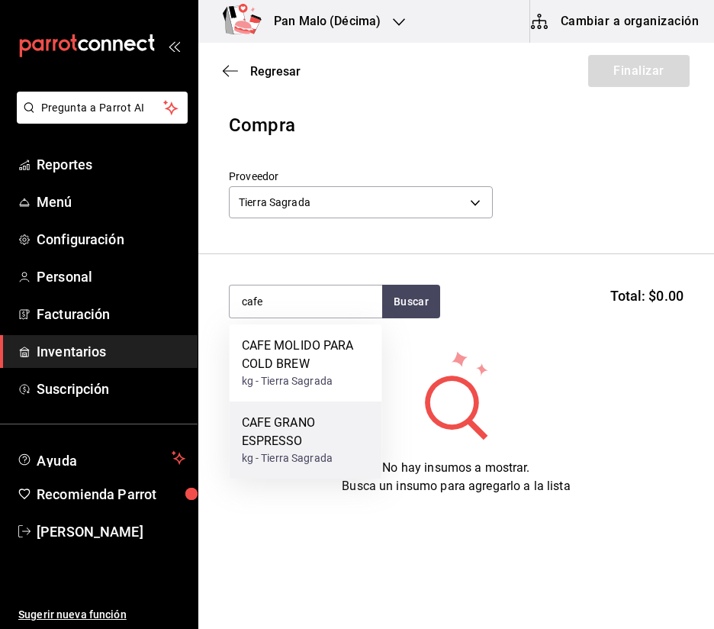
click at [304, 419] on div "CAFE GRANO ESPRESSO" at bounding box center [306, 431] width 128 height 37
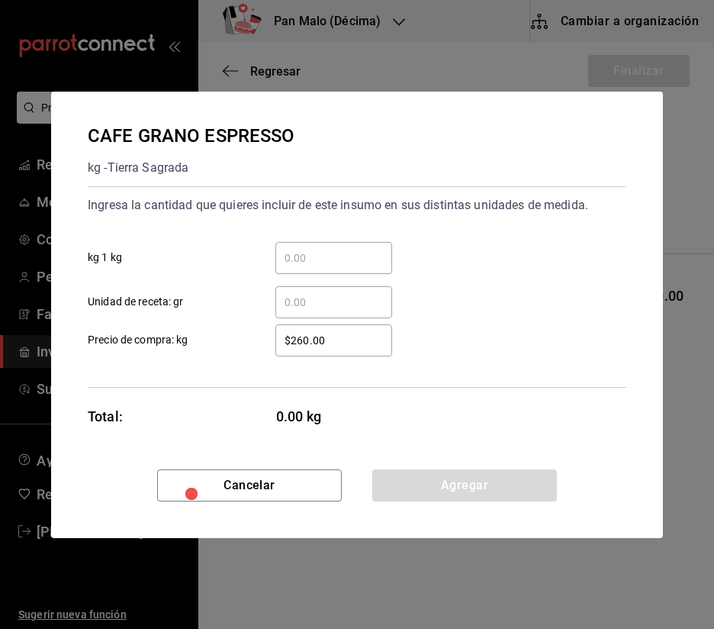
click at [320, 239] on div "​ kg 1 kg" at bounding box center [351, 252] width 551 height 44
click at [304, 262] on input "​ kg 1 kg" at bounding box center [333, 258] width 117 height 18
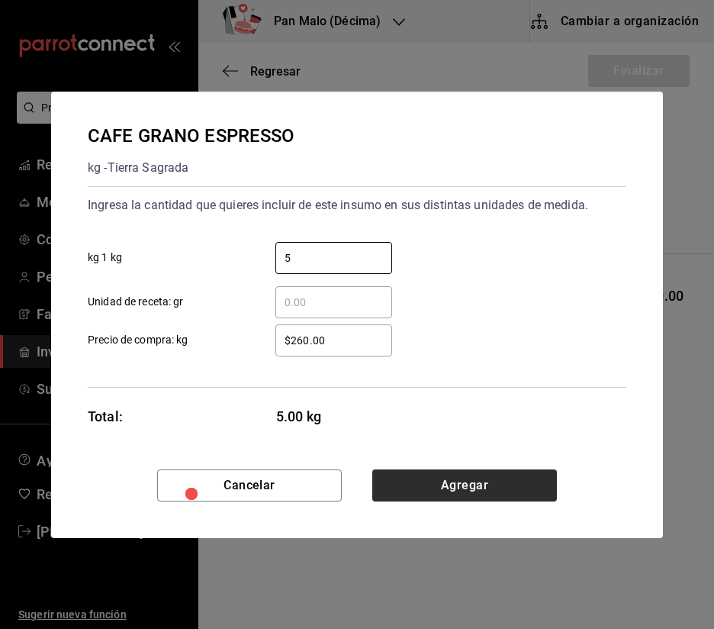
type input "5"
click at [501, 481] on button "Agregar" at bounding box center [464, 485] width 185 height 32
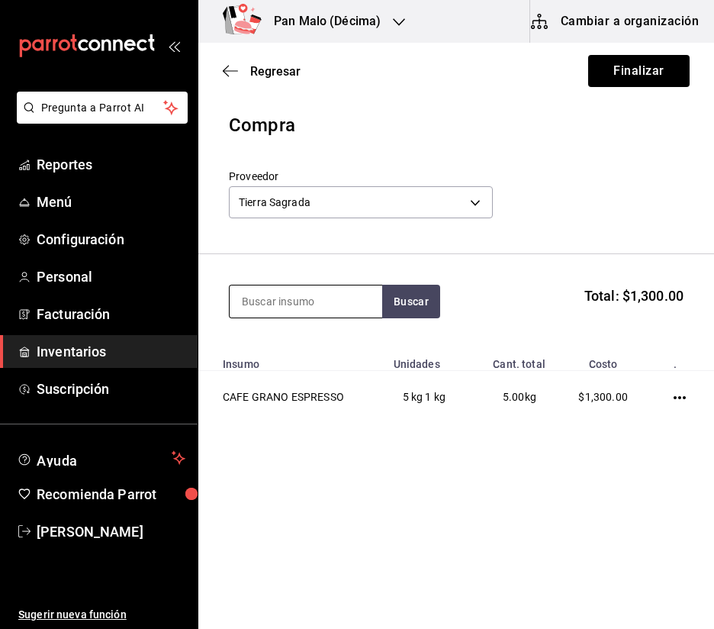
click at [344, 305] on input at bounding box center [306, 301] width 153 height 32
type input "jarabe fru"
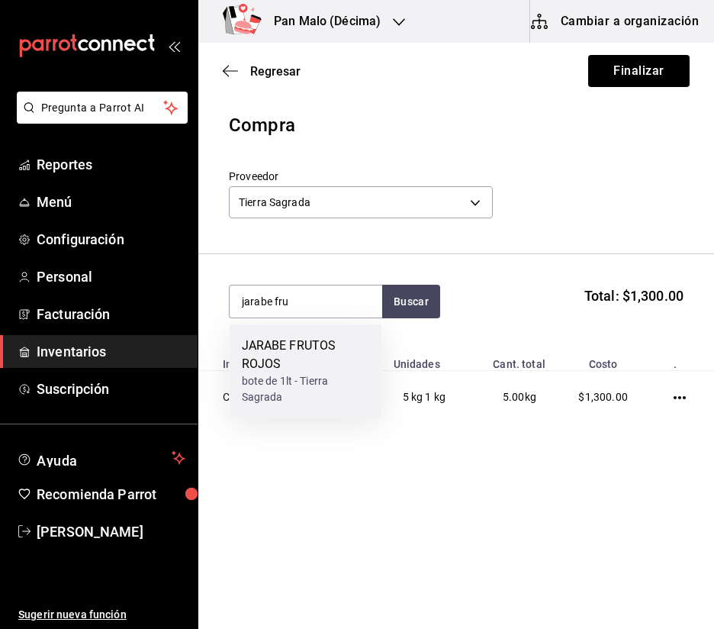
click at [294, 385] on div "bote de 1lt - Tierra Sagrada" at bounding box center [306, 389] width 128 height 32
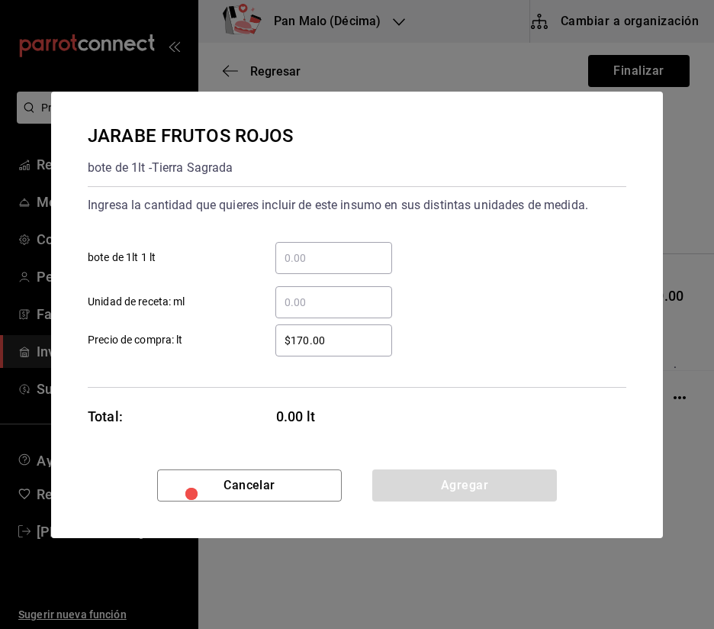
click at [320, 254] on input "​ bote de 1lt 1 lt" at bounding box center [333, 258] width 117 height 18
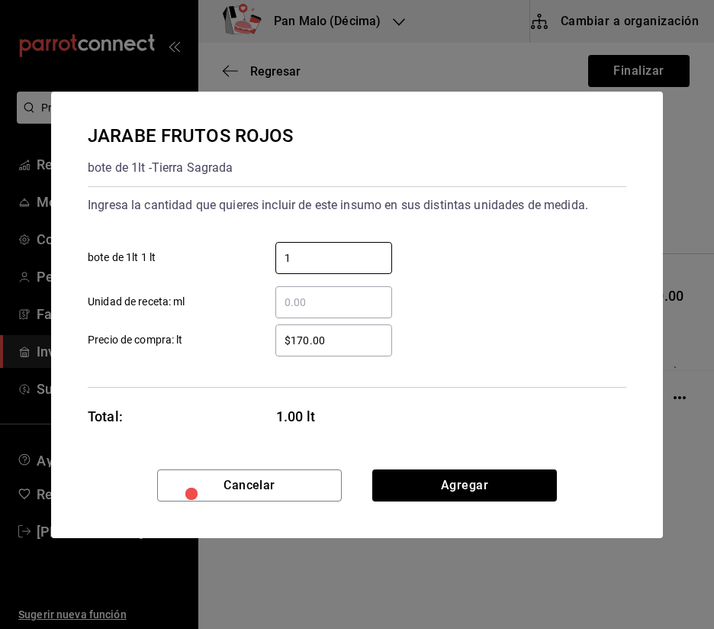
type input "1"
click at [394, 465] on div "JARABE FRUTOS ROJOS bote de 1lt - Tierra Sagrada Ingresa la cantidad que quiere…" at bounding box center [357, 281] width 612 height 378
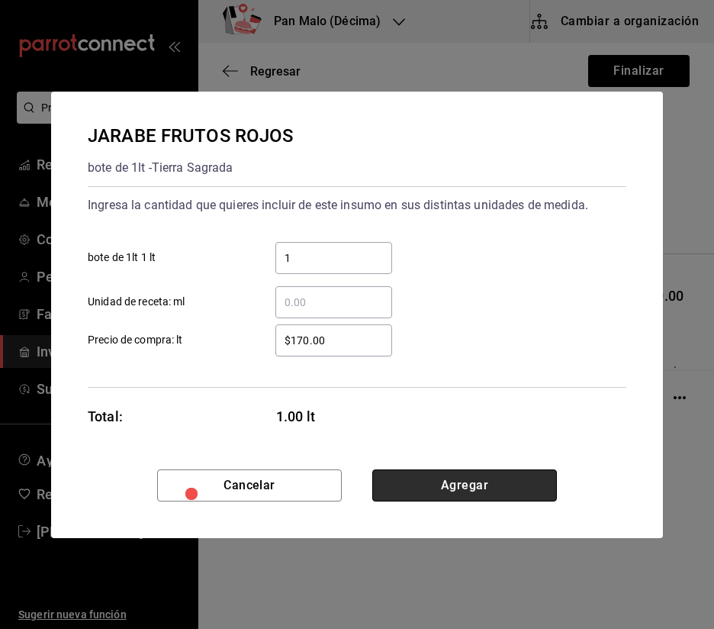
click at [394, 479] on button "Agregar" at bounding box center [464, 485] width 185 height 32
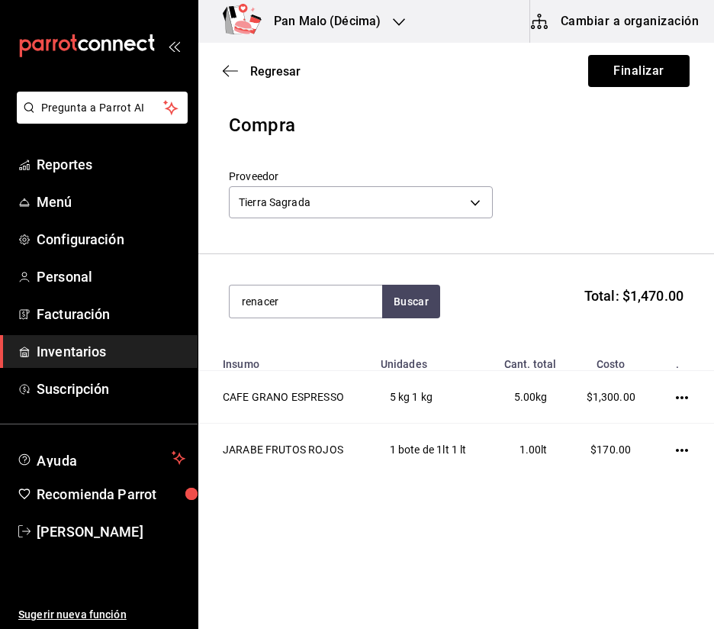
type input "renacer"
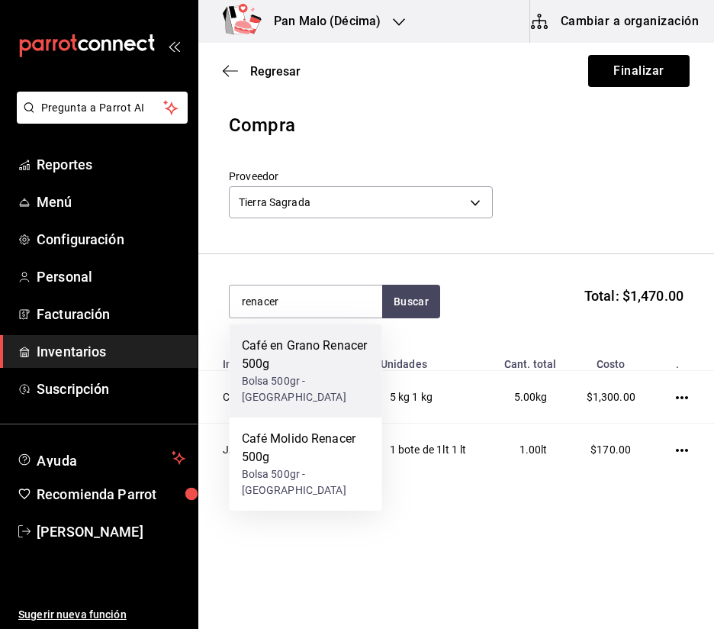
click at [295, 379] on div "Bolsa 500gr - Tierra Sagrada" at bounding box center [306, 389] width 128 height 32
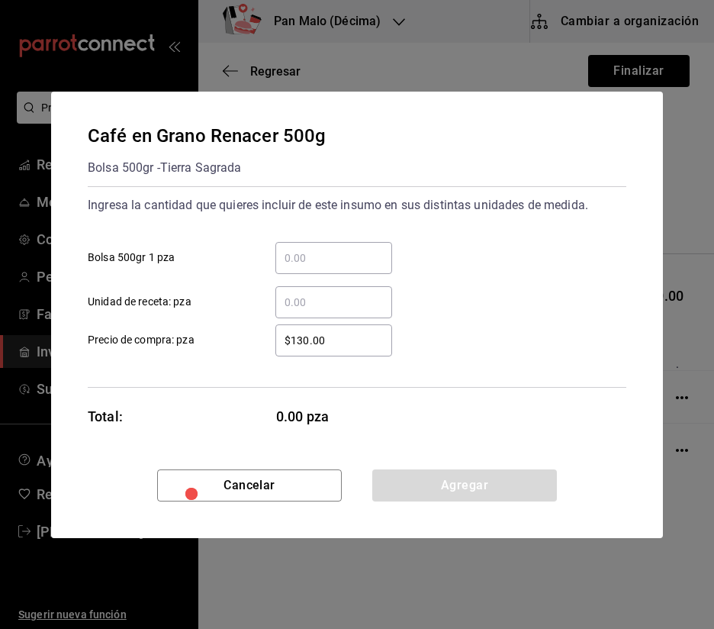
click at [356, 240] on div "​ Bolsa 500gr 1 pza" at bounding box center [351, 252] width 551 height 44
click at [341, 249] on input "​ Bolsa 500gr 1 pza" at bounding box center [333, 258] width 117 height 18
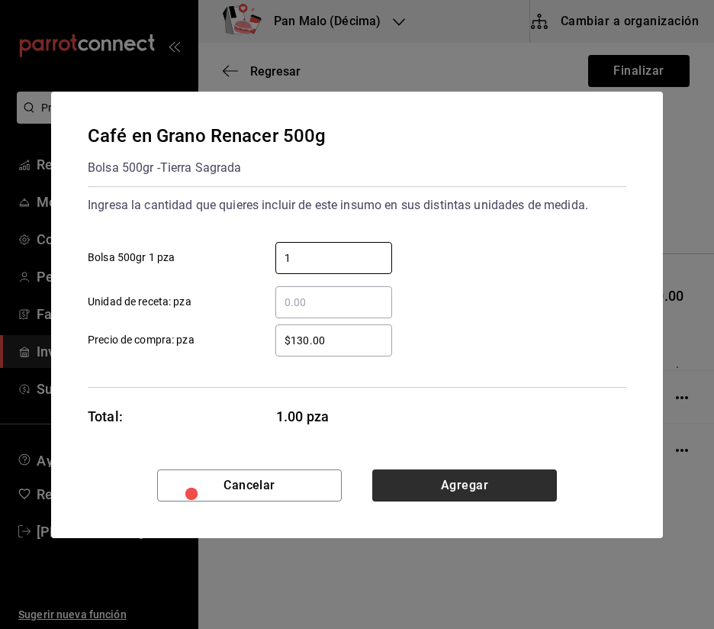
type input "1"
click at [465, 494] on button "Agregar" at bounding box center [464, 485] width 185 height 32
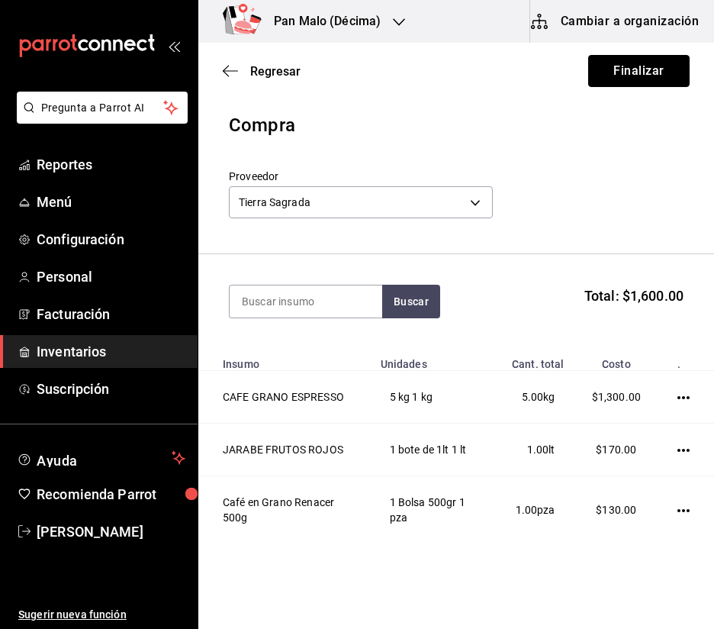
drag, startPoint x: 613, startPoint y: 71, endPoint x: 573, endPoint y: 224, distance: 157.8
click at [573, 224] on main "Regresar Finalizar Compra Proveedor Tierra Sagrada b1625572-25b1-41f5-a67d-48b0…" at bounding box center [456, 317] width 516 height 549
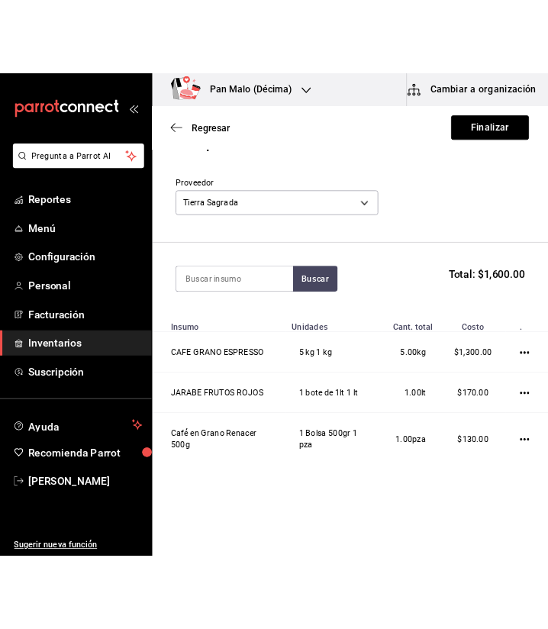
scroll to position [50, 0]
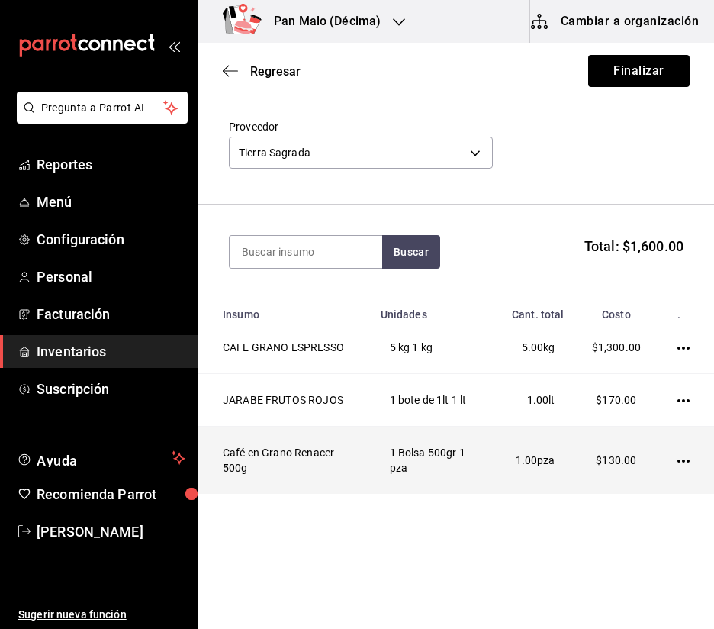
click at [677, 466] on icon "button" at bounding box center [683, 461] width 12 height 12
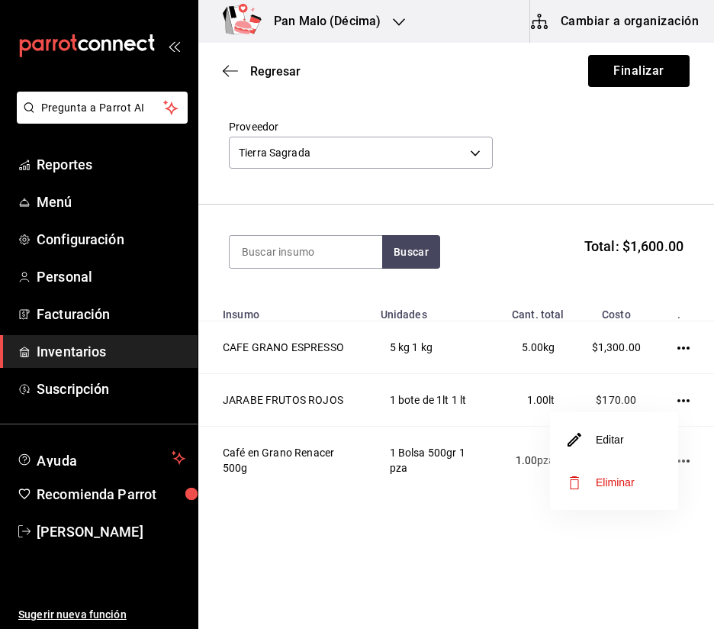
click at [645, 433] on li "Editar" at bounding box center [614, 439] width 128 height 43
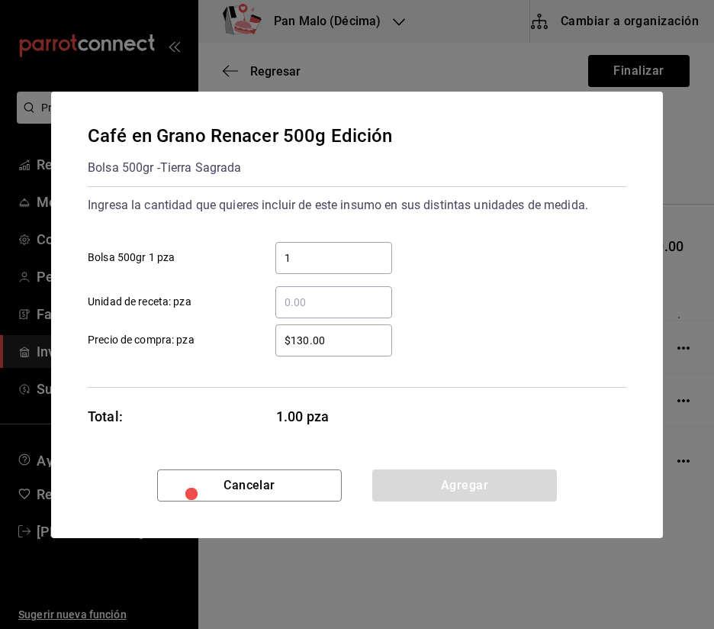
click at [366, 242] on div "1 ​" at bounding box center [333, 258] width 117 height 32
click at [366, 249] on input "1" at bounding box center [333, 258] width 117 height 18
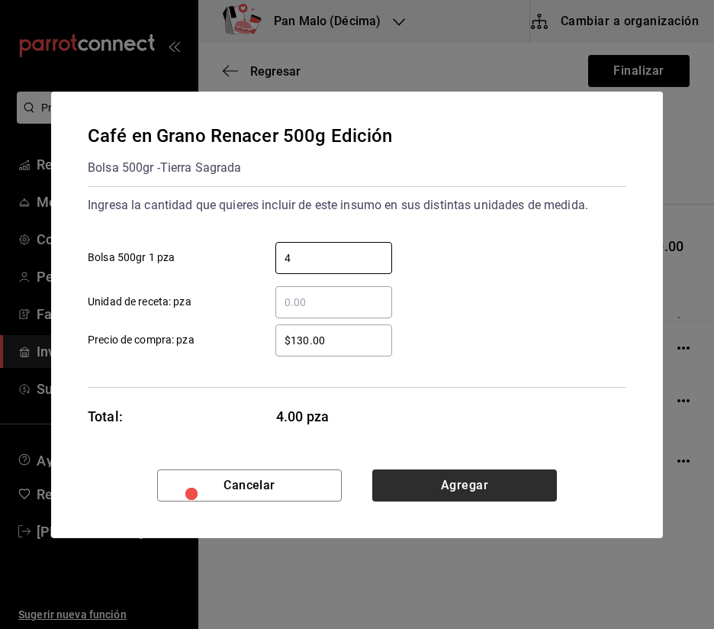
type input "4"
click at [421, 482] on button "Agregar" at bounding box center [464, 485] width 185 height 32
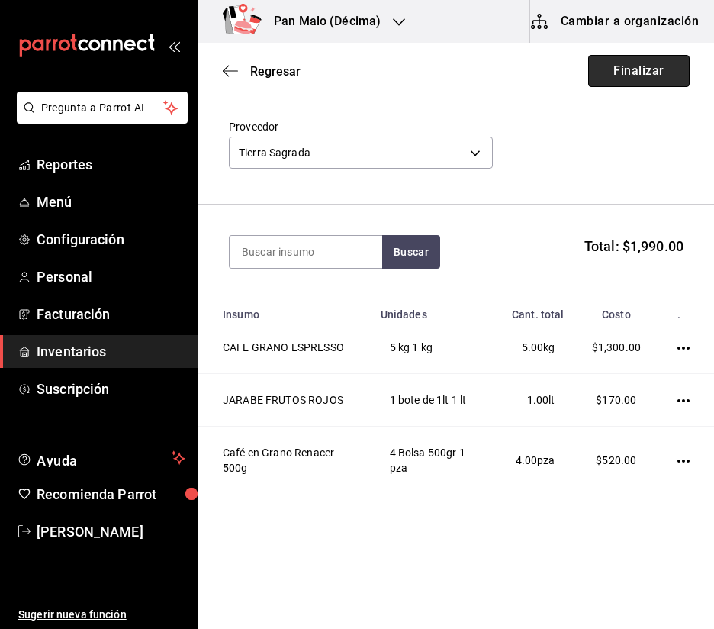
click at [605, 72] on button "Finalizar" at bounding box center [638, 71] width 101 height 32
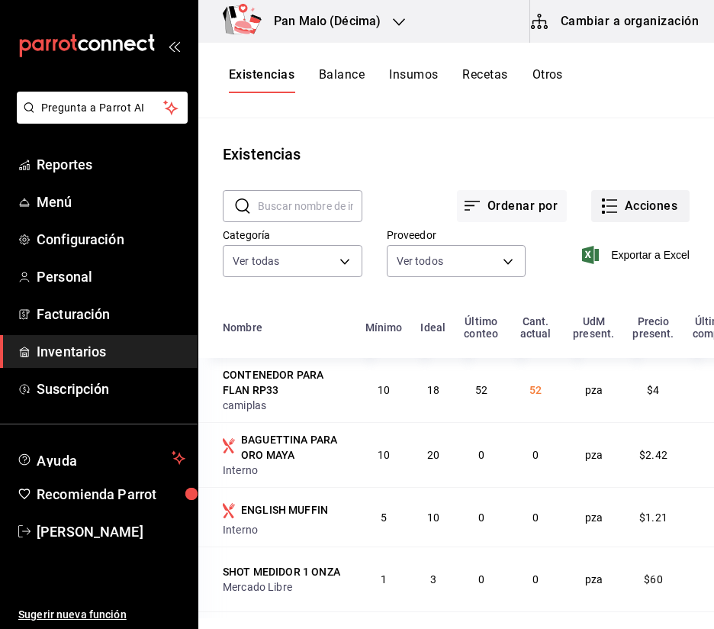
click at [606, 206] on icon "button" at bounding box center [611, 206] width 11 height 0
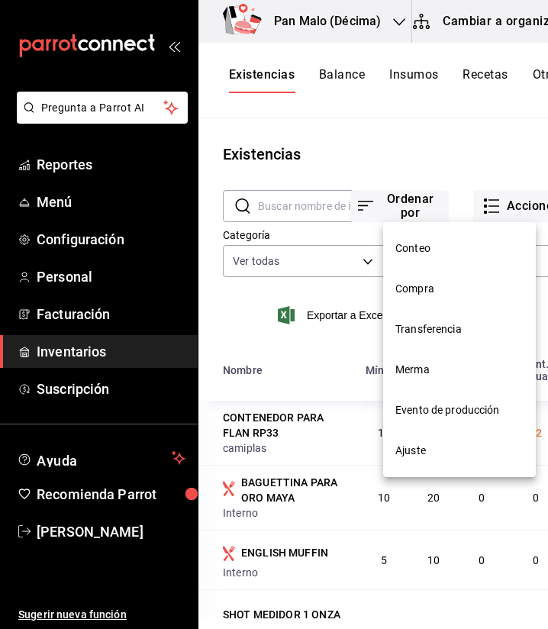
click at [446, 300] on li "Compra" at bounding box center [459, 289] width 153 height 40
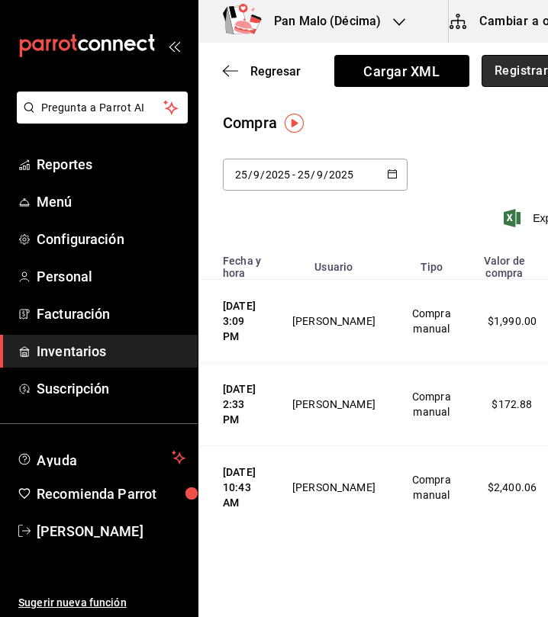
click at [499, 63] on button "Registrar compra" at bounding box center [544, 71] width 127 height 32
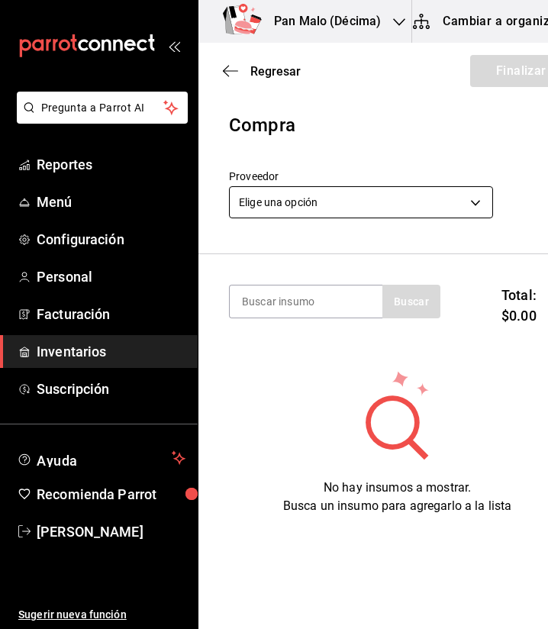
click at [338, 189] on body "Pregunta a Parrot AI Reportes Menú Configuración Personal Facturación Inventari…" at bounding box center [274, 271] width 548 height 542
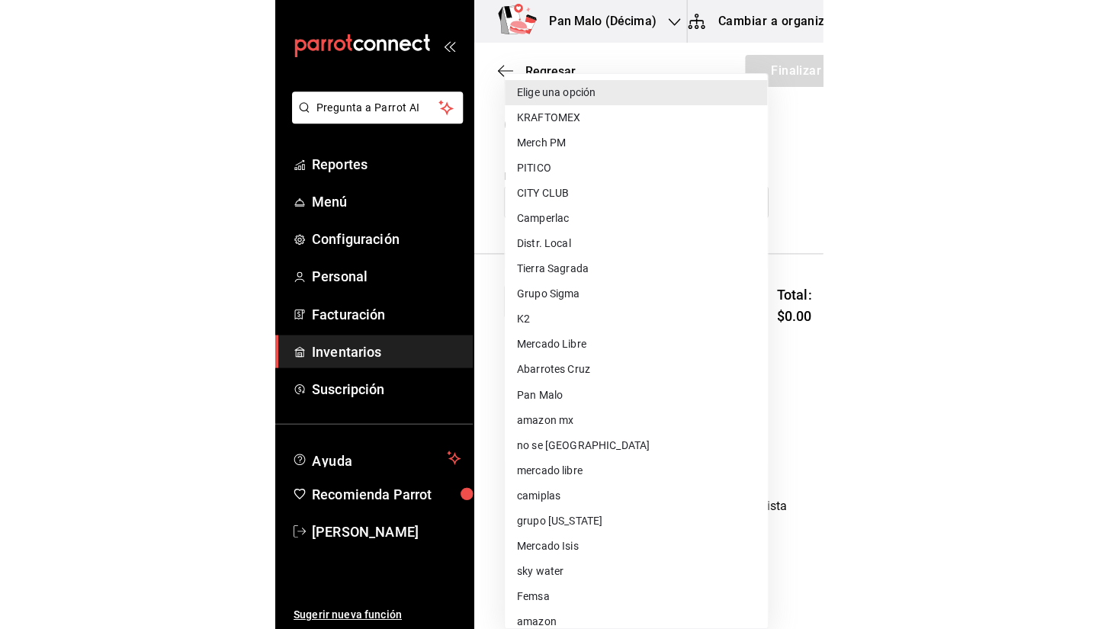
scroll to position [88, 0]
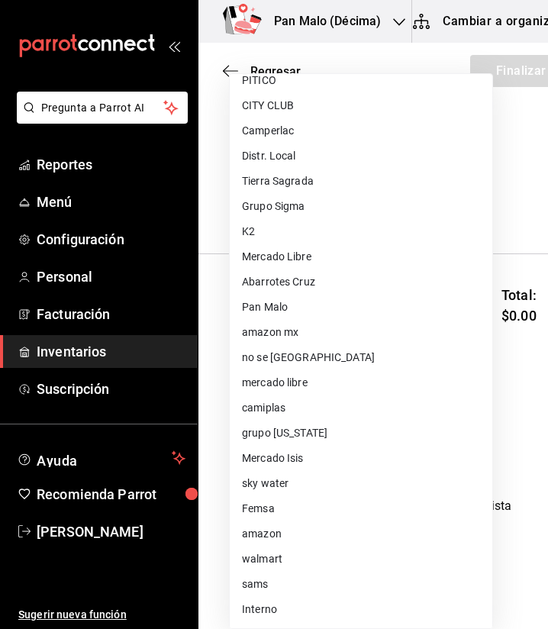
click at [365, 562] on li "walmart" at bounding box center [361, 558] width 262 height 25
type input "308522c8-0057-4993-8dd7-5f75c49b9ee7"
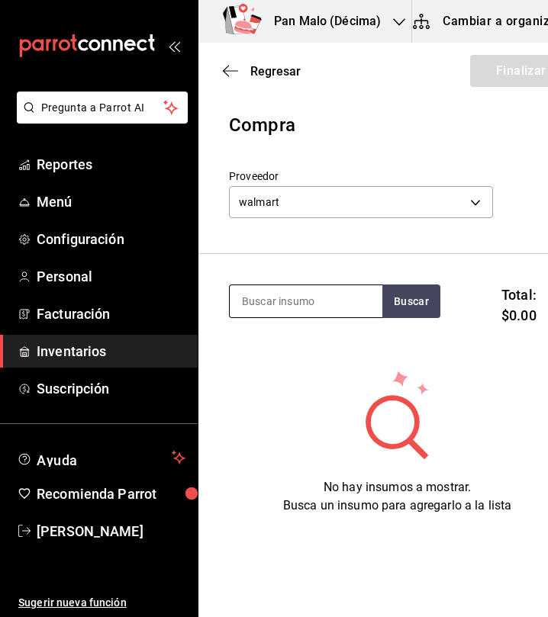
click at [288, 303] on input at bounding box center [306, 301] width 153 height 32
type input "manzan"
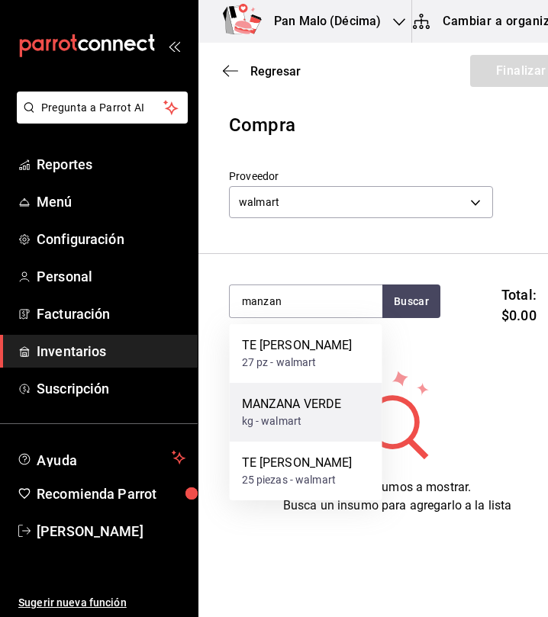
click at [313, 395] on div "MANZANA VERDE" at bounding box center [292, 404] width 100 height 18
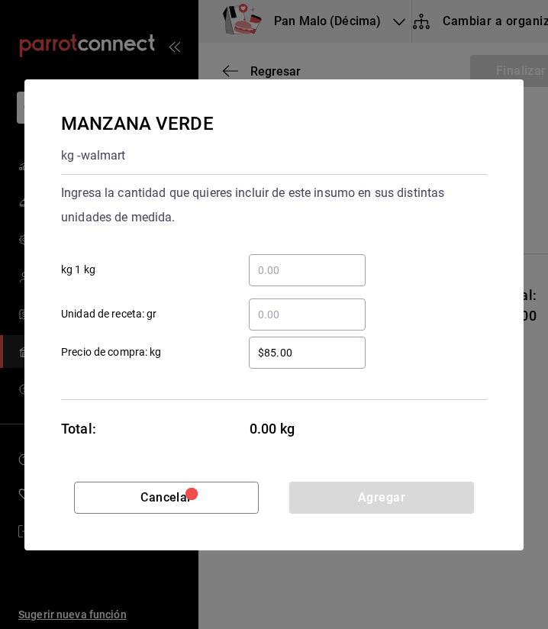
click at [301, 277] on input "​ kg 1 kg" at bounding box center [307, 270] width 117 height 18
click at [260, 310] on input "​ Unidad de receta: gr" at bounding box center [307, 314] width 117 height 18
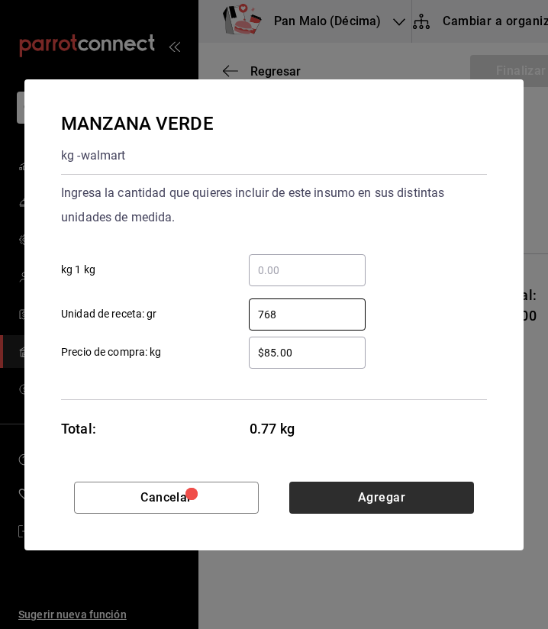
type input "768"
click at [325, 484] on button "Agregar" at bounding box center [381, 497] width 185 height 32
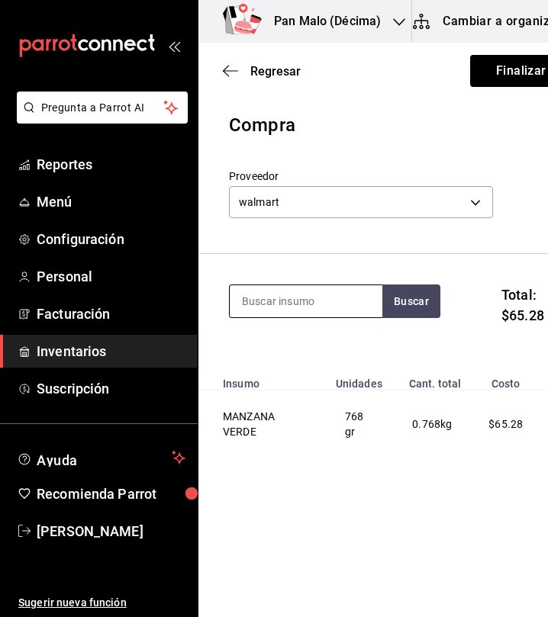
click at [309, 302] on input at bounding box center [306, 301] width 153 height 32
type input "s"
click at [239, 299] on input at bounding box center [306, 301] width 153 height 32
type input "servilleta"
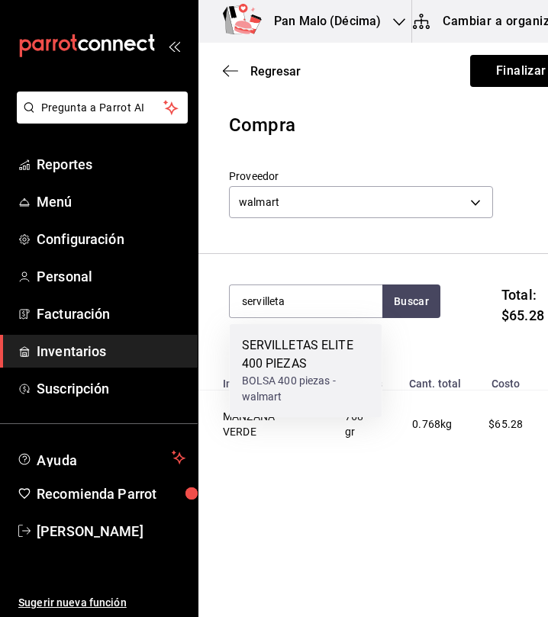
click at [262, 360] on div "SERVILLETAS ELITE 400 PIEZAS" at bounding box center [306, 354] width 128 height 37
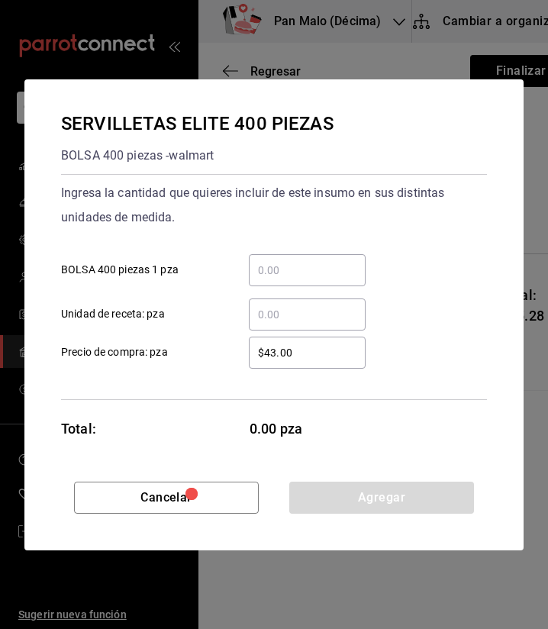
click at [295, 269] on input "​ BOLSA 400 piezas 1 pza" at bounding box center [307, 270] width 117 height 18
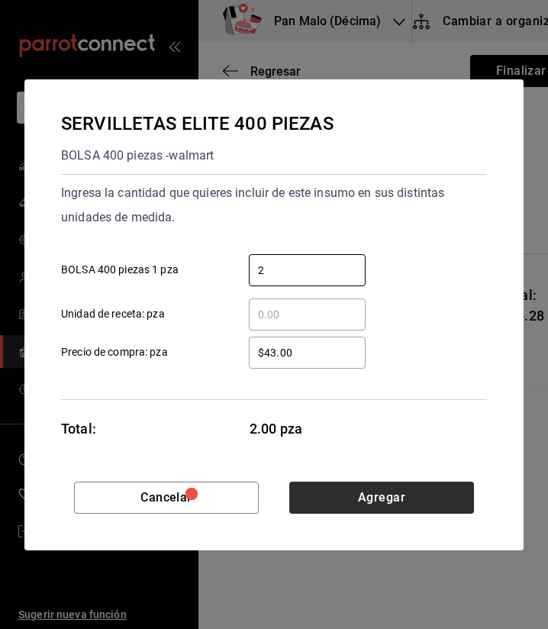
type input "2"
click at [390, 502] on button "Agregar" at bounding box center [381, 497] width 185 height 32
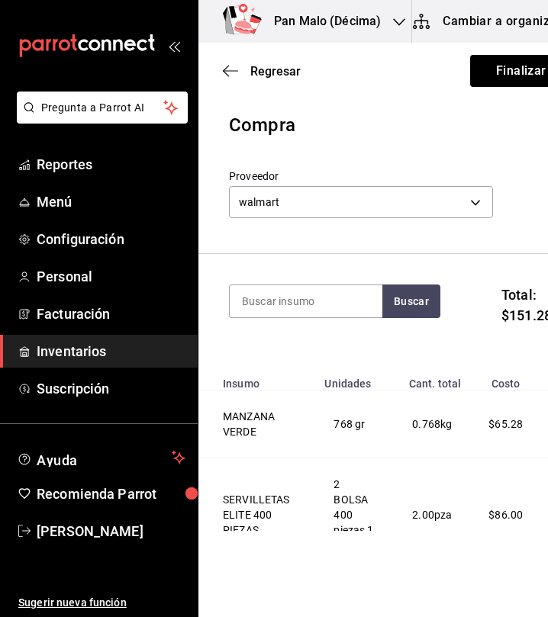
click at [280, 324] on div "Buscar" at bounding box center [334, 311] width 211 height 53
click at [273, 318] on div "Buscar" at bounding box center [334, 311] width 211 height 53
click at [276, 304] on input at bounding box center [306, 301] width 153 height 32
type input "yogurt"
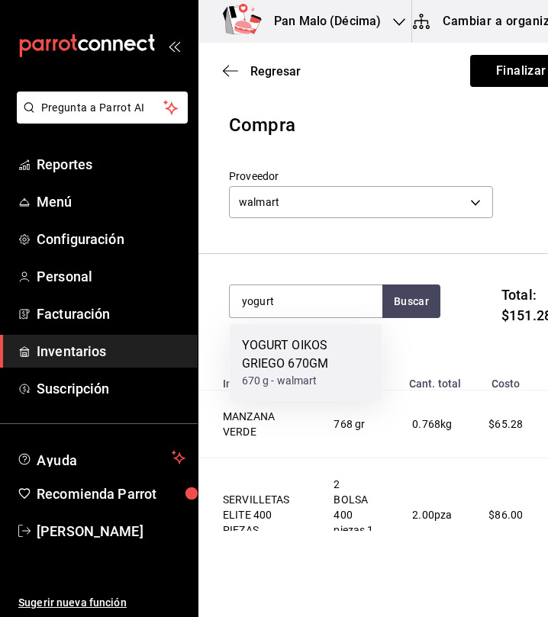
click at [283, 357] on div "YOGURT OIKOS GRIEGO 670GM" at bounding box center [306, 354] width 128 height 37
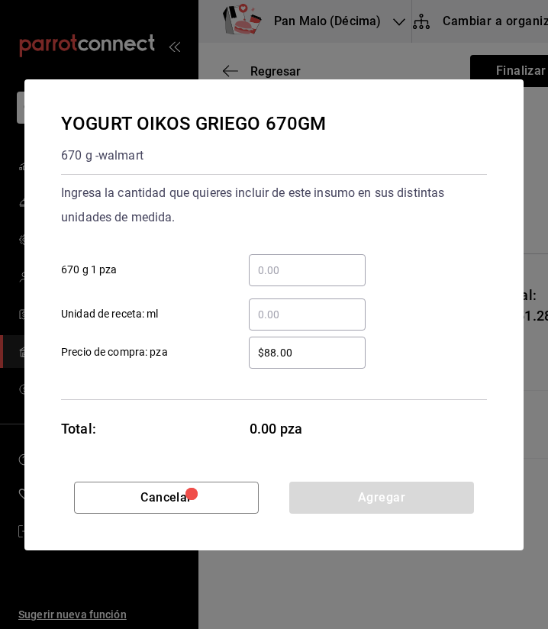
click at [316, 269] on input "​ 670 g 1 pza" at bounding box center [307, 270] width 117 height 18
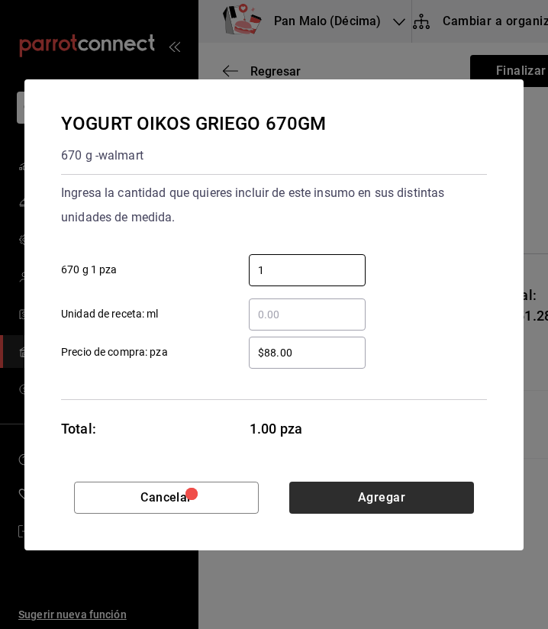
type input "1"
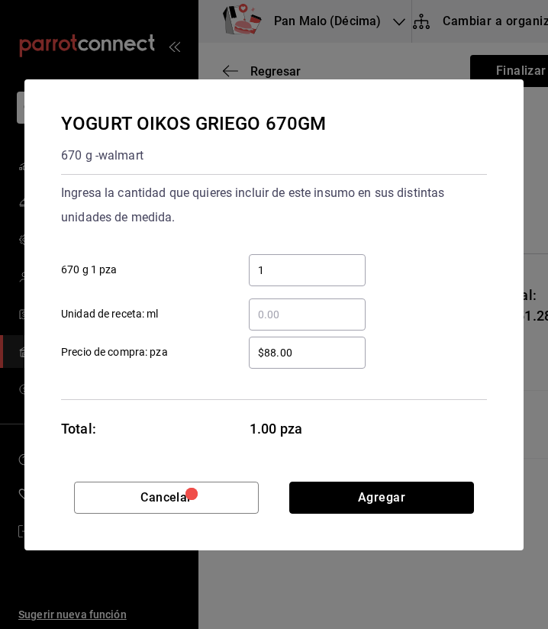
drag, startPoint x: 377, startPoint y: 494, endPoint x: 285, endPoint y: 283, distance: 229.6
click at [285, 283] on div "YOGURT OIKOS GRIEGO 670GM 670 g - walmart Ingresa la cantidad que quieres inclu…" at bounding box center [273, 314] width 499 height 471
click at [285, 283] on div "1 ​" at bounding box center [307, 270] width 117 height 32
click at [285, 279] on input "1" at bounding box center [307, 270] width 117 height 18
click at [285, 283] on div "1 ​" at bounding box center [307, 270] width 117 height 32
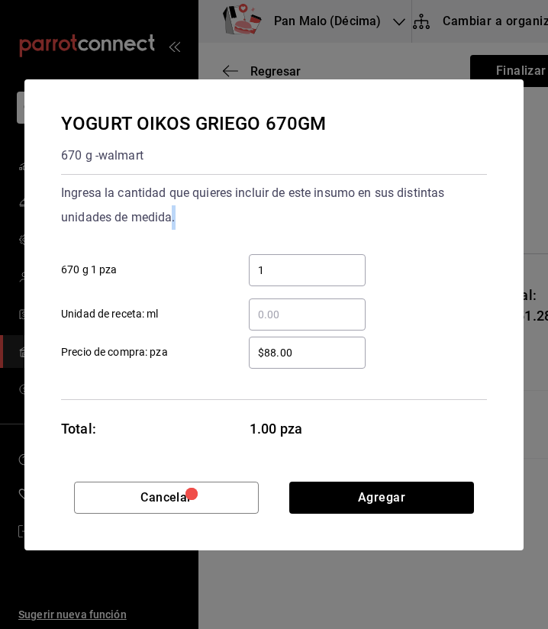
click at [285, 279] on input "1" at bounding box center [307, 270] width 117 height 18
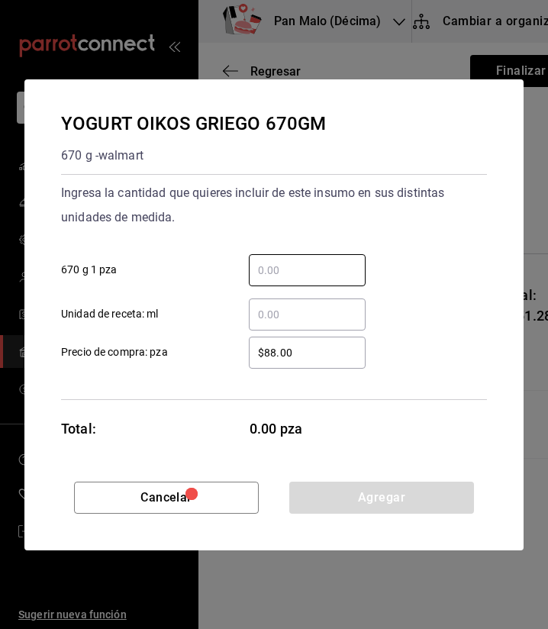
click at [279, 310] on input "​ Unidad de receta: ml" at bounding box center [307, 314] width 117 height 18
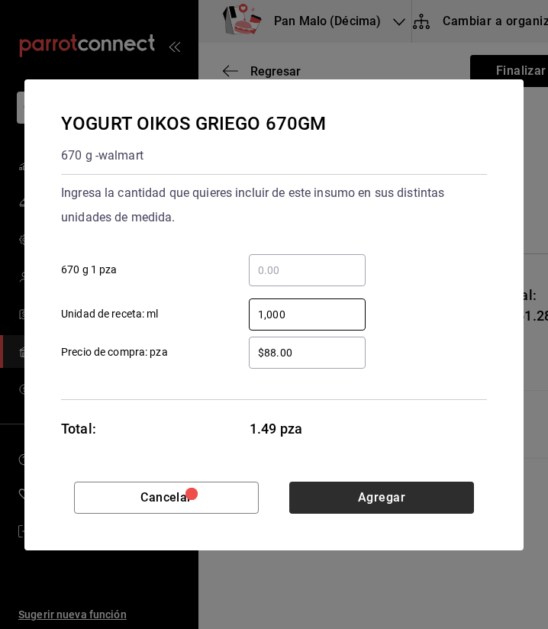
type input "1,000"
click at [389, 491] on button "Agregar" at bounding box center [381, 497] width 185 height 32
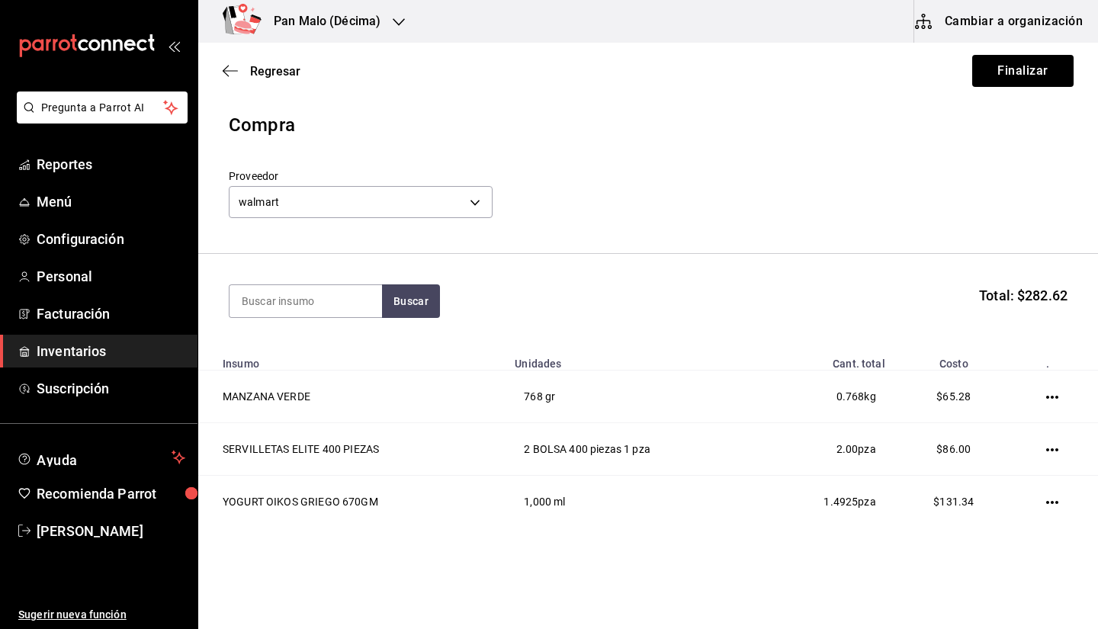
scroll to position [34, 0]
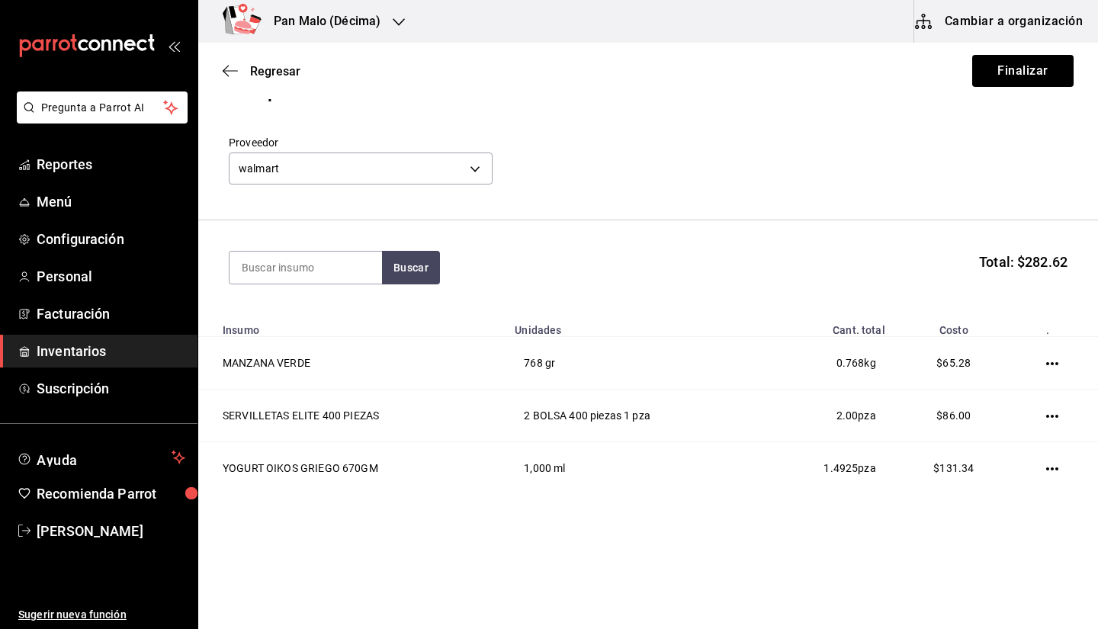
click at [1004, 94] on div "Regresar Finalizar" at bounding box center [648, 71] width 900 height 56
click at [987, 75] on button "Finalizar" at bounding box center [1023, 71] width 101 height 32
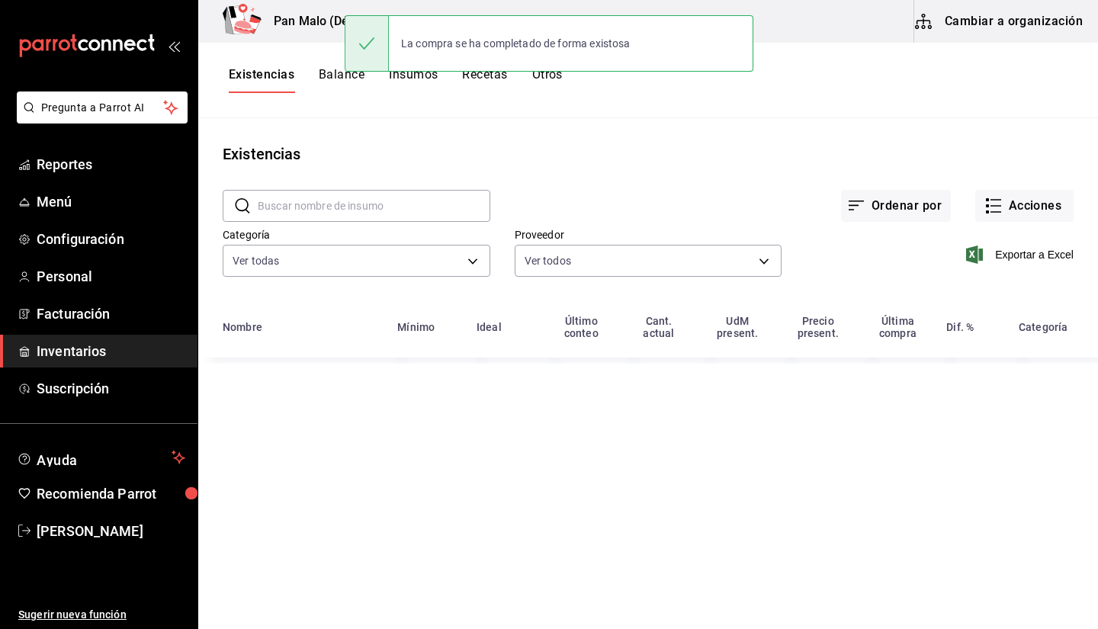
click at [309, 27] on h3 "Pan Malo (Décima)" at bounding box center [321, 21] width 119 height 18
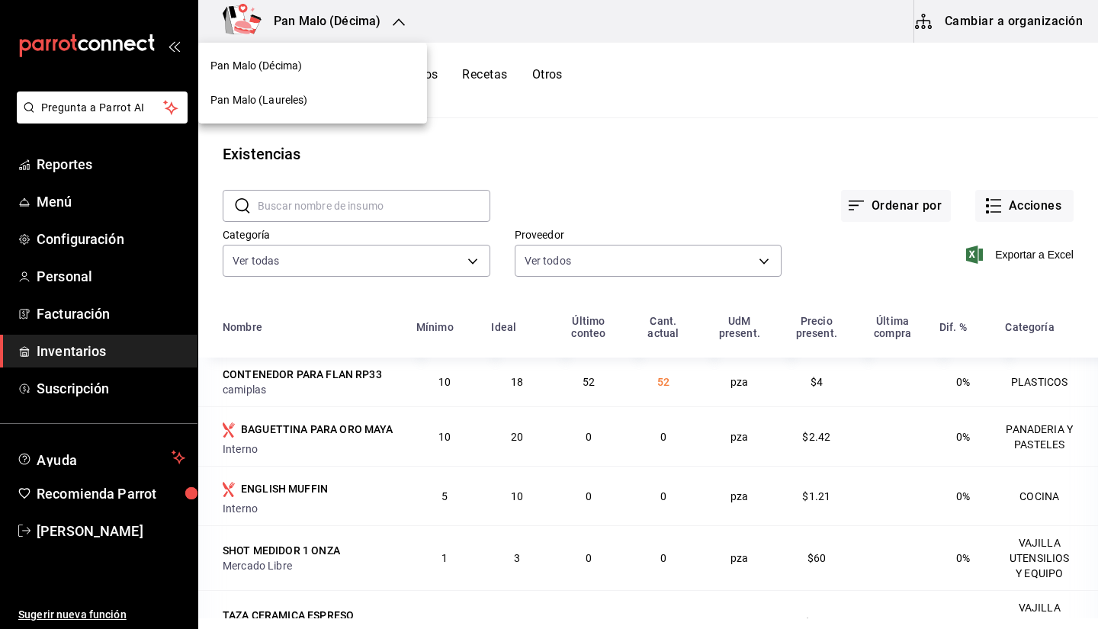
click at [287, 114] on div "Pan Malo (Laureles)" at bounding box center [312, 100] width 229 height 34
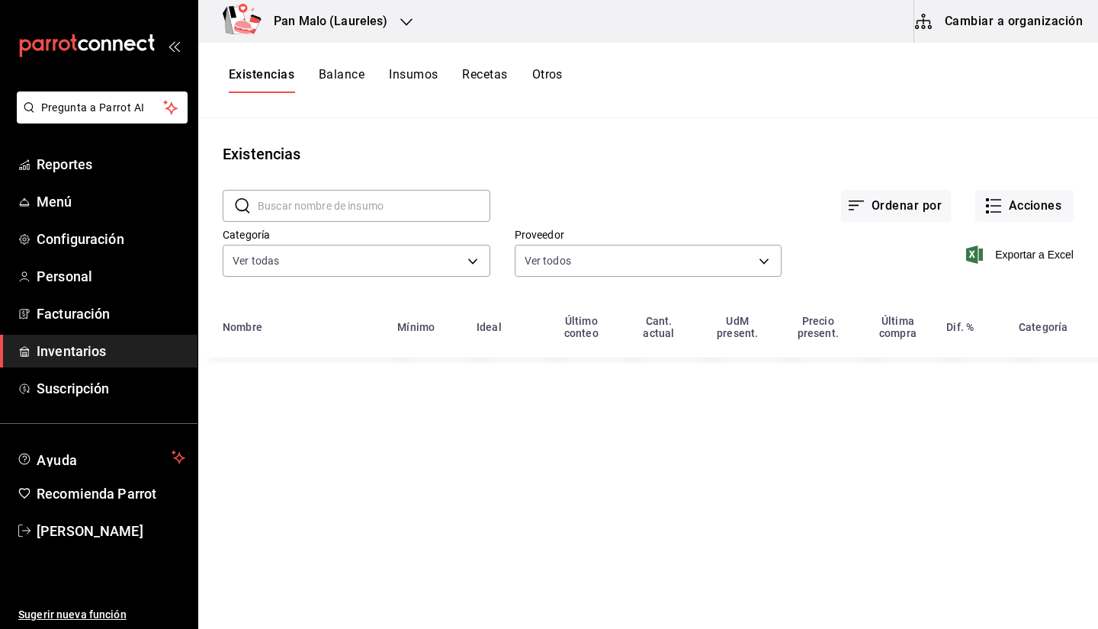
click at [1002, 225] on div "Exportar a Excel" at bounding box center [928, 243] width 292 height 78
click at [1001, 224] on div "Exportar a Excel" at bounding box center [928, 243] width 292 height 78
click at [999, 222] on div "Exportar a Excel" at bounding box center [928, 243] width 292 height 78
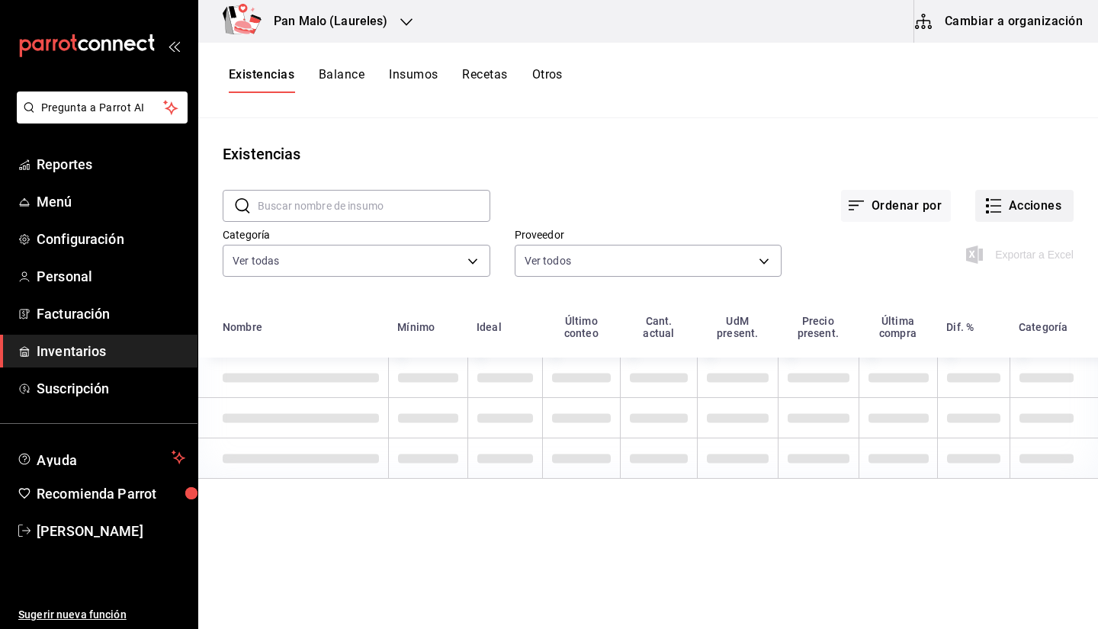
click at [995, 214] on icon "button" at bounding box center [994, 206] width 18 height 18
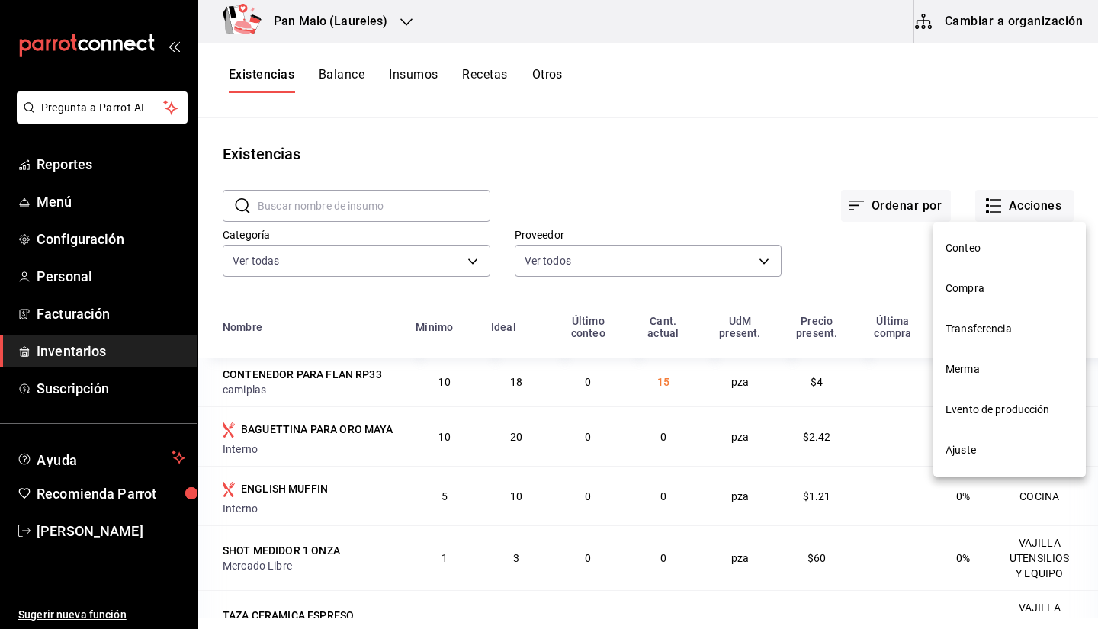
click at [959, 297] on li "Compra" at bounding box center [1010, 289] width 153 height 40
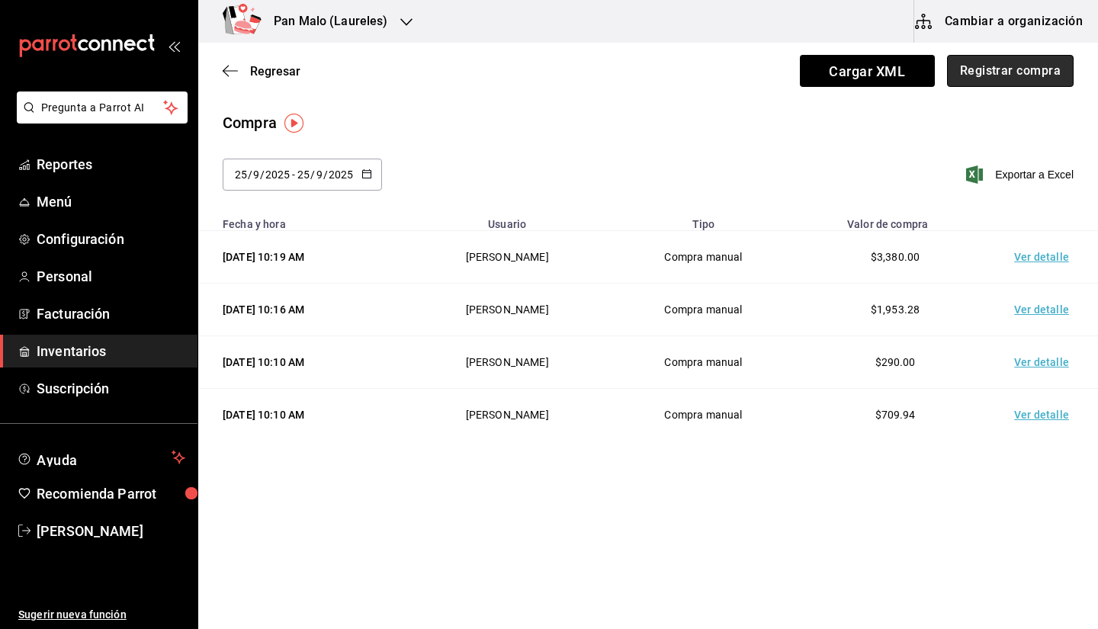
click at [976, 68] on button "Registrar compra" at bounding box center [1010, 71] width 127 height 32
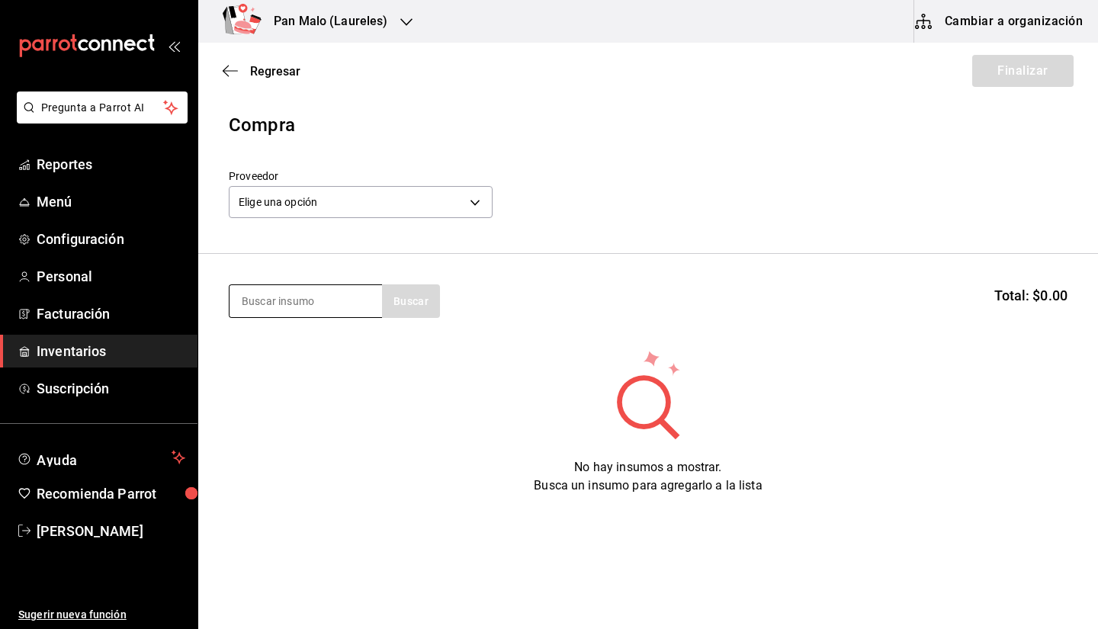
click at [316, 287] on input at bounding box center [306, 301] width 153 height 32
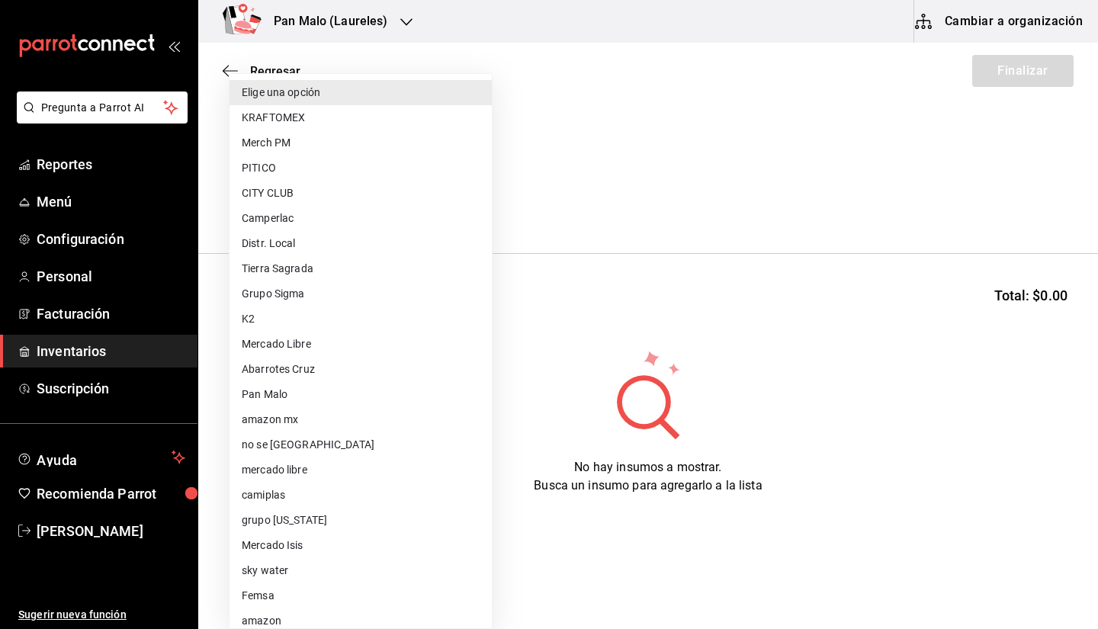
click at [339, 210] on body "Pregunta a Parrot AI Reportes Menú Configuración Personal Facturación Inventari…" at bounding box center [549, 271] width 1098 height 543
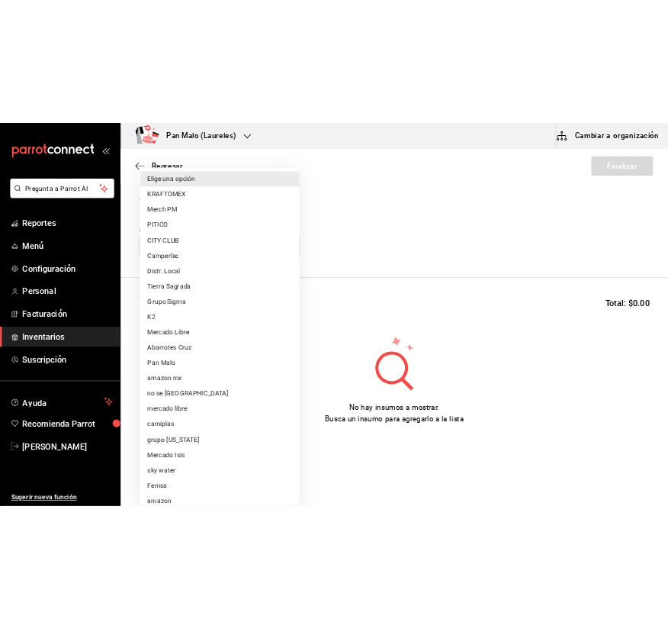
scroll to position [87, 0]
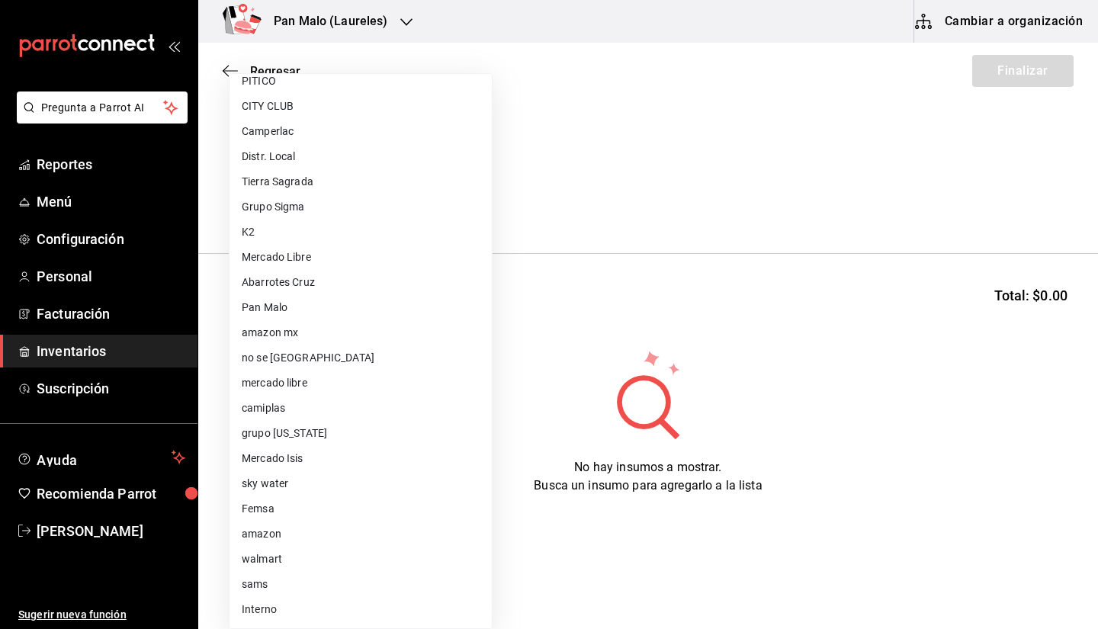
click at [343, 555] on li "walmart" at bounding box center [361, 559] width 262 height 25
type input "308522c8-0057-4993-8dd7-5f75c49b9ee7"
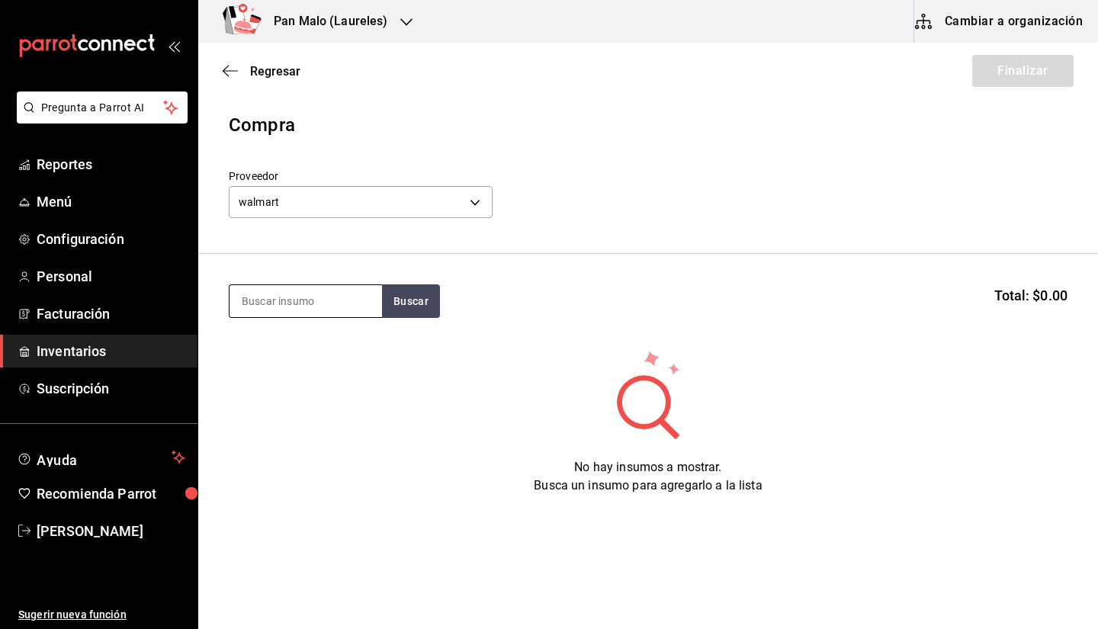
click at [322, 317] on input at bounding box center [306, 301] width 153 height 32
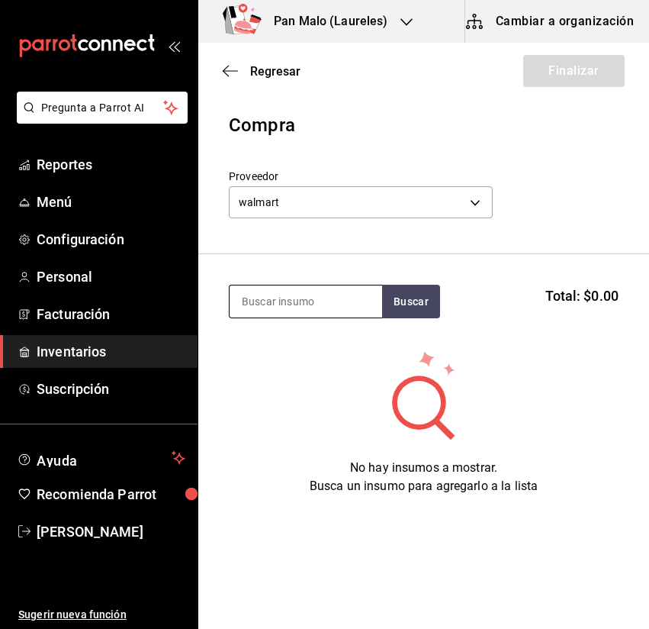
click at [270, 309] on input at bounding box center [306, 301] width 153 height 32
type input "n"
type input "manzan"
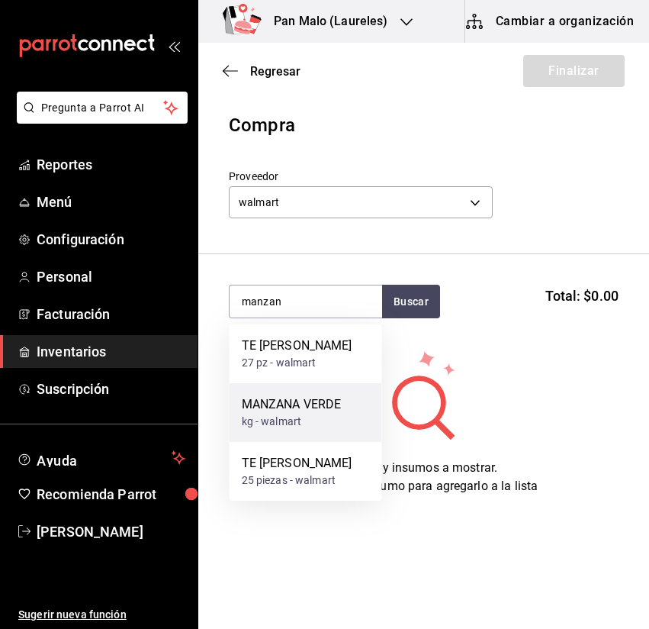
click at [321, 416] on div "kg - walmart" at bounding box center [292, 421] width 100 height 16
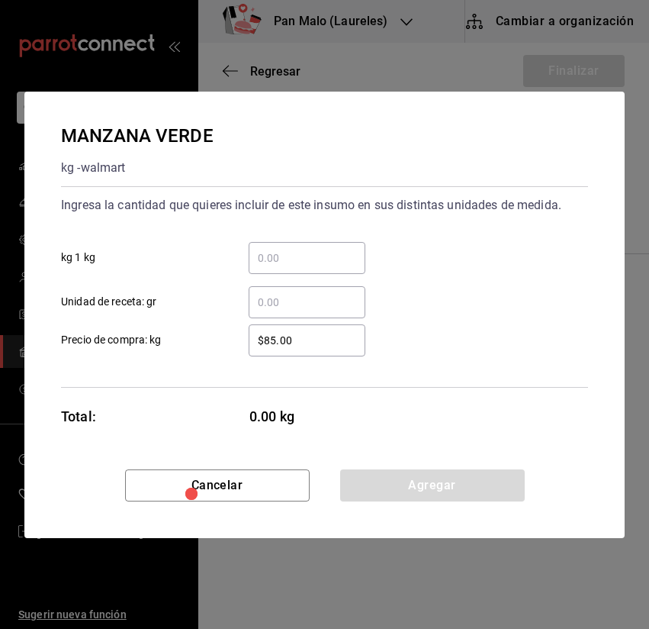
click at [320, 269] on div "​" at bounding box center [307, 258] width 117 height 32
click at [320, 267] on input "​ kg 1 kg" at bounding box center [307, 258] width 117 height 18
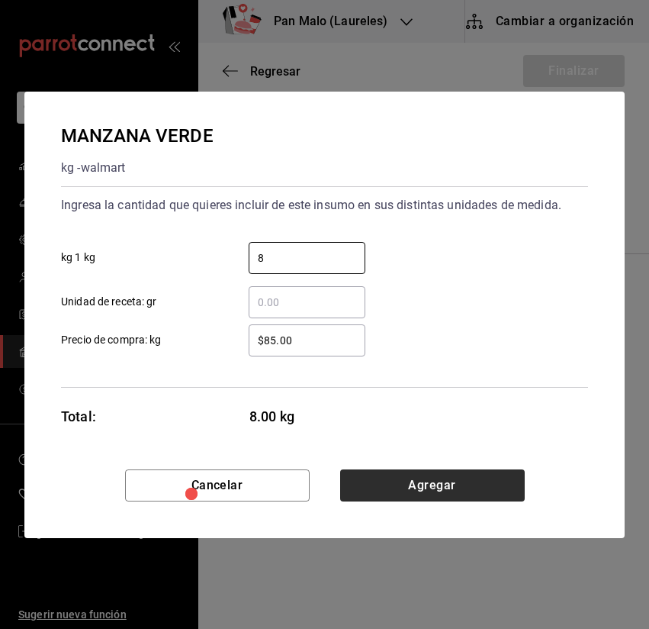
type input "8"
click at [413, 475] on button "Agregar" at bounding box center [432, 485] width 185 height 32
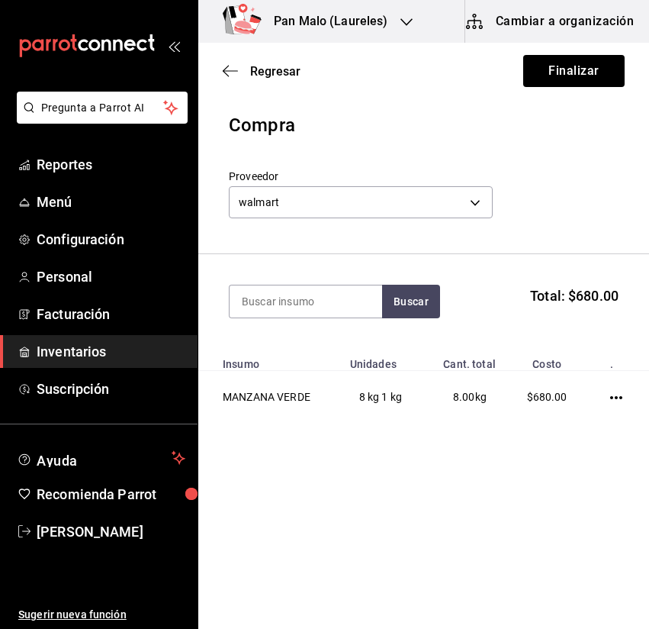
type input "m"
type input "g"
type input "harina"
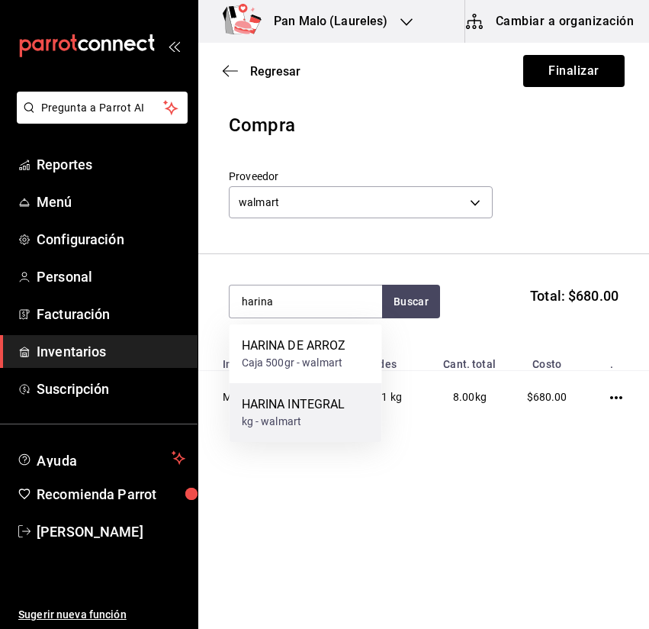
click at [284, 411] on div "HARINA INTEGRAL" at bounding box center [294, 404] width 104 height 18
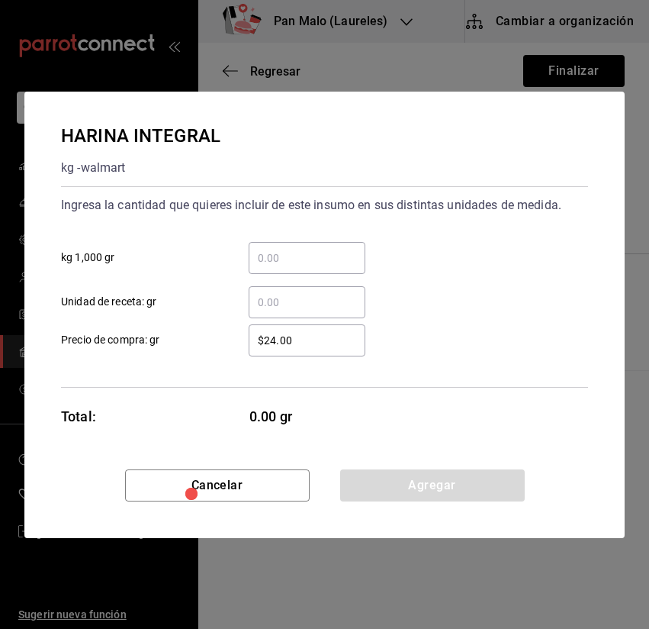
click at [289, 258] on input "​ kg 1,000 gr" at bounding box center [307, 258] width 117 height 18
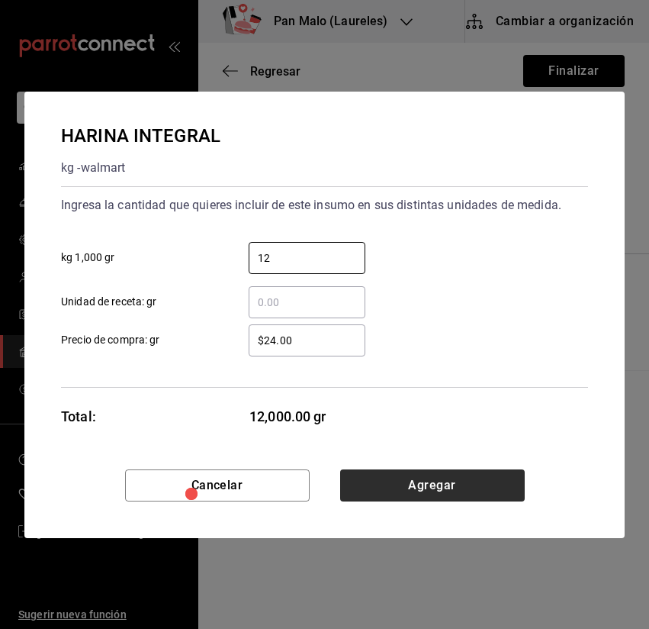
type input "12"
click at [403, 487] on button "Agregar" at bounding box center [432, 485] width 185 height 32
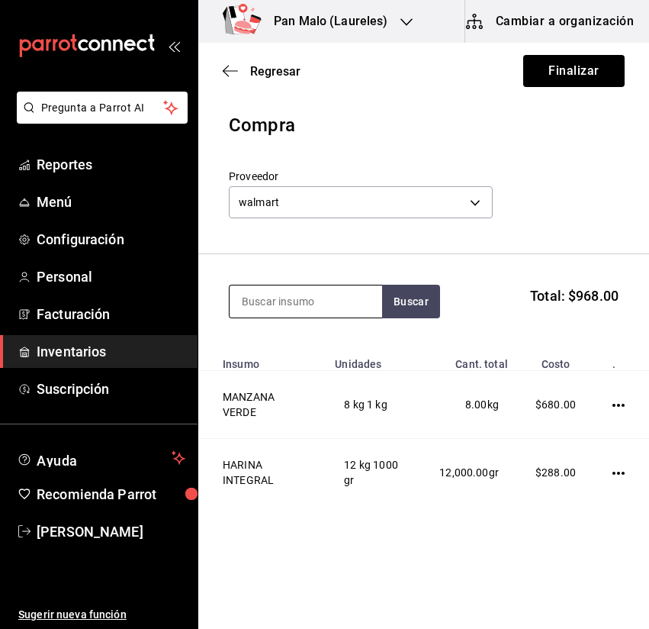
click at [342, 301] on input at bounding box center [306, 301] width 153 height 32
type input "servilleta"
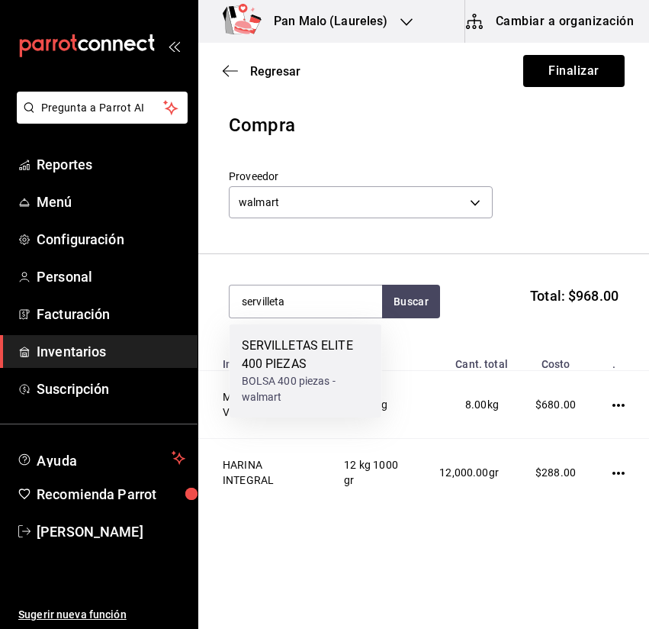
click at [301, 383] on div "BOLSA 400 piezas - walmart" at bounding box center [306, 389] width 128 height 32
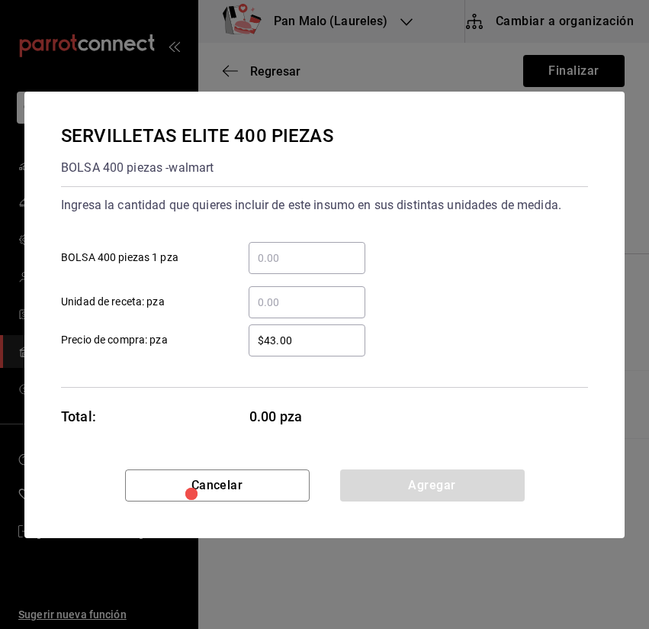
click at [310, 241] on div "​ BOLSA 400 piezas 1 pza" at bounding box center [318, 252] width 539 height 44
click at [302, 252] on input "​ BOLSA 400 piezas 1 pza" at bounding box center [307, 258] width 117 height 18
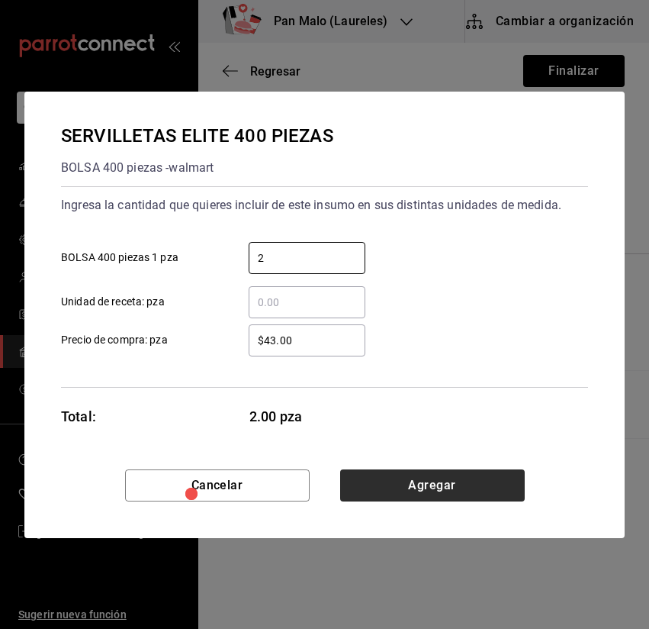
type input "2"
click at [429, 481] on button "Agregar" at bounding box center [432, 485] width 185 height 32
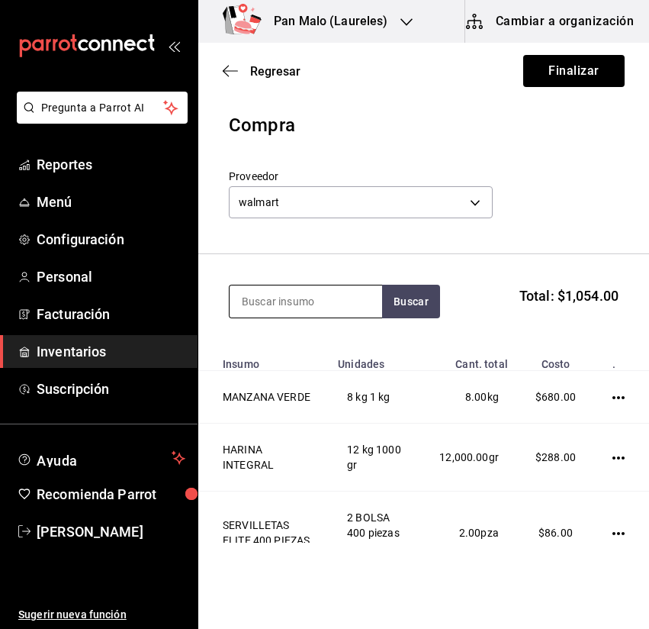
click at [301, 311] on input at bounding box center [306, 301] width 153 height 32
type input "tomate"
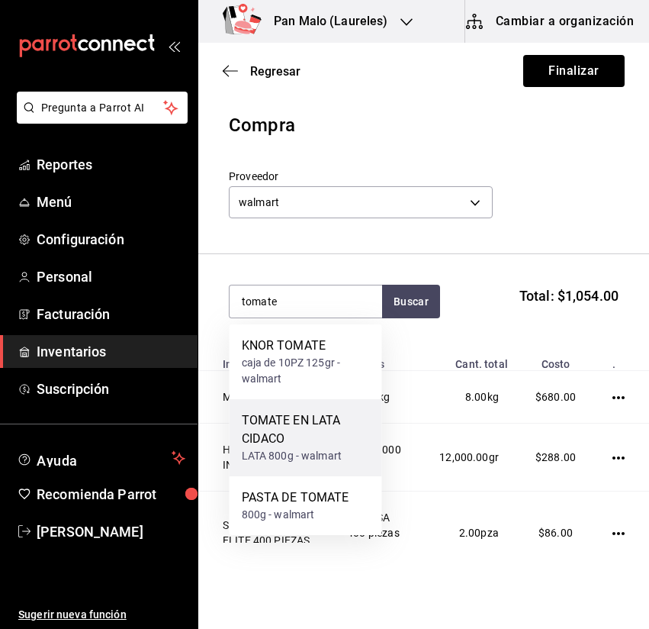
click at [307, 434] on div "TOMATE EN LATA CIDACO" at bounding box center [306, 429] width 128 height 37
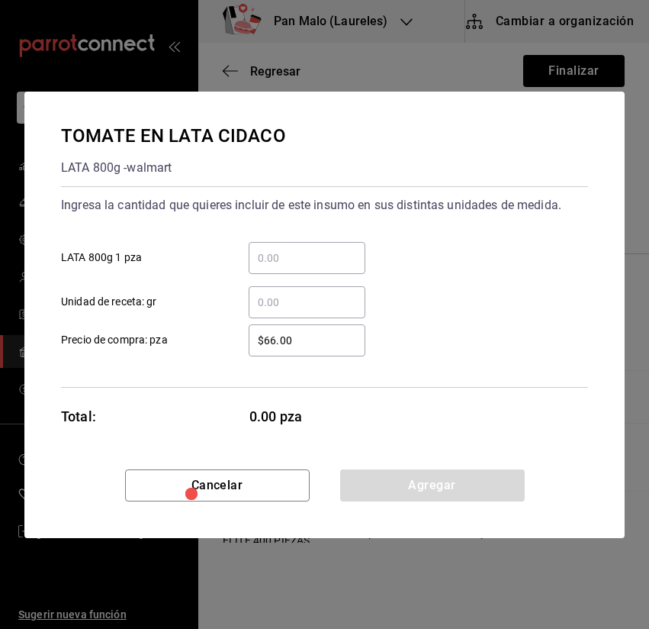
click at [310, 242] on div "​" at bounding box center [307, 258] width 117 height 32
click at [310, 249] on input "​ LATA 800g 1 pza" at bounding box center [307, 258] width 117 height 18
click at [294, 240] on div "​ LATA 800g 1 pza" at bounding box center [318, 252] width 539 height 44
click at [292, 246] on div "​" at bounding box center [307, 258] width 117 height 32
click at [292, 249] on input "​ LATA 800g 1 pza" at bounding box center [307, 258] width 117 height 18
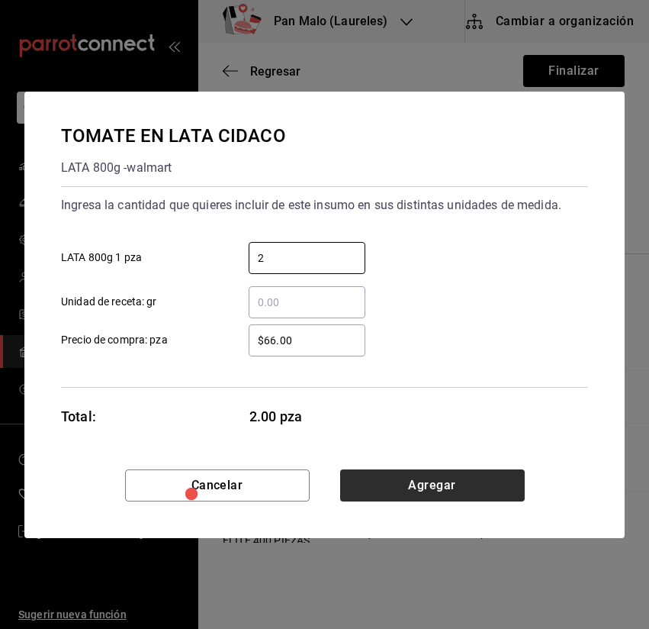
type input "2"
click at [424, 482] on button "Agregar" at bounding box center [432, 485] width 185 height 32
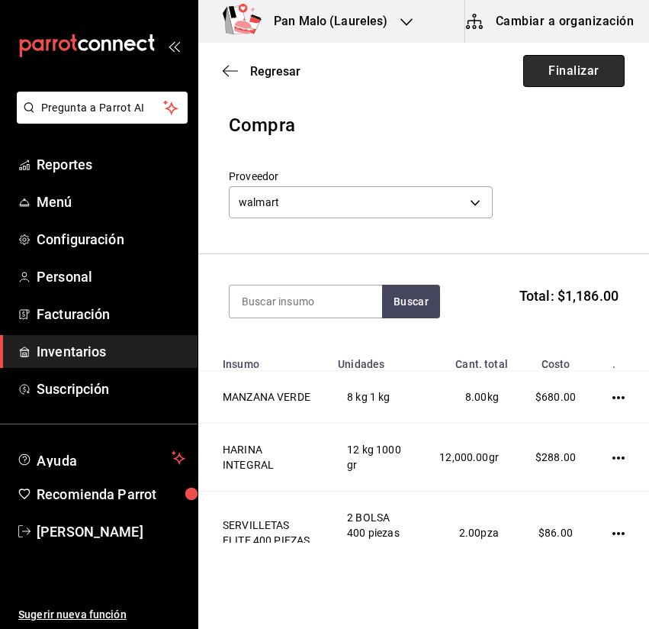
click at [543, 70] on button "Finalizar" at bounding box center [573, 71] width 101 height 32
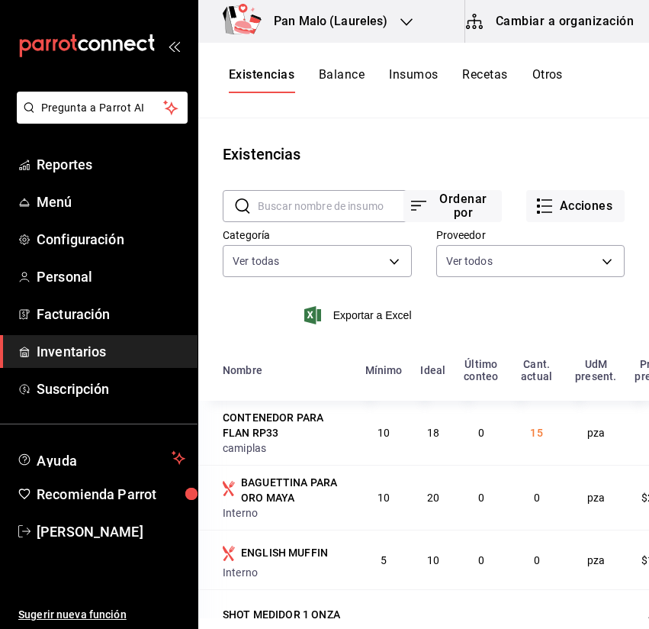
click at [575, 187] on div "Ordenar por Acciones" at bounding box center [519, 194] width 214 height 56
click at [562, 209] on button "Acciones" at bounding box center [575, 206] width 98 height 32
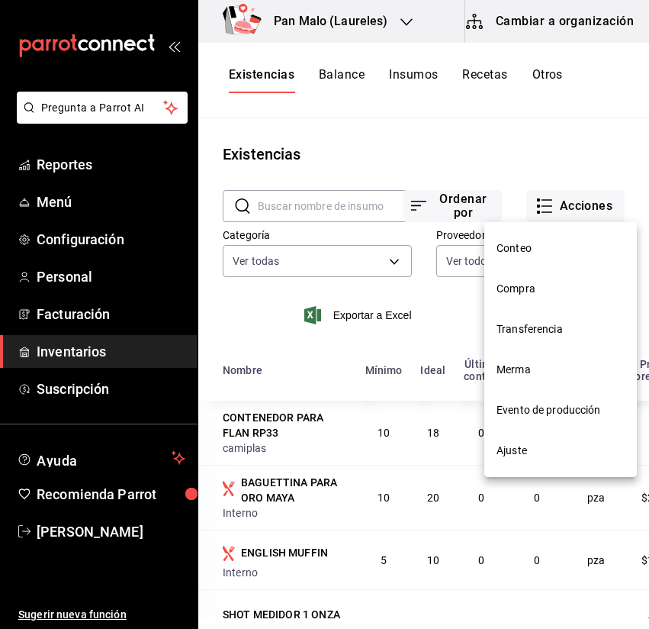
click at [529, 299] on li "Compra" at bounding box center [560, 289] width 153 height 40
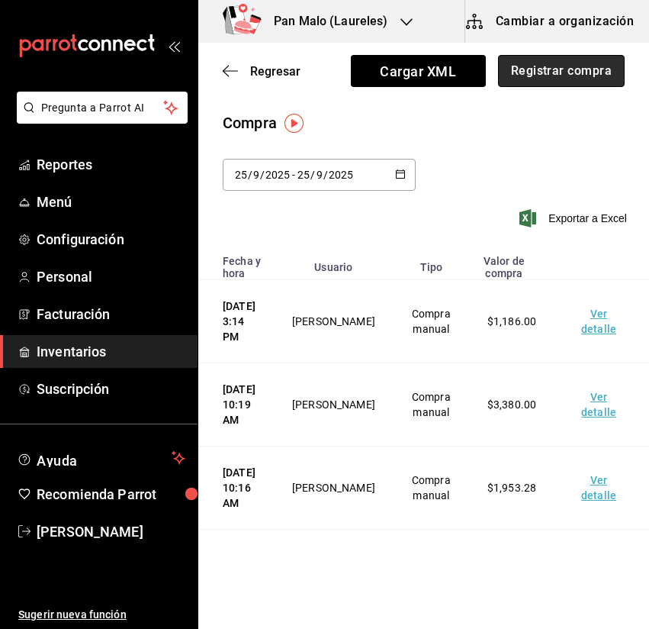
click at [522, 74] on button "Registrar compra" at bounding box center [561, 71] width 127 height 32
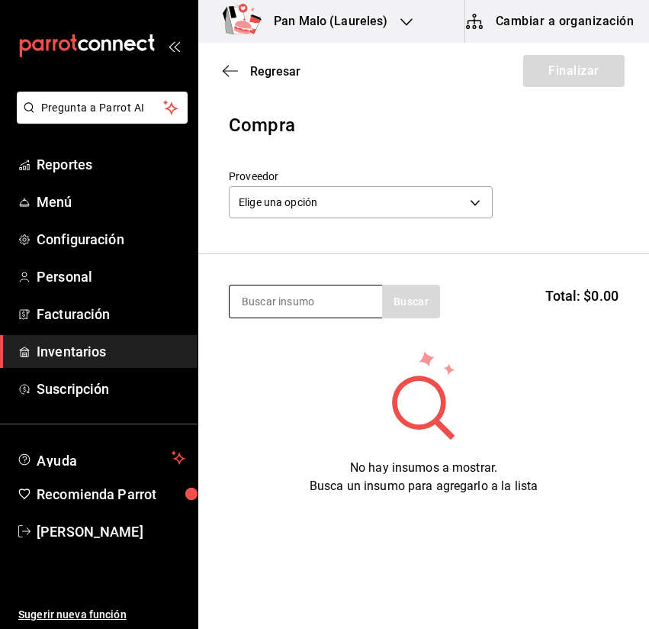
click at [337, 317] on div at bounding box center [305, 302] width 153 height 34
click at [337, 317] on input at bounding box center [306, 301] width 153 height 32
type input "mantequilla"
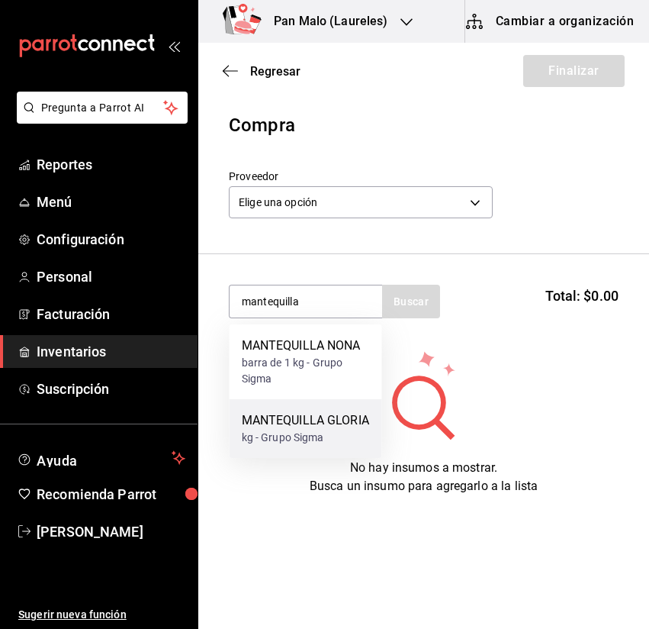
click at [333, 429] on div "MANTEQUILLA GLORIA" at bounding box center [305, 420] width 127 height 18
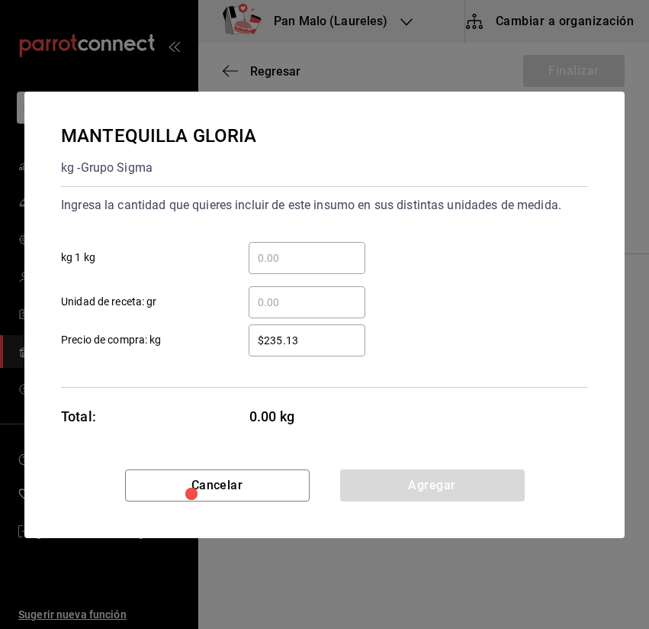
click at [323, 259] on input "​ kg 1 kg" at bounding box center [307, 258] width 117 height 18
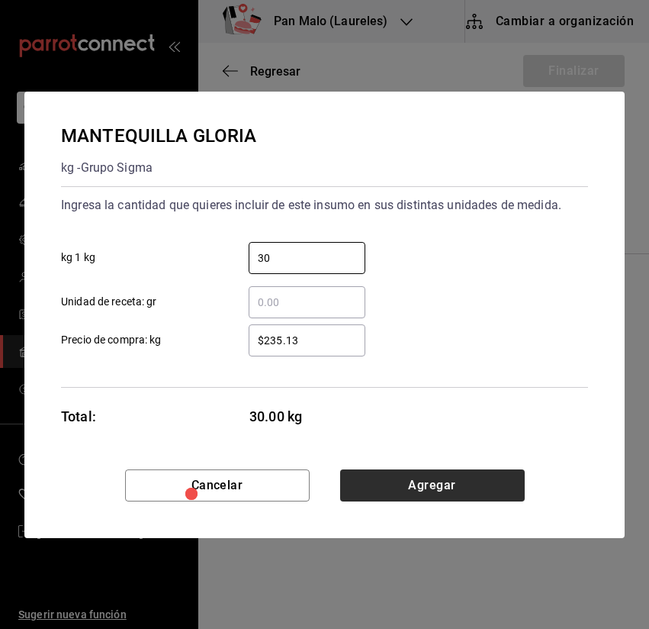
type input "30"
click at [452, 476] on button "Agregar" at bounding box center [432, 485] width 185 height 32
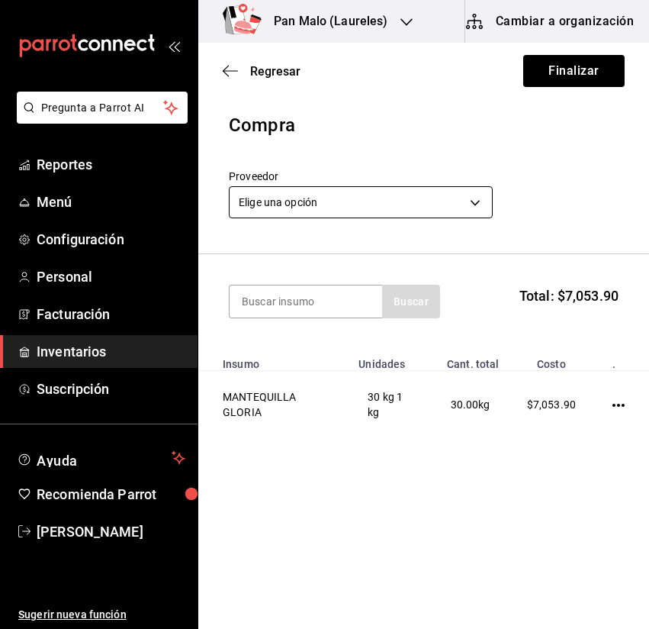
click at [386, 198] on body "Pregunta a Parrot AI Reportes Menú Configuración Personal Facturación Inventari…" at bounding box center [324, 271] width 649 height 542
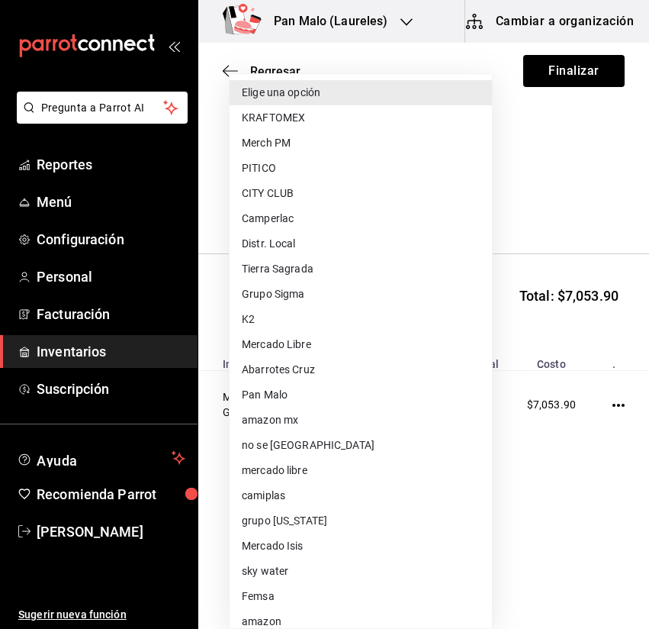
click at [363, 307] on li "K2" at bounding box center [361, 319] width 262 height 25
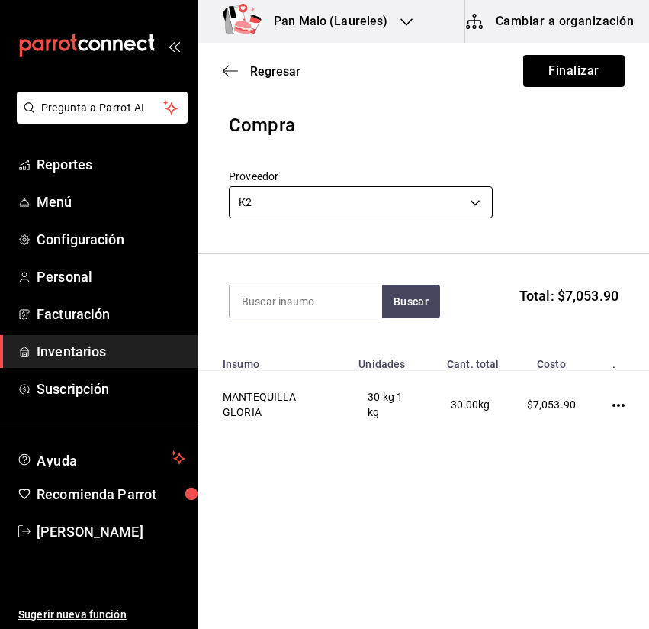
click at [357, 189] on body "Pregunta a Parrot AI Reportes Menú Configuración Personal Facturación Inventari…" at bounding box center [324, 271] width 649 height 542
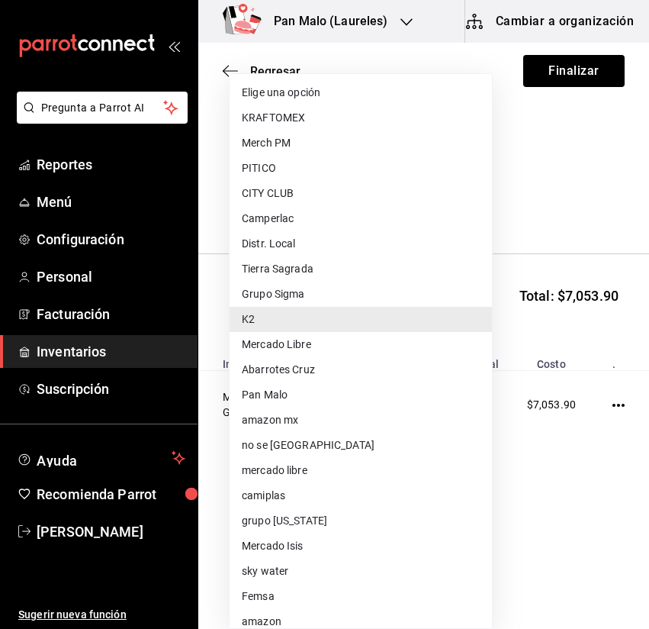
click at [300, 300] on li "Grupo Sigma" at bounding box center [361, 293] width 262 height 25
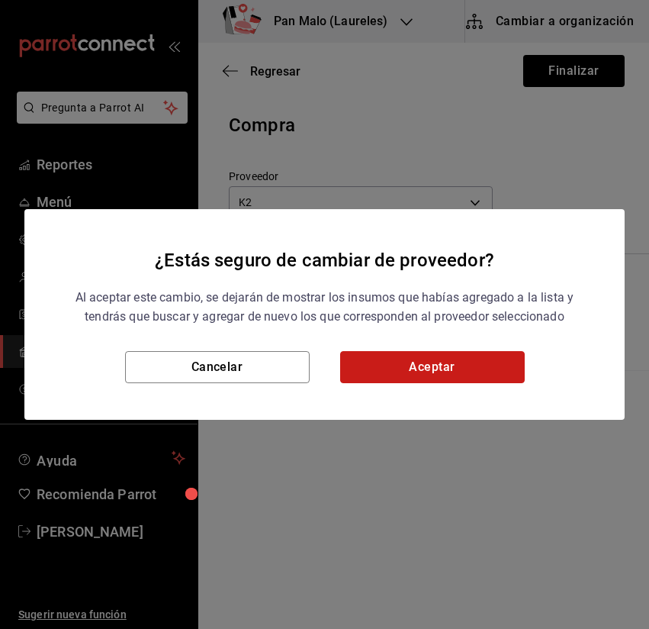
click at [443, 361] on button "Aceptar" at bounding box center [432, 367] width 185 height 32
type input "8f81ebe1-45b3-42c3-afac-65fa33287308"
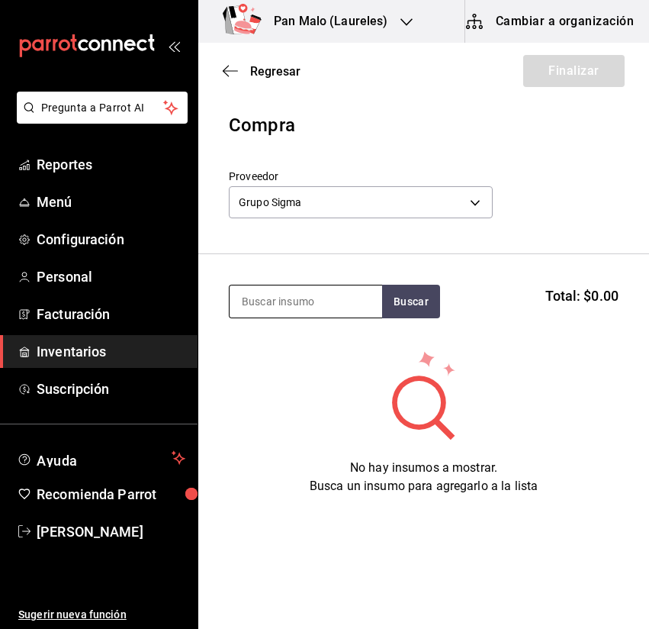
click at [375, 317] on div at bounding box center [305, 302] width 153 height 34
click at [341, 294] on input at bounding box center [306, 301] width 153 height 32
type input "g"
type input "mant"
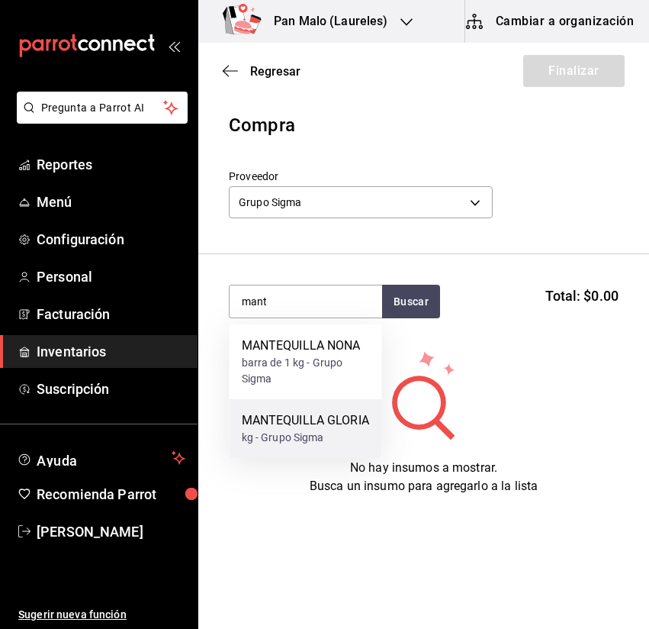
click at [318, 425] on div "MANTEQUILLA GLORIA" at bounding box center [305, 420] width 127 height 18
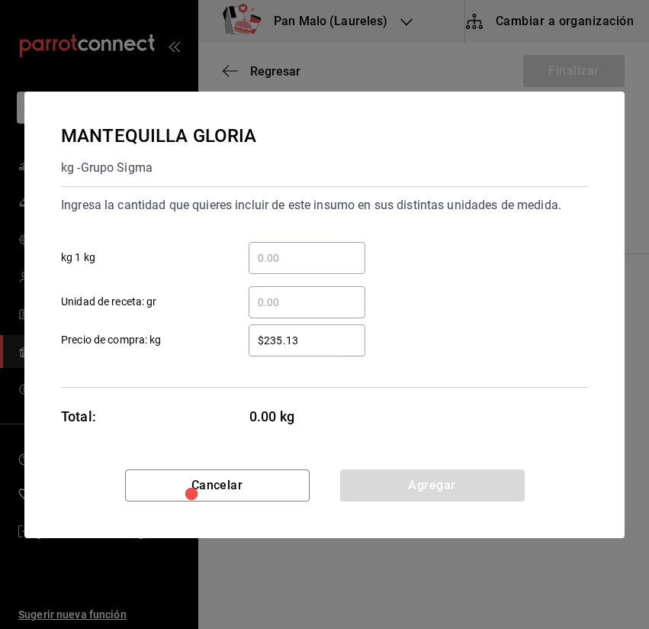
click at [321, 259] on input "​ kg 1 kg" at bounding box center [307, 258] width 117 height 18
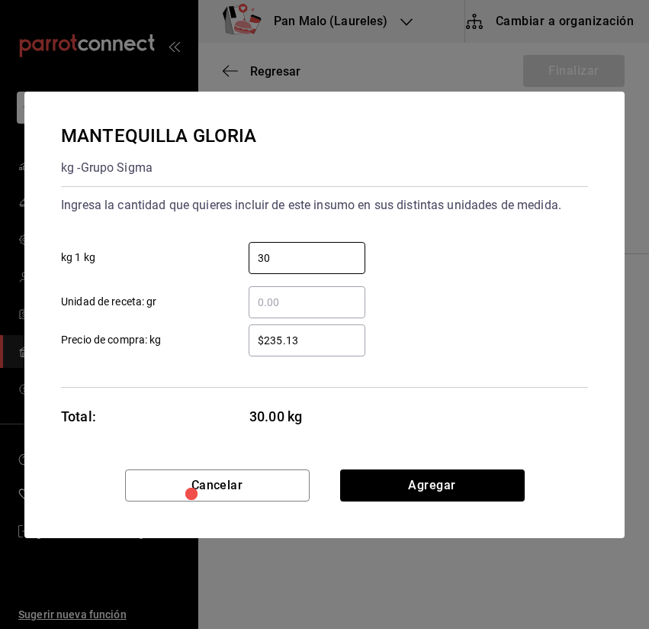
type input "30"
click at [381, 509] on div "Cancelar Agregar" at bounding box center [324, 503] width 600 height 69
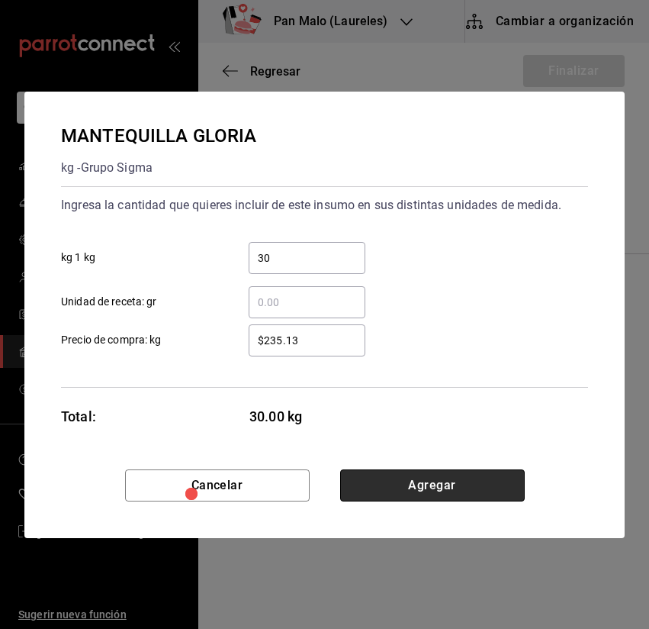
click at [356, 478] on button "Agregar" at bounding box center [432, 485] width 185 height 32
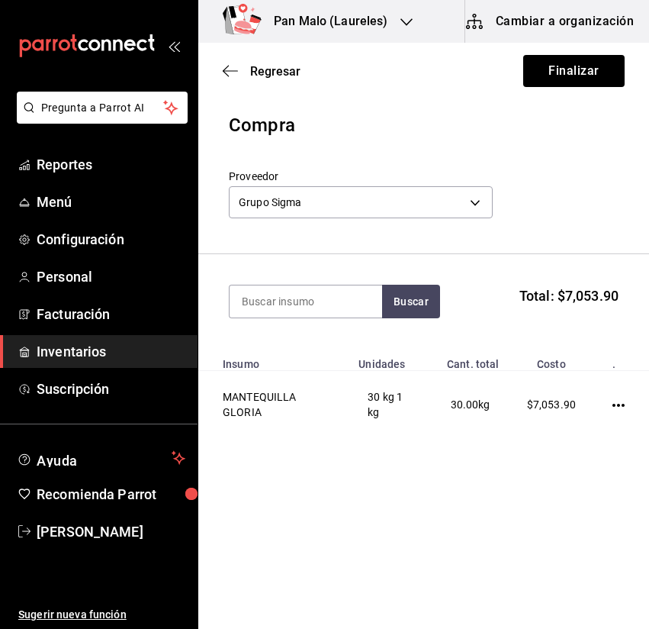
click at [562, 54] on div "Regresar Finalizar" at bounding box center [423, 71] width 451 height 56
click at [547, 74] on button "Finalizar" at bounding box center [573, 71] width 101 height 32
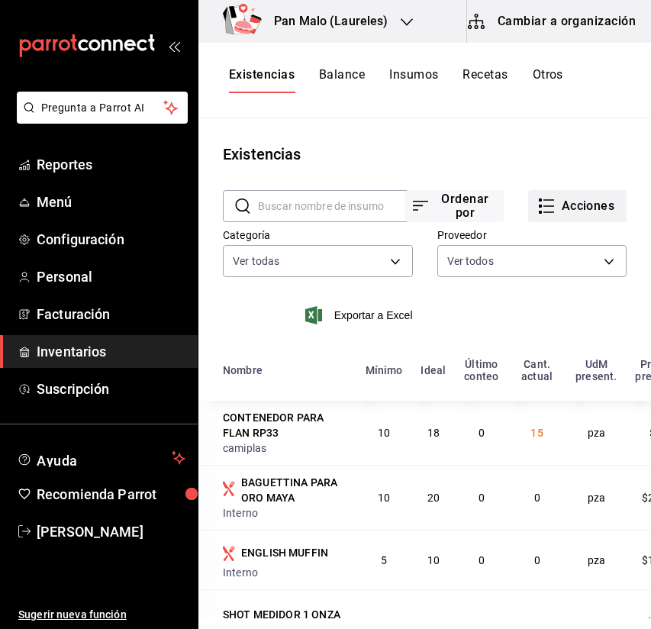
click at [568, 200] on button "Acciones" at bounding box center [577, 206] width 98 height 32
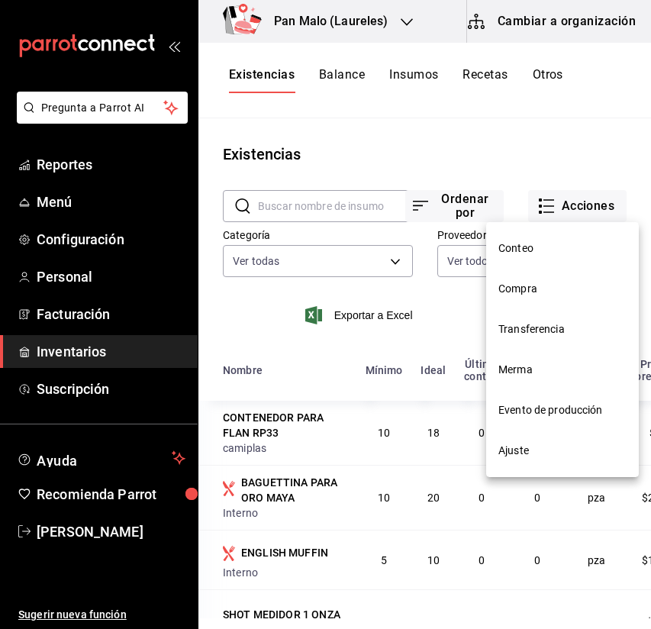
click at [529, 277] on li "Compra" at bounding box center [562, 289] width 153 height 40
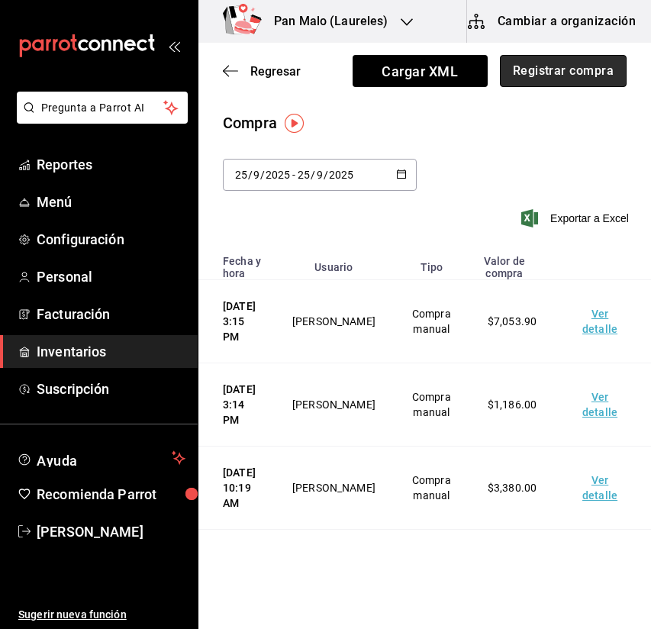
click at [535, 69] on button "Registrar compra" at bounding box center [563, 71] width 127 height 32
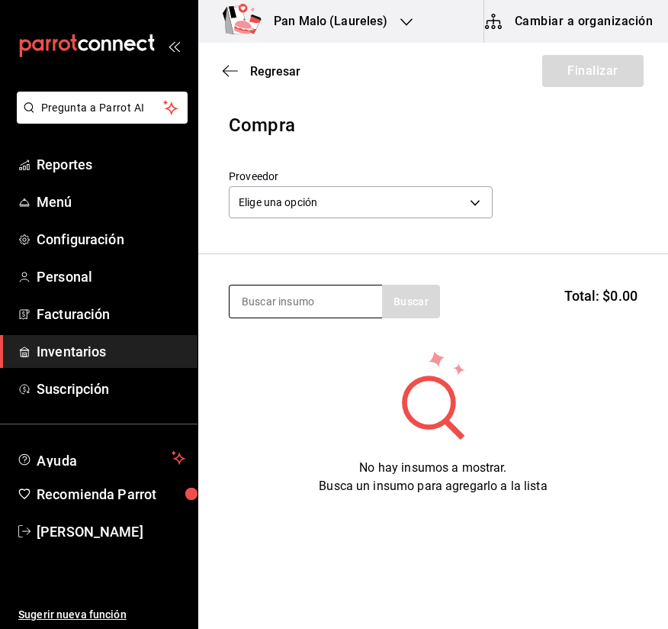
click at [246, 301] on input at bounding box center [306, 301] width 153 height 32
type input "b"
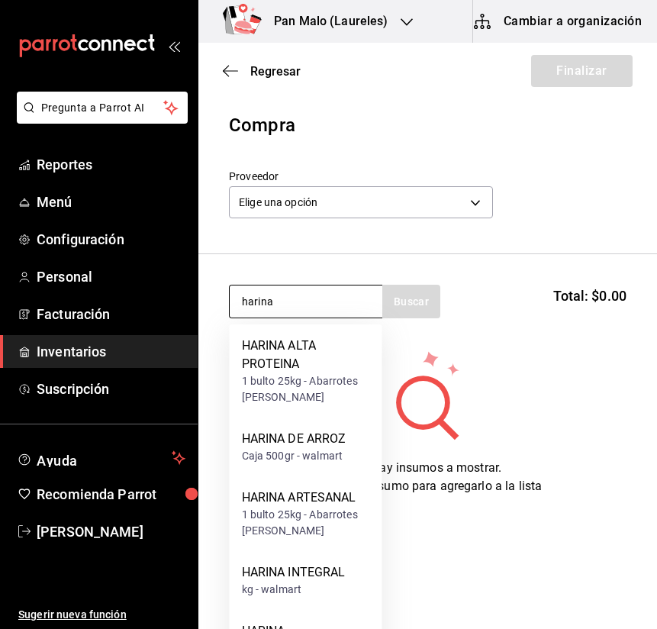
click at [305, 304] on input "harina" at bounding box center [306, 301] width 153 height 32
click at [295, 307] on input "harina" at bounding box center [306, 301] width 153 height 32
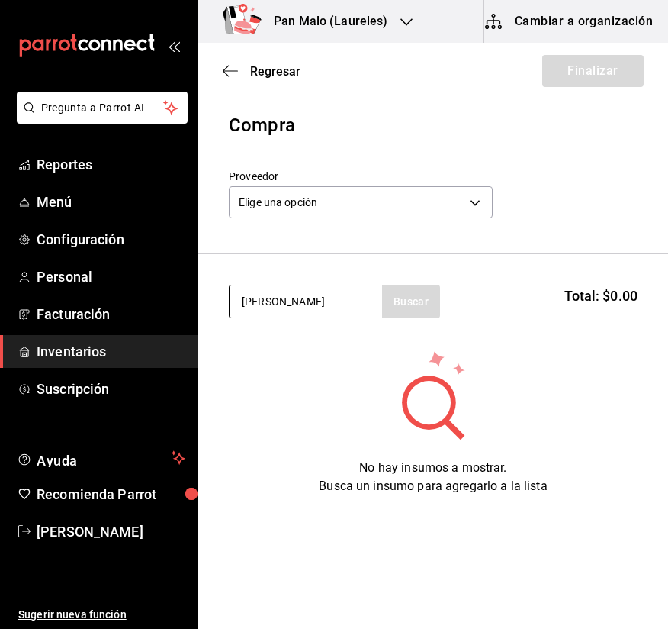
type input "[PERSON_NAME]"
click at [313, 300] on input "[PERSON_NAME]" at bounding box center [306, 301] width 153 height 32
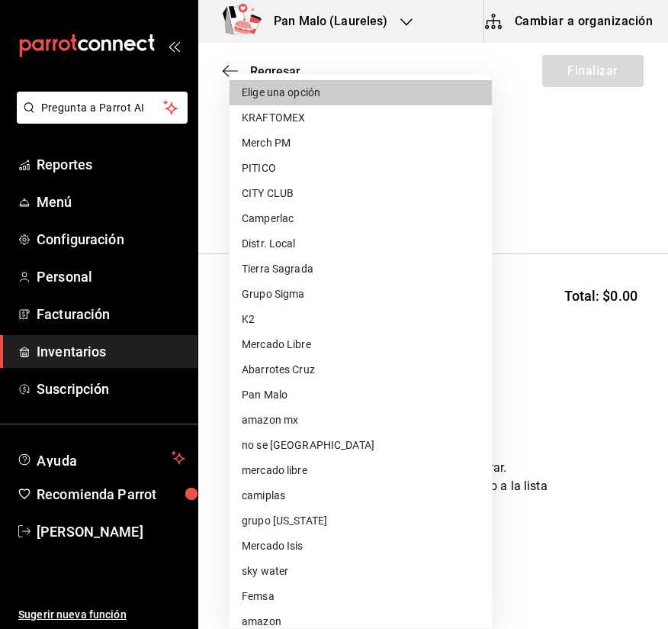
click at [338, 200] on body "Pregunta a Parrot AI Reportes Menú Configuración Personal Facturación Inventari…" at bounding box center [334, 271] width 668 height 542
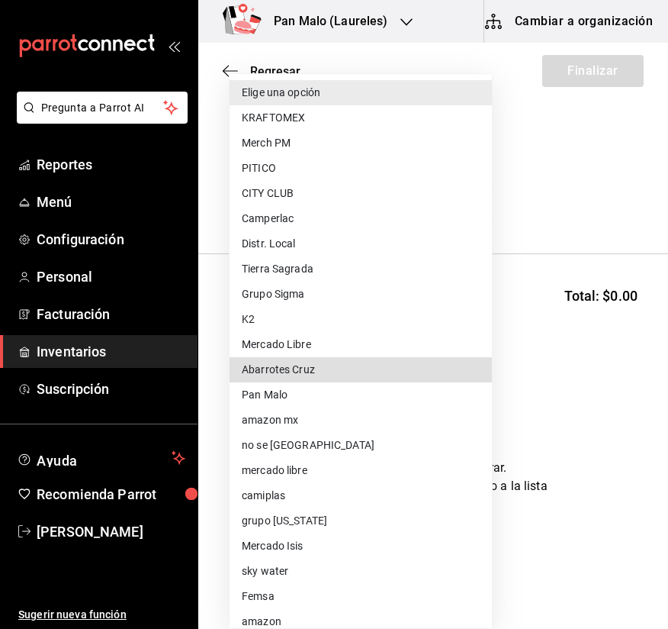
click at [323, 371] on li "Abarrotes Cruz" at bounding box center [361, 369] width 262 height 25
type input "7b391052-05b9-4709-86fd-f586bcdffb43"
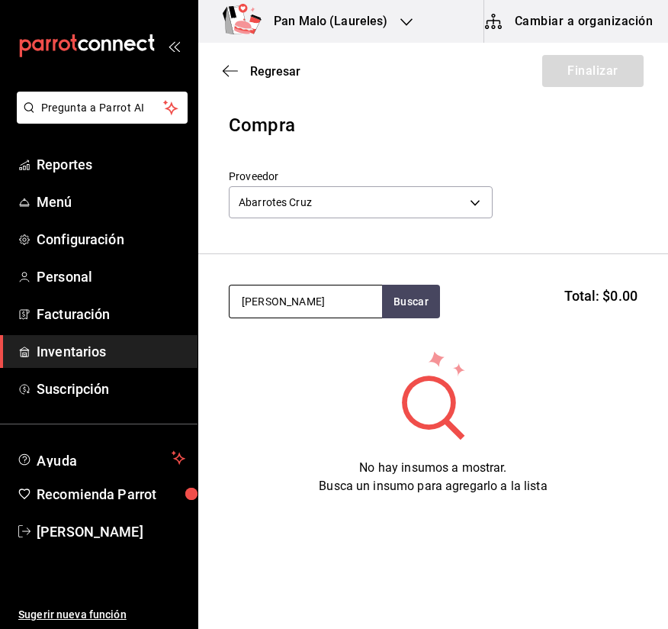
click at [307, 307] on input "[PERSON_NAME]" at bounding box center [306, 301] width 153 height 32
type input "harina"
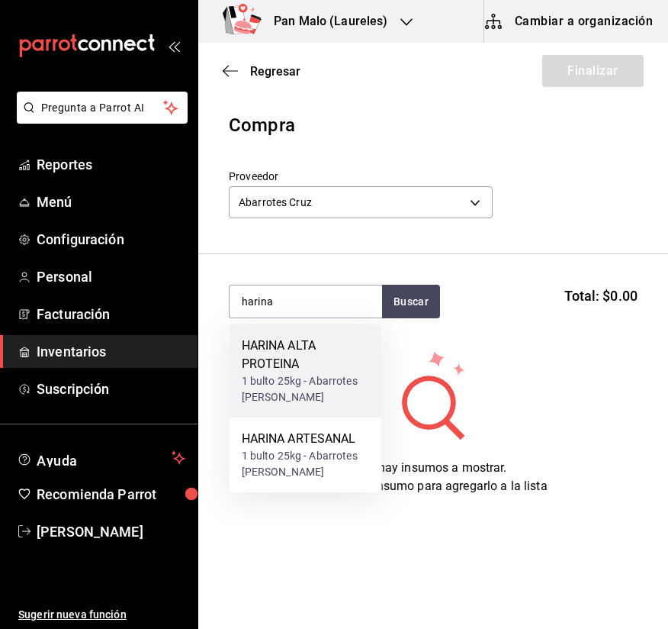
click at [304, 373] on div "1 bulto 25kg - Abarrotes [PERSON_NAME]" at bounding box center [306, 389] width 128 height 32
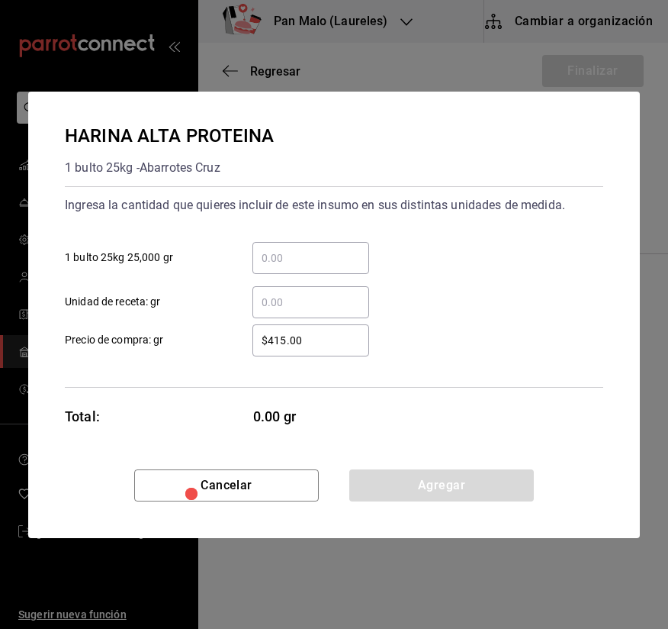
click at [312, 265] on input "​ 1 bulto 25kg 25,000 gr" at bounding box center [310, 258] width 117 height 18
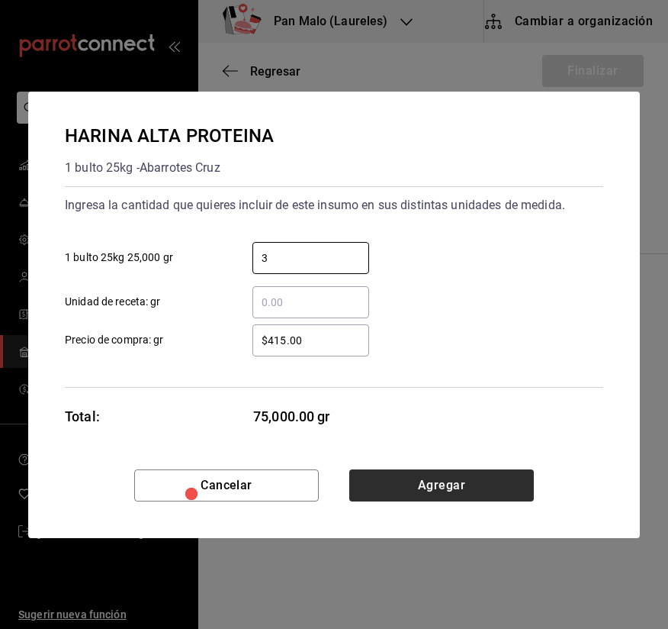
type input "3"
click at [441, 488] on button "Agregar" at bounding box center [441, 485] width 185 height 32
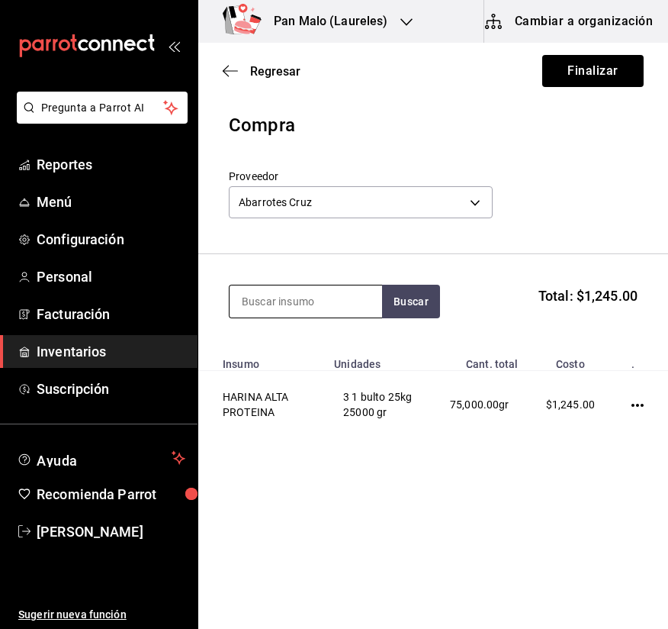
click at [301, 292] on input at bounding box center [306, 301] width 153 height 32
type input "z"
type input "azucar"
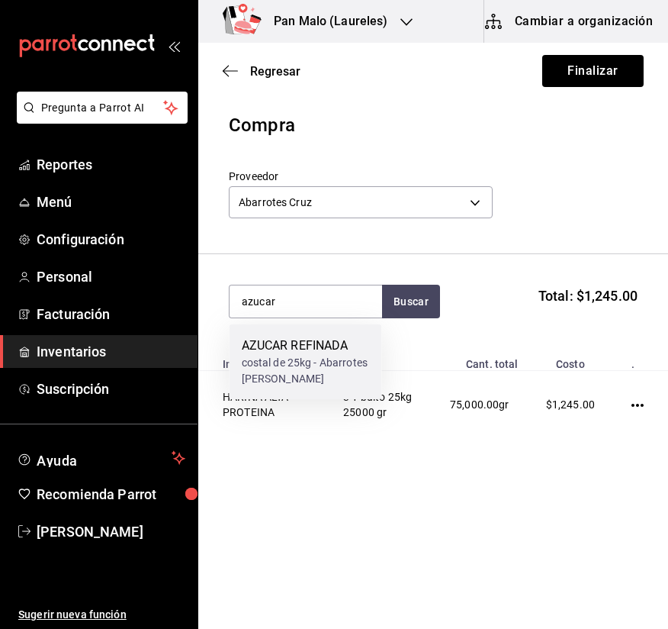
click at [307, 336] on div "AZUCAR REFINADA costal de 25kg - Abarrotes [PERSON_NAME]" at bounding box center [306, 361] width 153 height 75
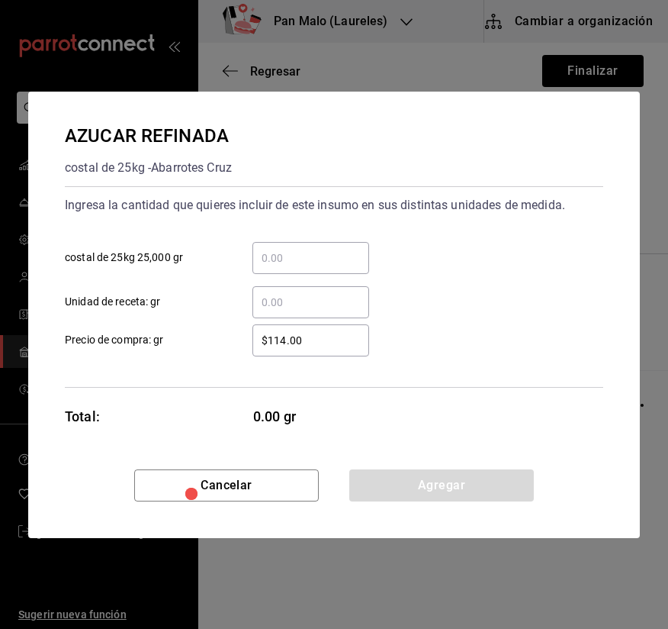
click at [270, 264] on input "​ costal de 25kg 25,000 gr" at bounding box center [310, 258] width 117 height 18
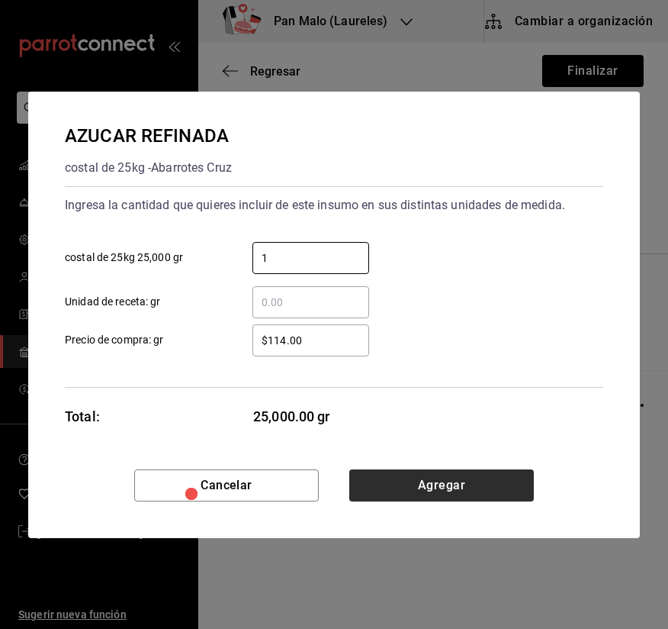
type input "1"
click at [398, 487] on button "Agregar" at bounding box center [441, 485] width 185 height 32
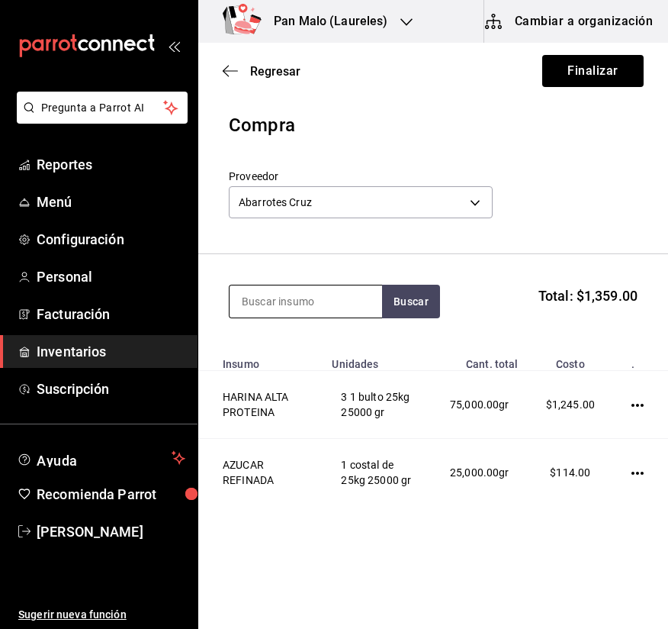
click at [281, 293] on input at bounding box center [306, 301] width 153 height 32
click at [393, 312] on button "Buscar" at bounding box center [411, 302] width 58 height 34
click at [344, 304] on input "caja" at bounding box center [306, 301] width 153 height 32
type input "c"
type input "huevo"
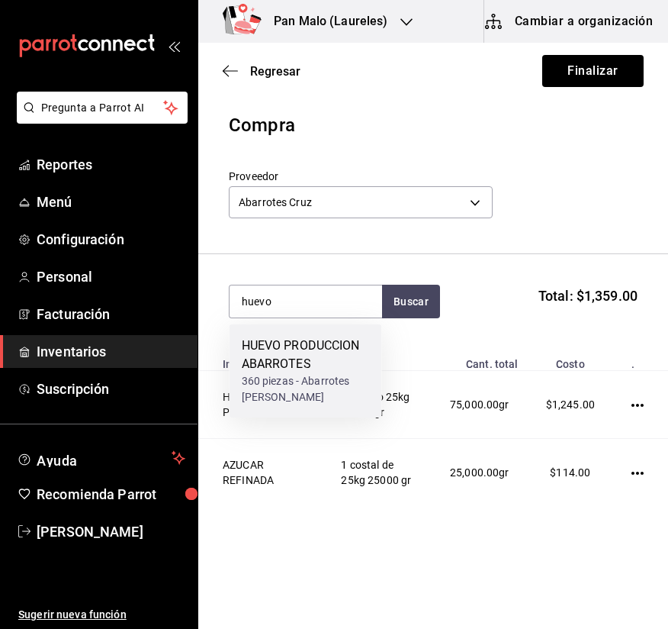
click at [320, 370] on div "HUEVO PRODUCCION ABARROTES" at bounding box center [306, 354] width 128 height 37
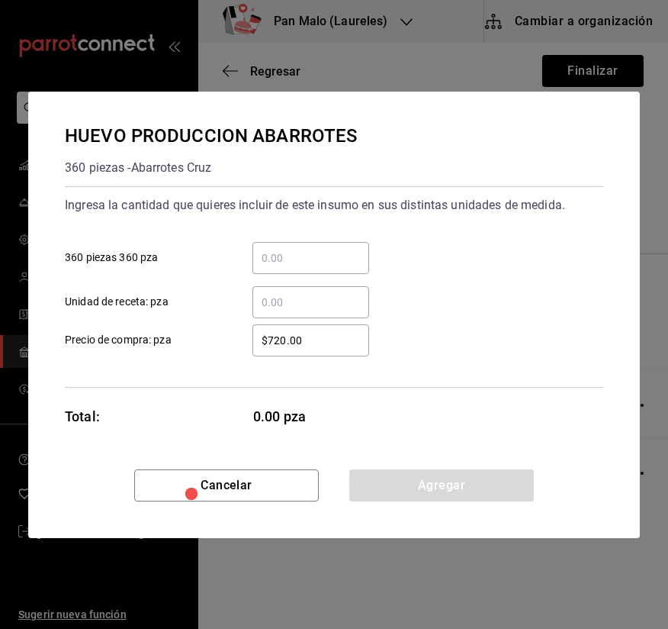
click at [323, 272] on div "​" at bounding box center [310, 258] width 117 height 32
click at [323, 267] on input "​ 360 piezas 360 pza" at bounding box center [310, 258] width 117 height 18
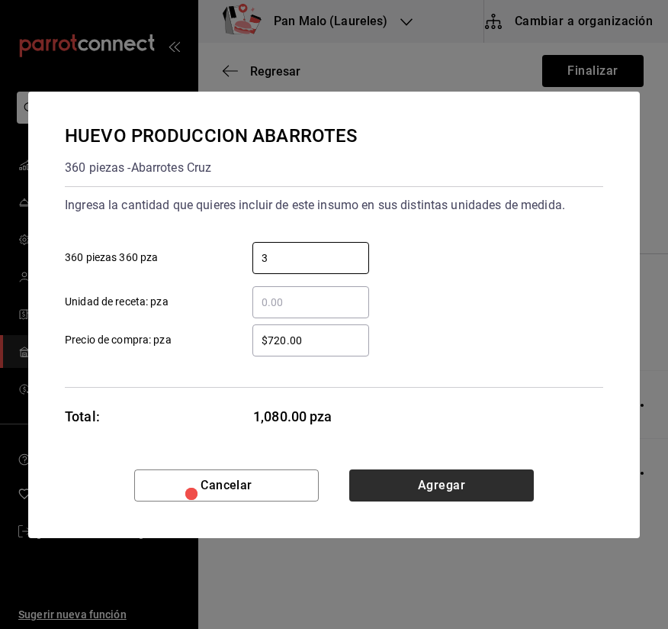
type input "3"
click at [420, 491] on button "Agregar" at bounding box center [441, 485] width 185 height 32
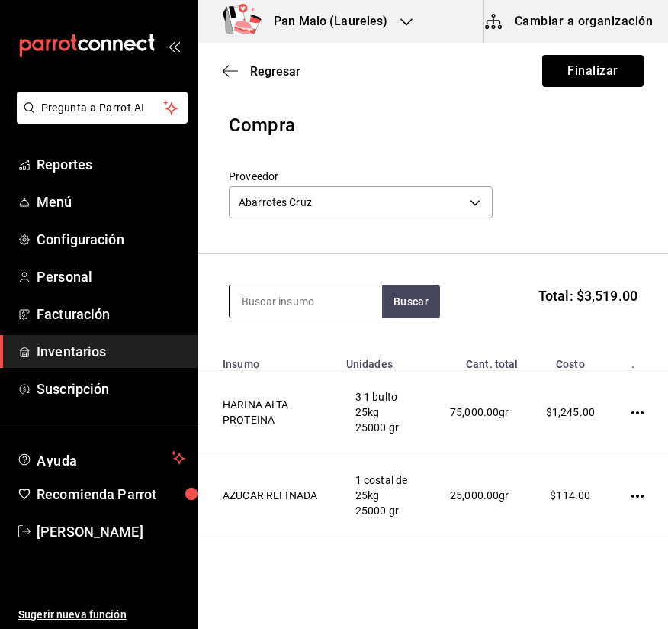
click at [298, 293] on input at bounding box center [306, 301] width 153 height 32
type input "levadura"
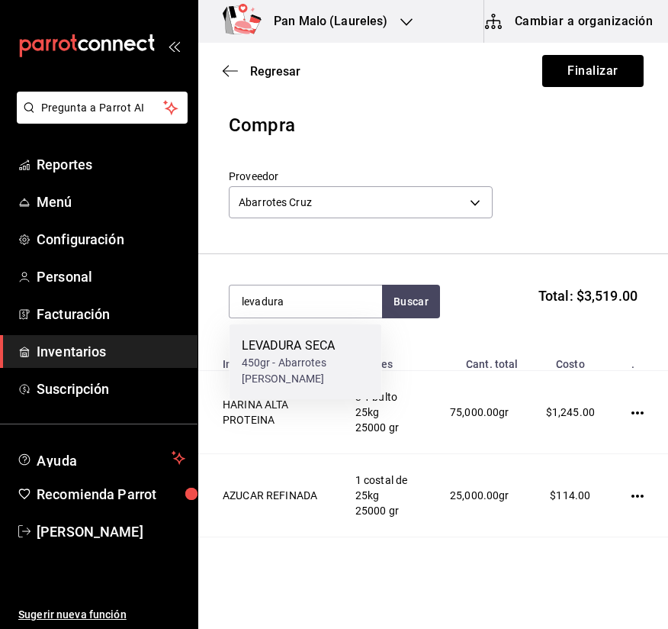
click at [290, 336] on div "LEVADURA SECA" at bounding box center [306, 345] width 128 height 18
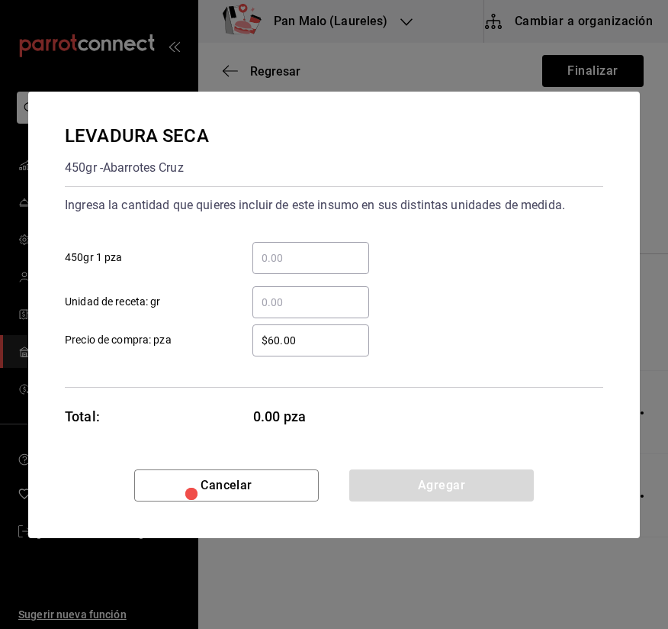
click at [310, 271] on div "​" at bounding box center [310, 258] width 117 height 32
click at [310, 267] on input "​ 450gr 1 pza" at bounding box center [310, 258] width 117 height 18
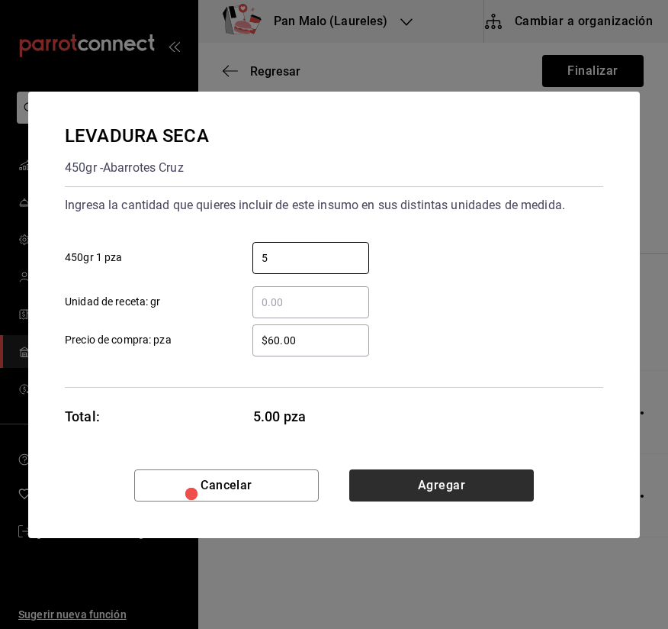
type input "5"
click at [416, 478] on button "Agregar" at bounding box center [441, 485] width 185 height 32
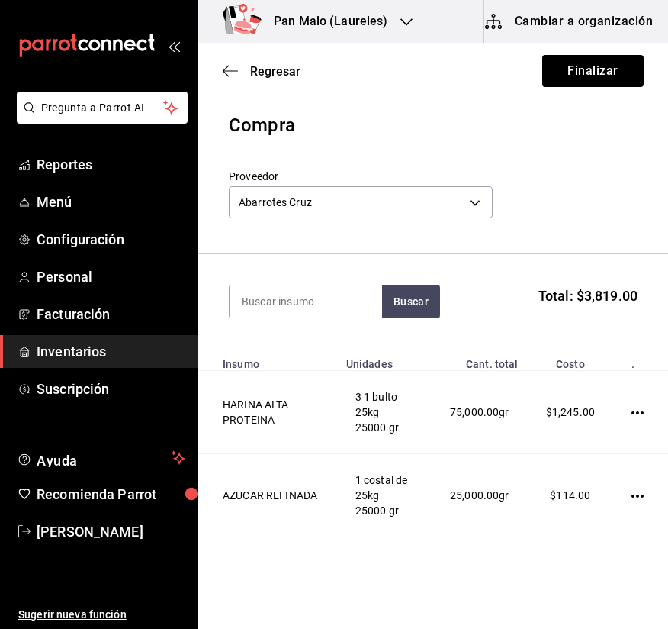
click at [600, 52] on div "Regresar Finalizar" at bounding box center [433, 71] width 470 height 56
click at [590, 74] on button "Finalizar" at bounding box center [592, 71] width 101 height 32
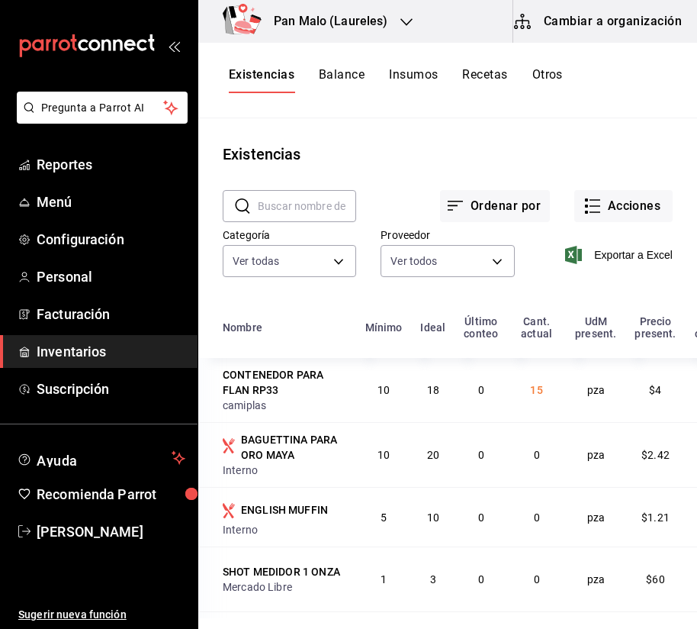
click at [609, 156] on div "Existencias" at bounding box center [447, 154] width 499 height 23
